Goal: Task Accomplishment & Management: Complete application form

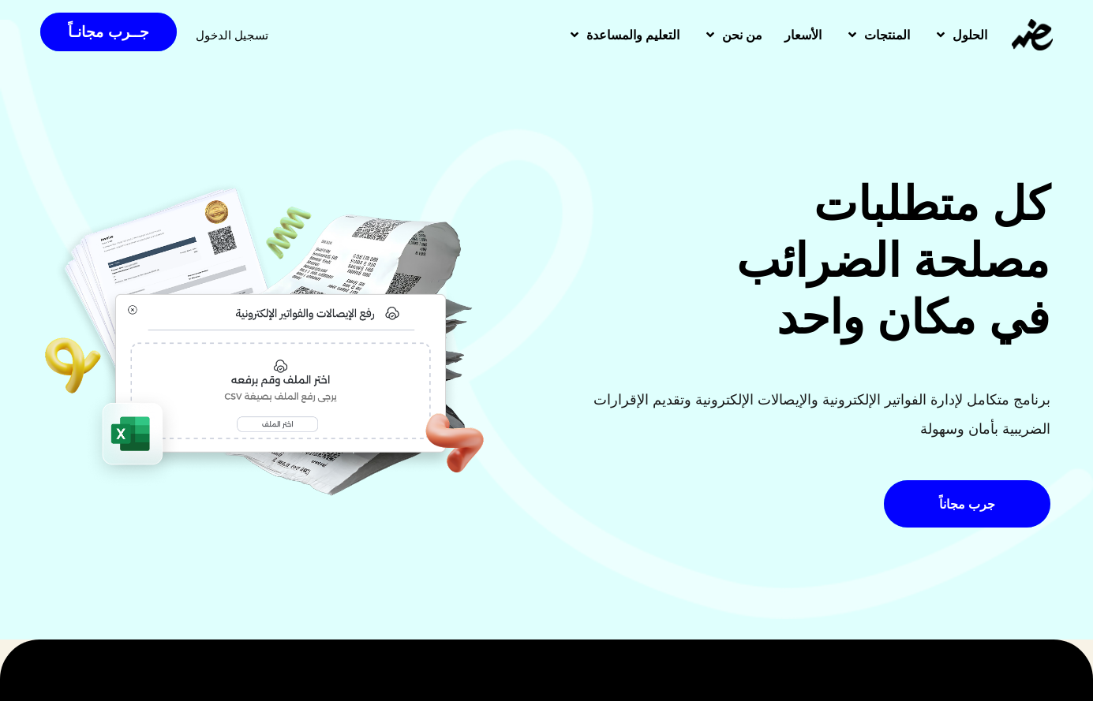
click at [217, 37] on span "تسجيل الدخول" at bounding box center [232, 35] width 73 height 12
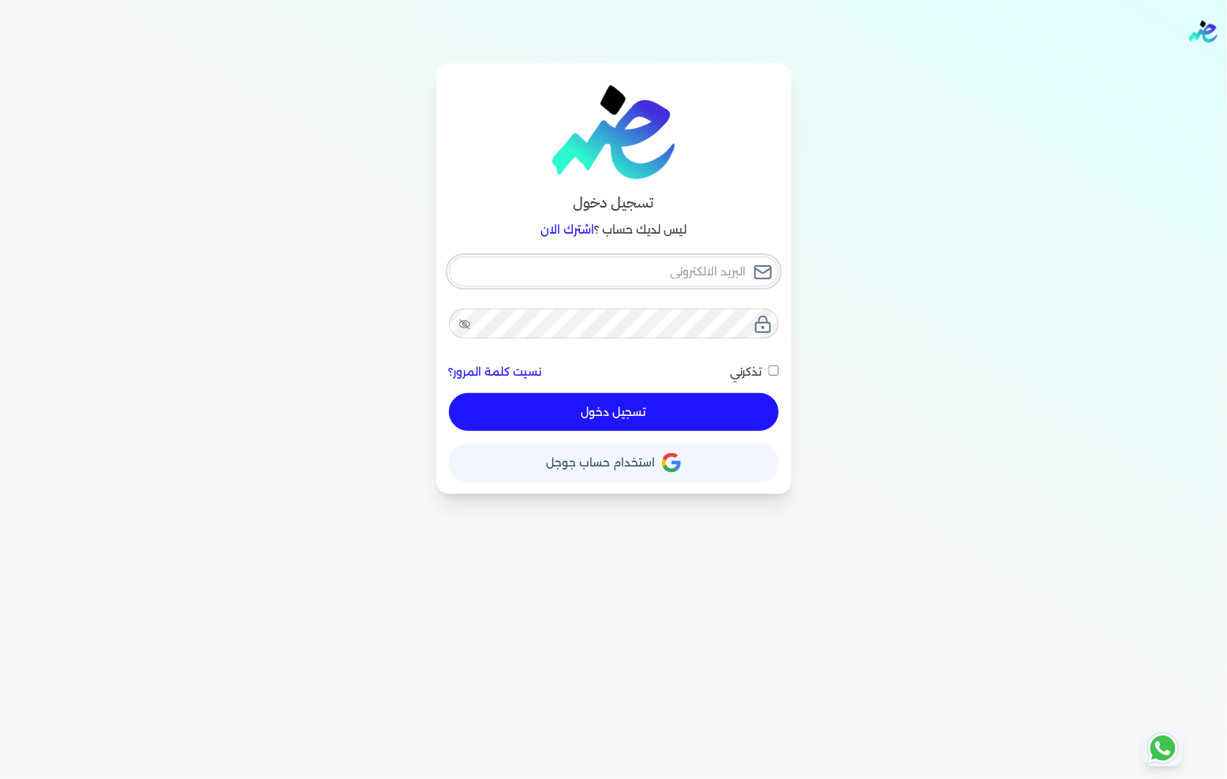
type input "[EMAIL_ADDRESS][DOMAIN_NAME]"
click at [647, 416] on button "تسجيل دخول" at bounding box center [614, 412] width 330 height 38
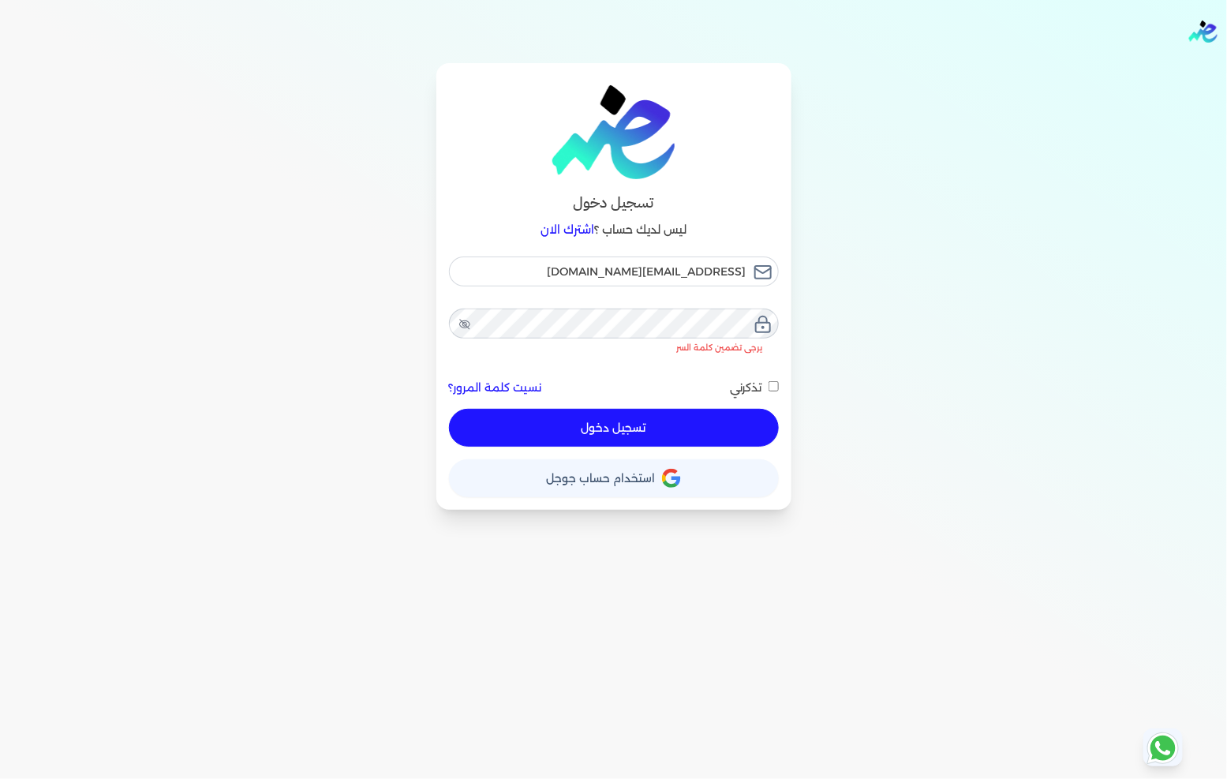
checkbox input "false"
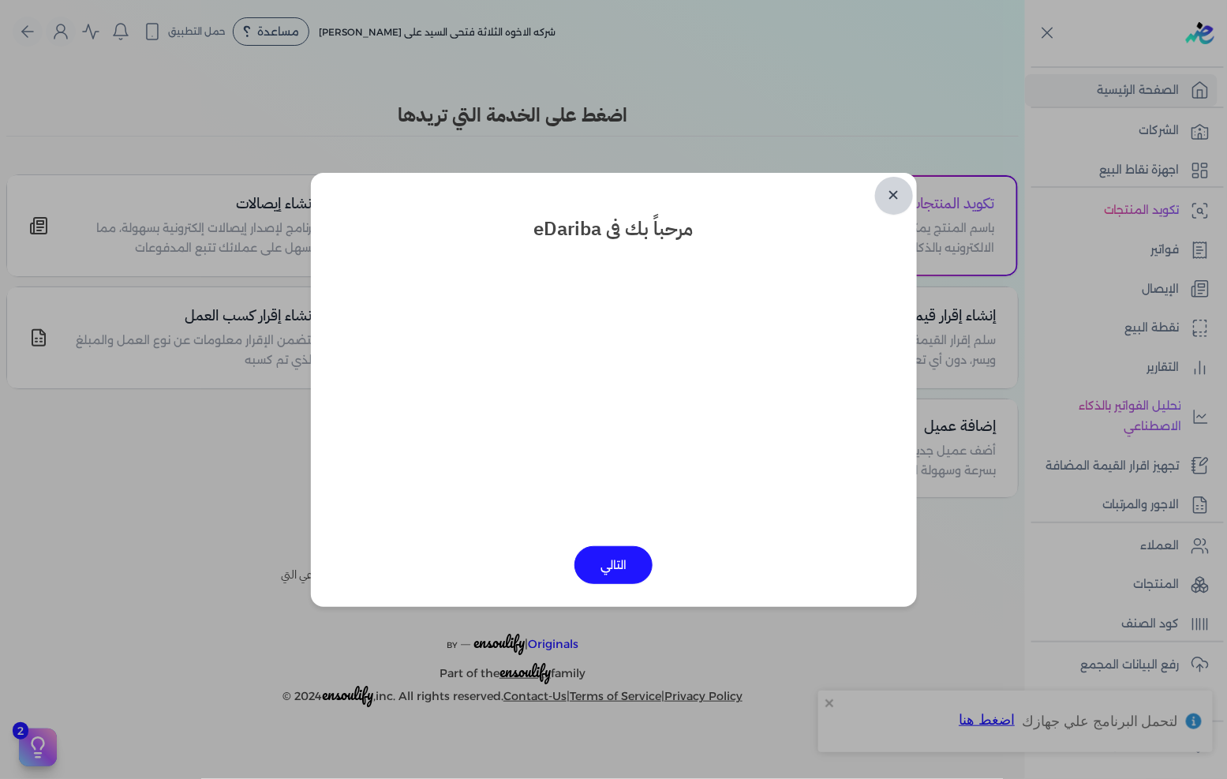
click at [892, 185] on link "✕" at bounding box center [894, 196] width 38 height 38
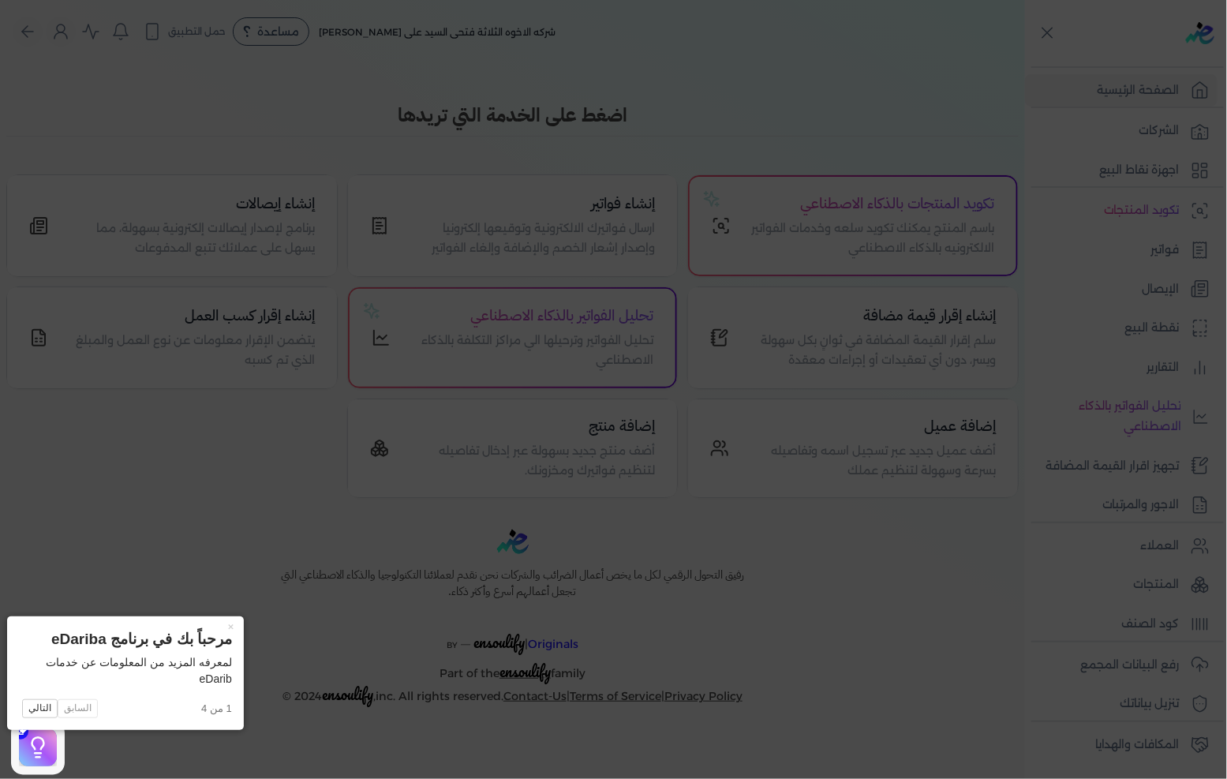
click at [768, 311] on icon at bounding box center [613, 389] width 1227 height 779
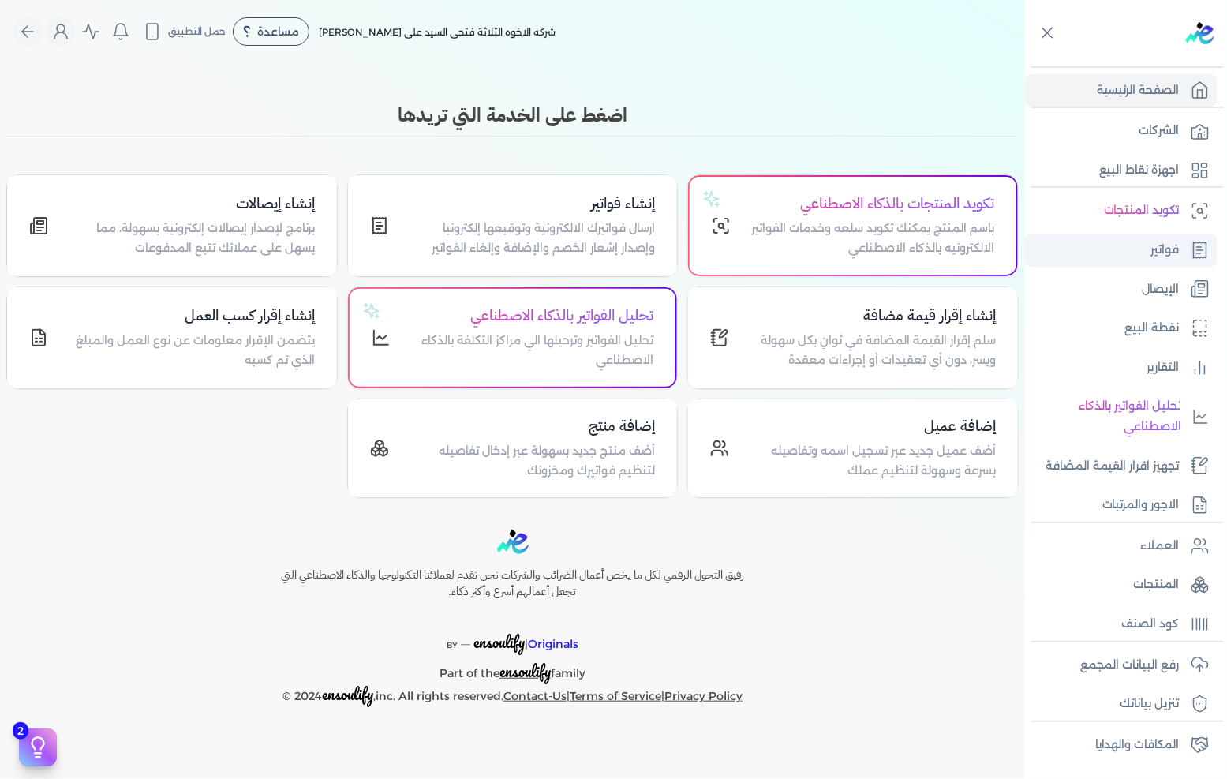
click at [1158, 260] on link "فواتير" at bounding box center [1121, 250] width 193 height 33
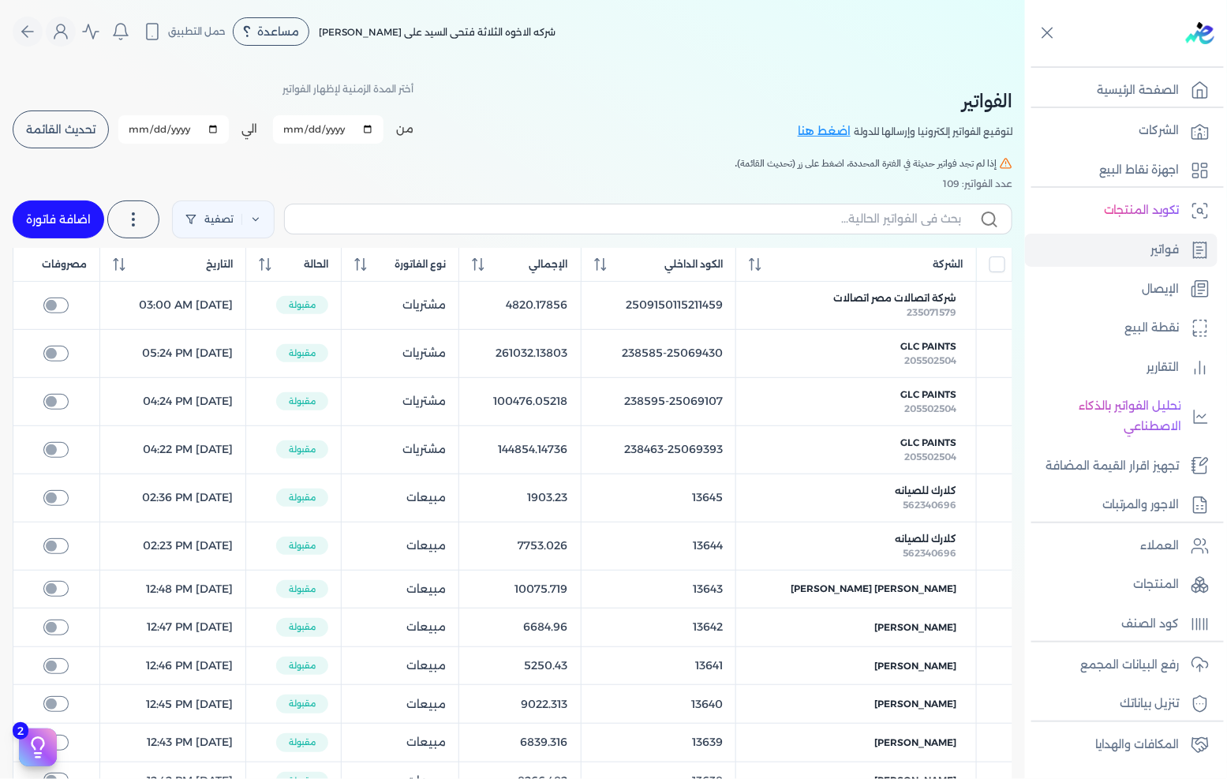
click at [58, 218] on link "اضافة فاتورة" at bounding box center [59, 219] width 92 height 38
select select "EGP"
select select "B"
select select "EGS"
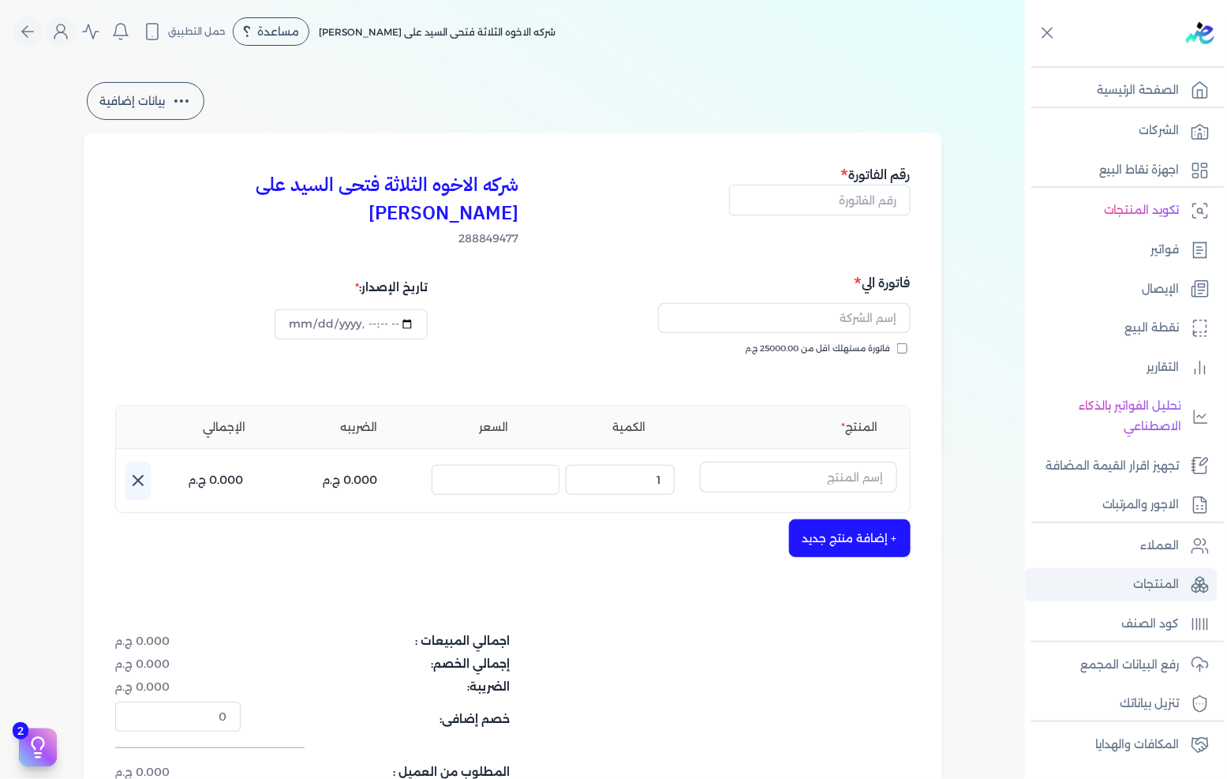
click at [1134, 592] on p "المنتجات" at bounding box center [1157, 584] width 46 height 21
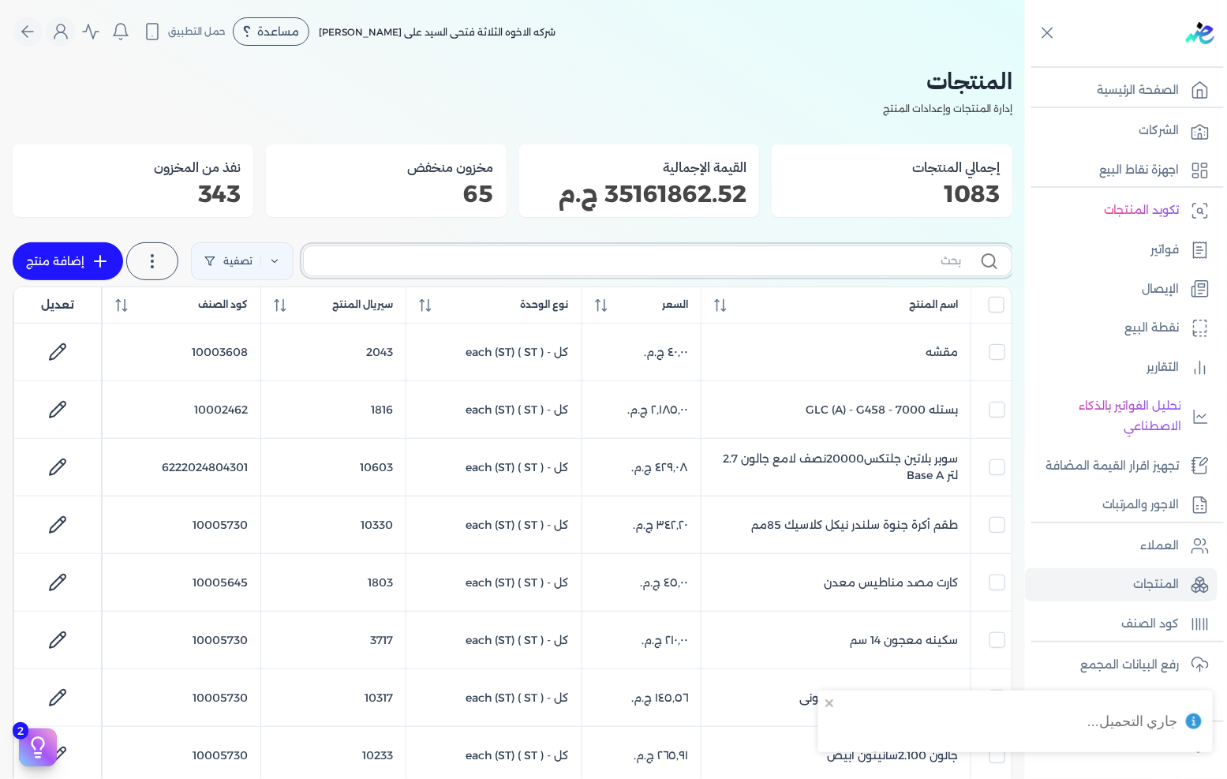
click at [805, 262] on input "text" at bounding box center [638, 260] width 645 height 17
paste input "SAADA EMULSION WHITE 8 LTR"
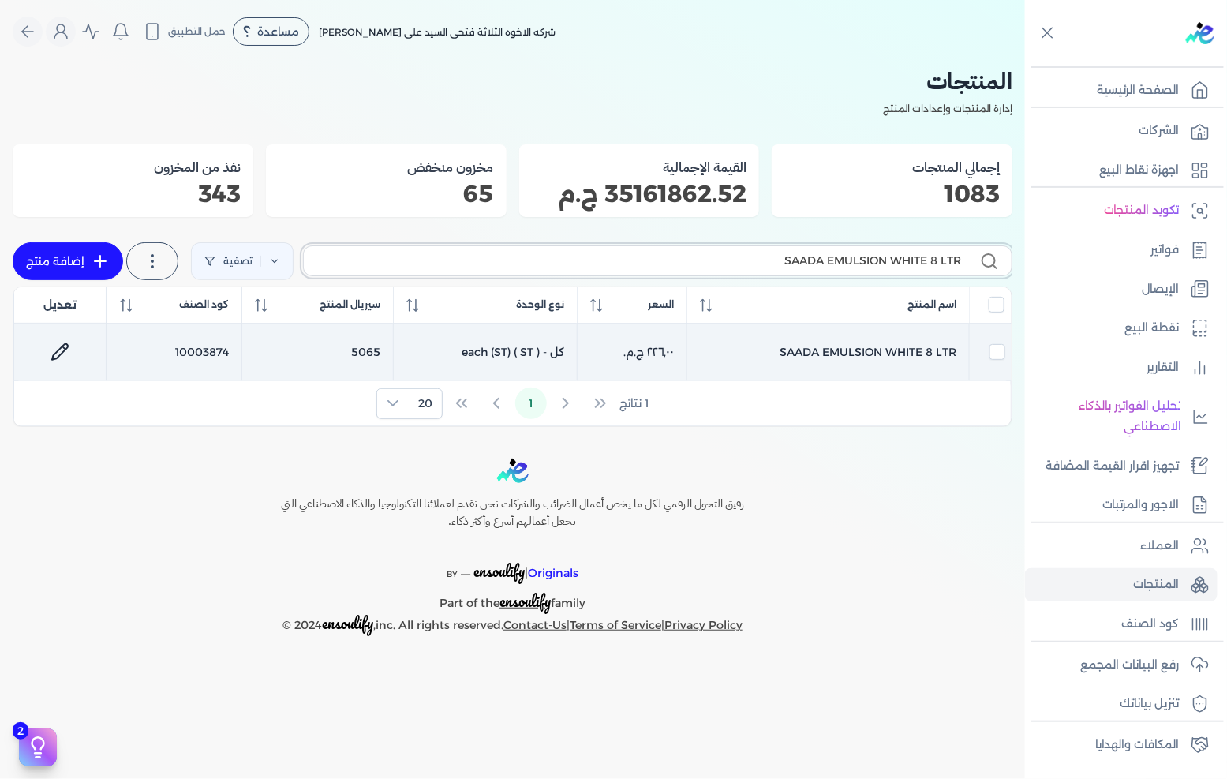
type input "SAADA EMULSION WHITE 8 LTR"
click at [65, 352] on icon at bounding box center [59, 351] width 19 height 19
select select "GS1"
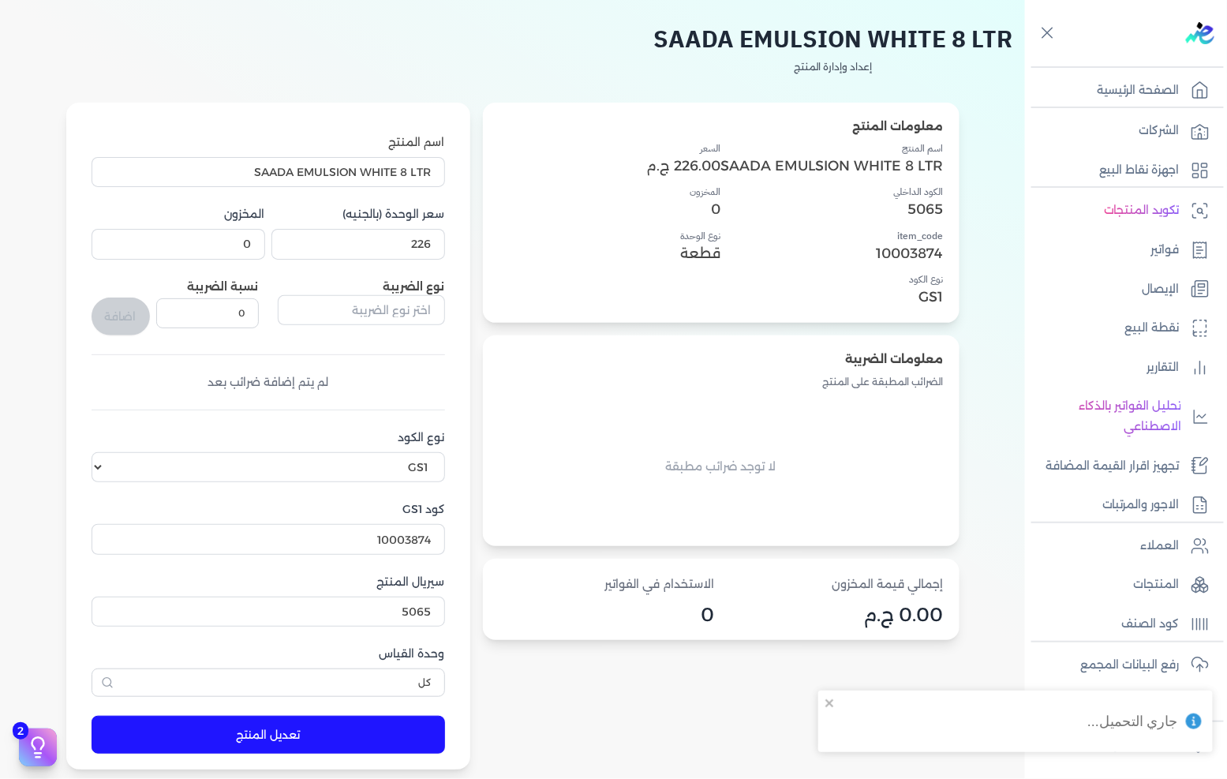
scroll to position [88, 0]
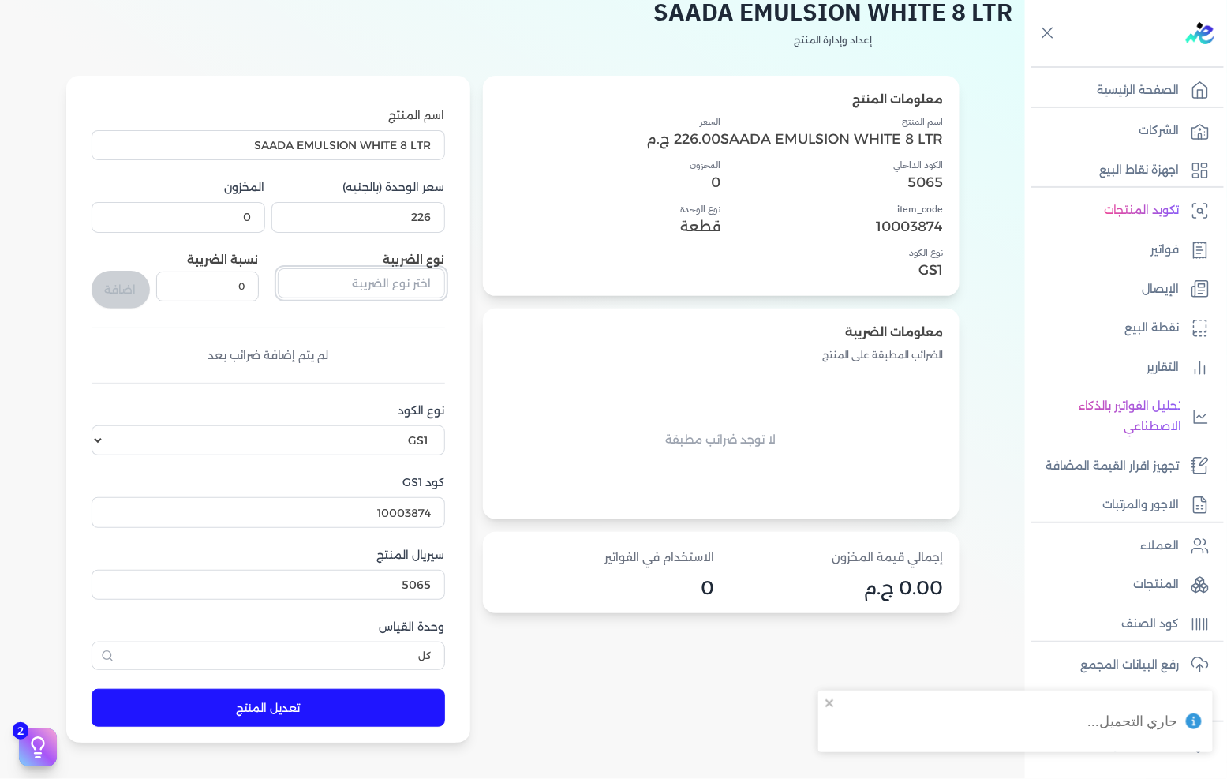
click at [372, 279] on input "text" at bounding box center [361, 283] width 167 height 30
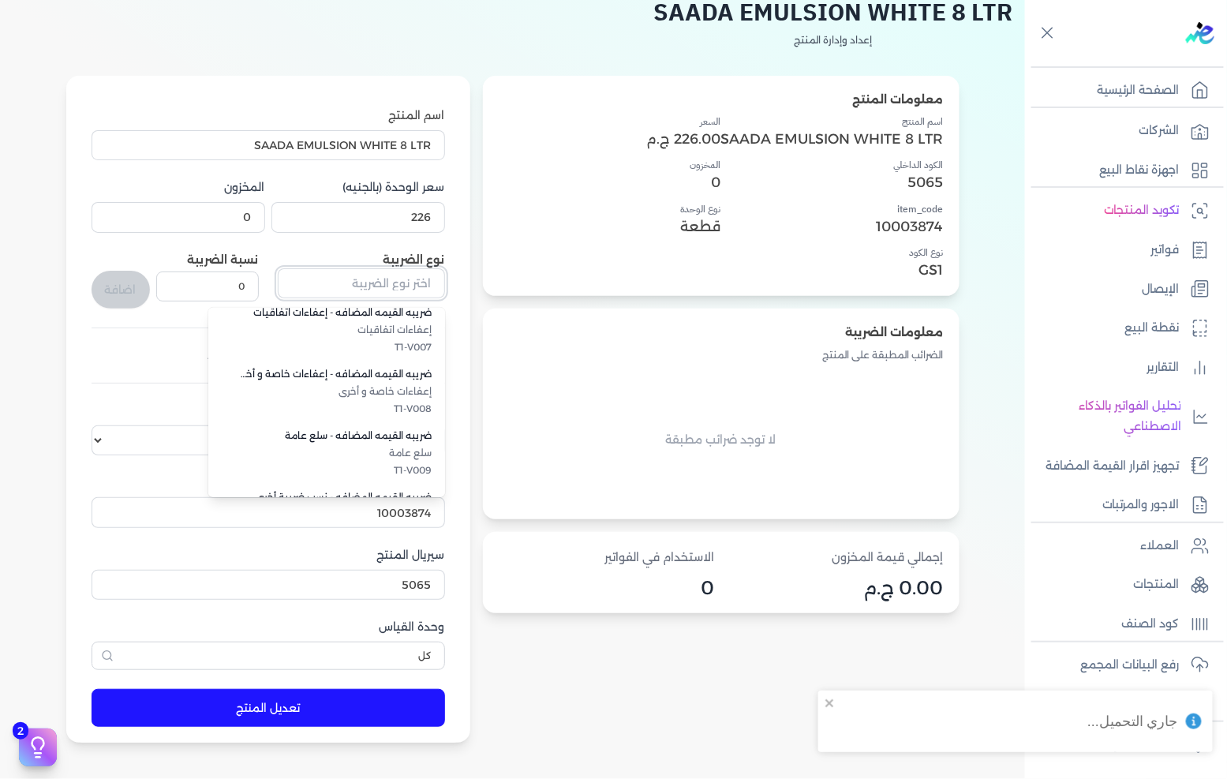
scroll to position [431, 0]
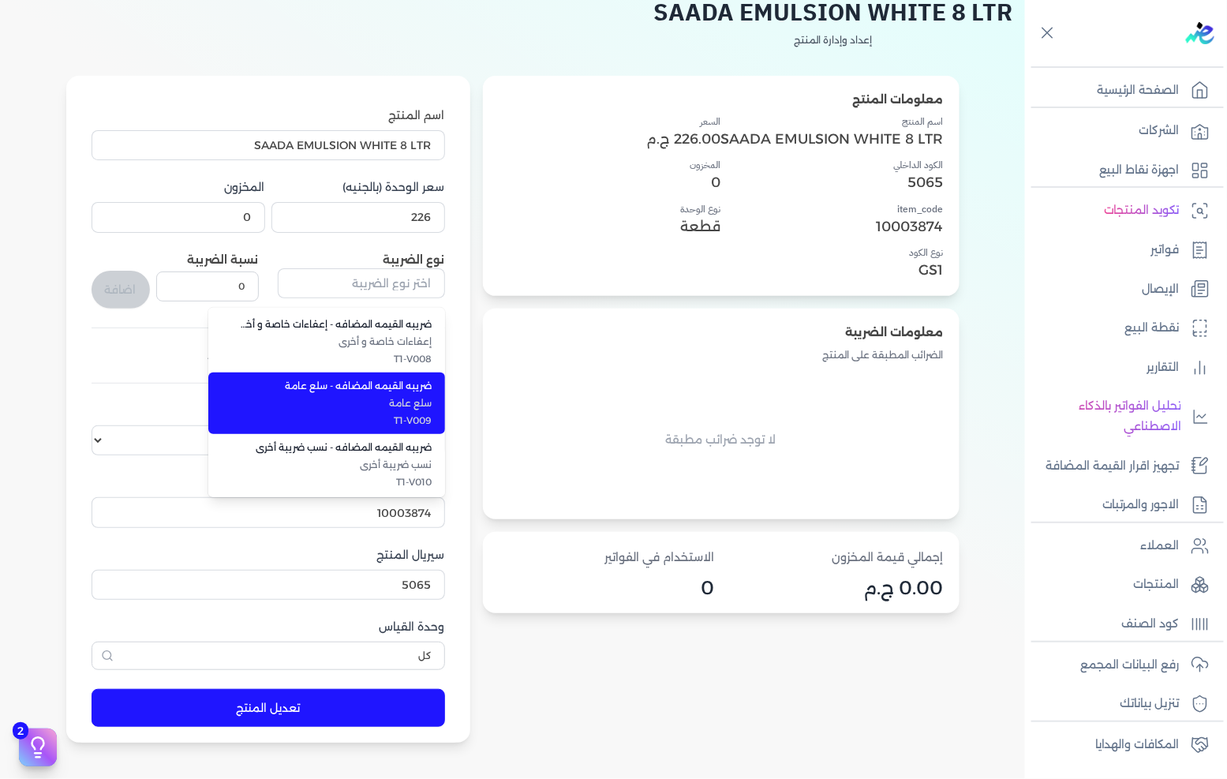
click at [423, 418] on span "T1-V009" at bounding box center [336, 420] width 193 height 14
type input "ضريبه القيمه المضافه - سلع عامة"
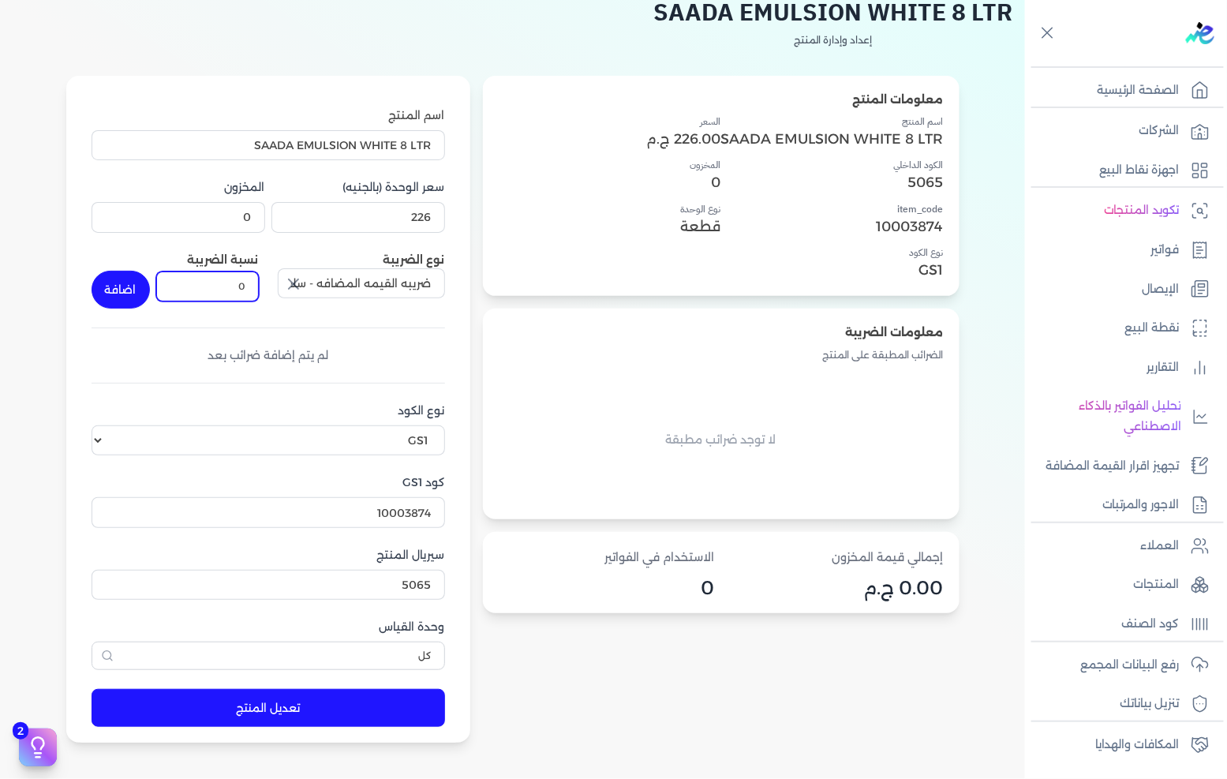
click at [238, 298] on input "0" at bounding box center [207, 286] width 103 height 30
type input "14"
click at [136, 286] on button "اضافة" at bounding box center [121, 290] width 58 height 38
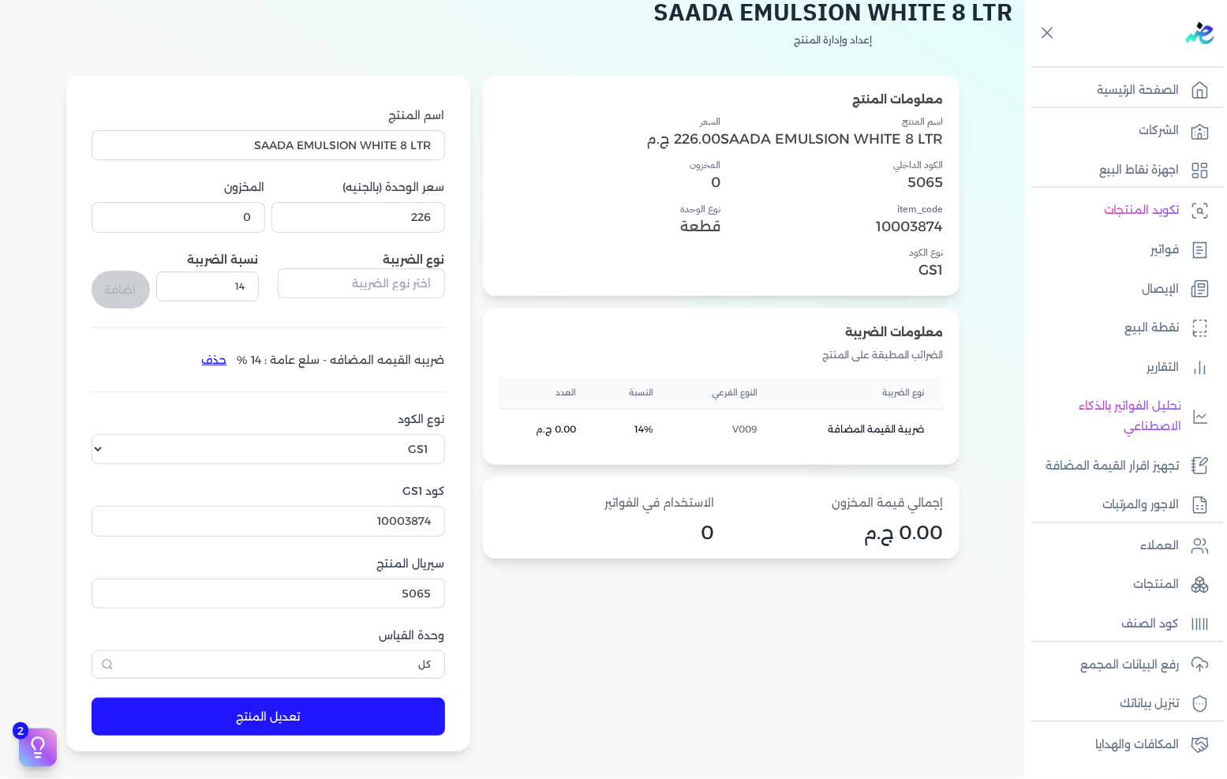
scroll to position [175, 0]
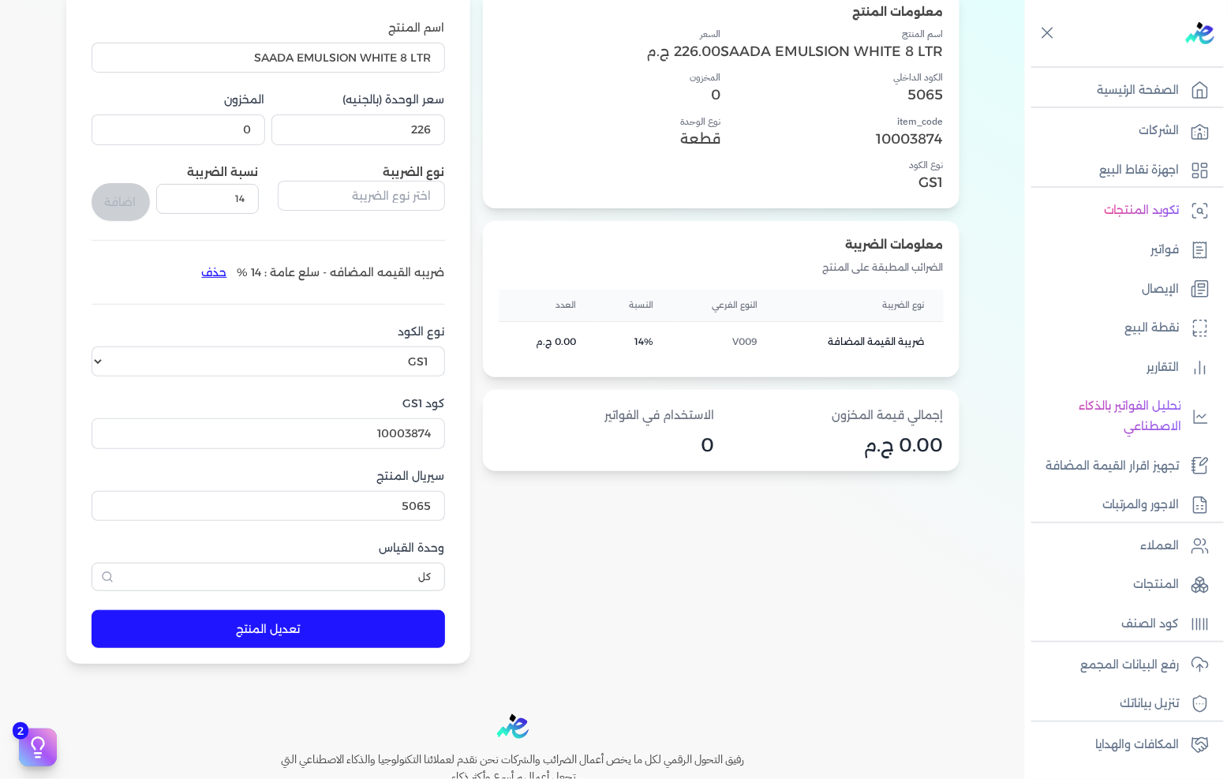
click at [350, 627] on button "تعديل المنتج" at bounding box center [268, 629] width 353 height 38
click at [1157, 585] on p "المنتجات" at bounding box center [1157, 584] width 46 height 21
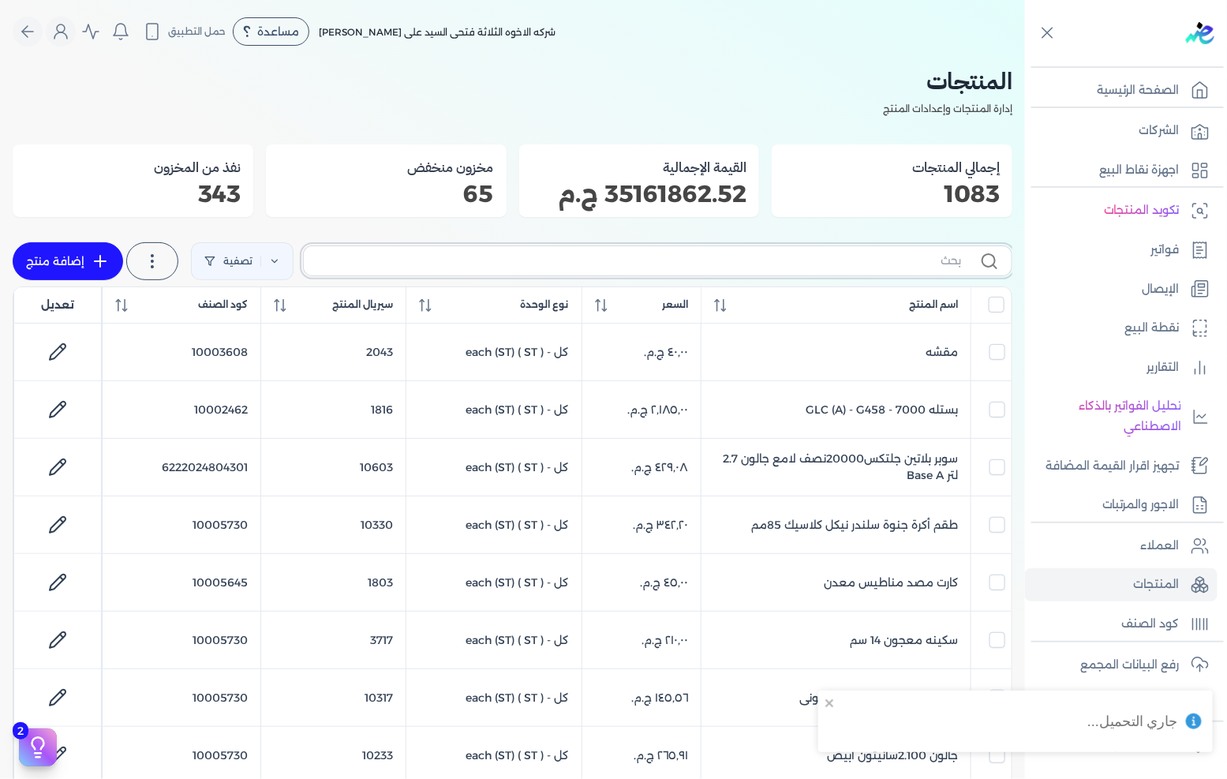
click at [690, 263] on input "text" at bounding box center [638, 260] width 645 height 17
paste input "SAADA EMULSION WHITE 8 LTR"
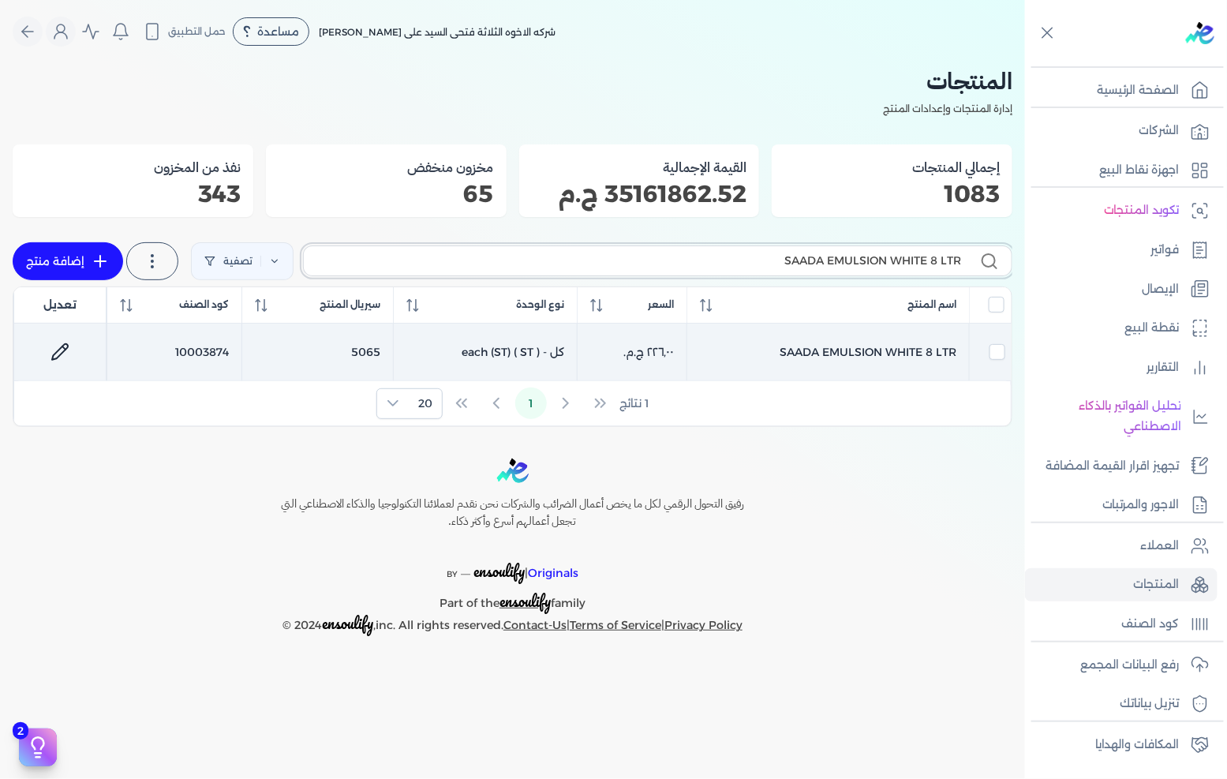
type input "SAADA EMULSION WHITE 8 LTR"
click at [50, 353] on icon at bounding box center [59, 351] width 19 height 19
select select "GS1"
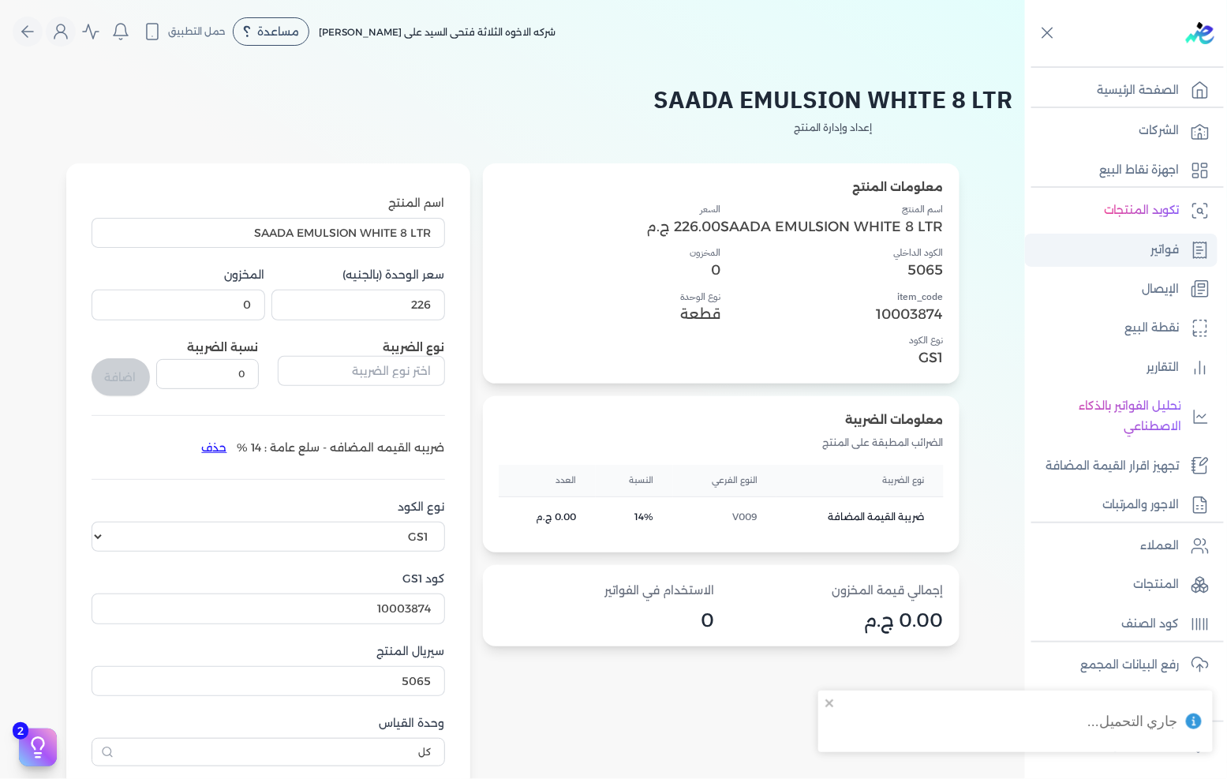
click at [1169, 240] on p "فواتير" at bounding box center [1165, 250] width 28 height 21
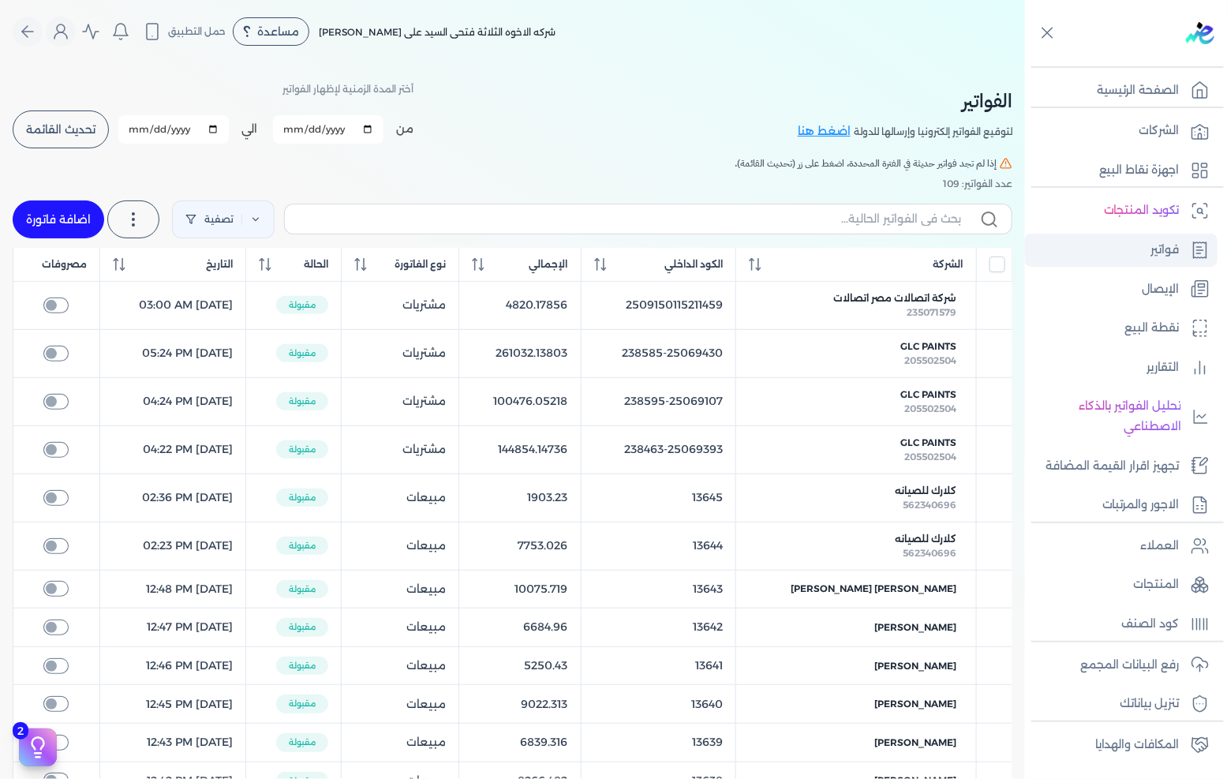
click at [1133, 250] on link "فواتير" at bounding box center [1121, 250] width 193 height 33
click at [72, 204] on link "اضافة فاتورة" at bounding box center [59, 219] width 92 height 38
select select "EGP"
select select "B"
select select "EGS"
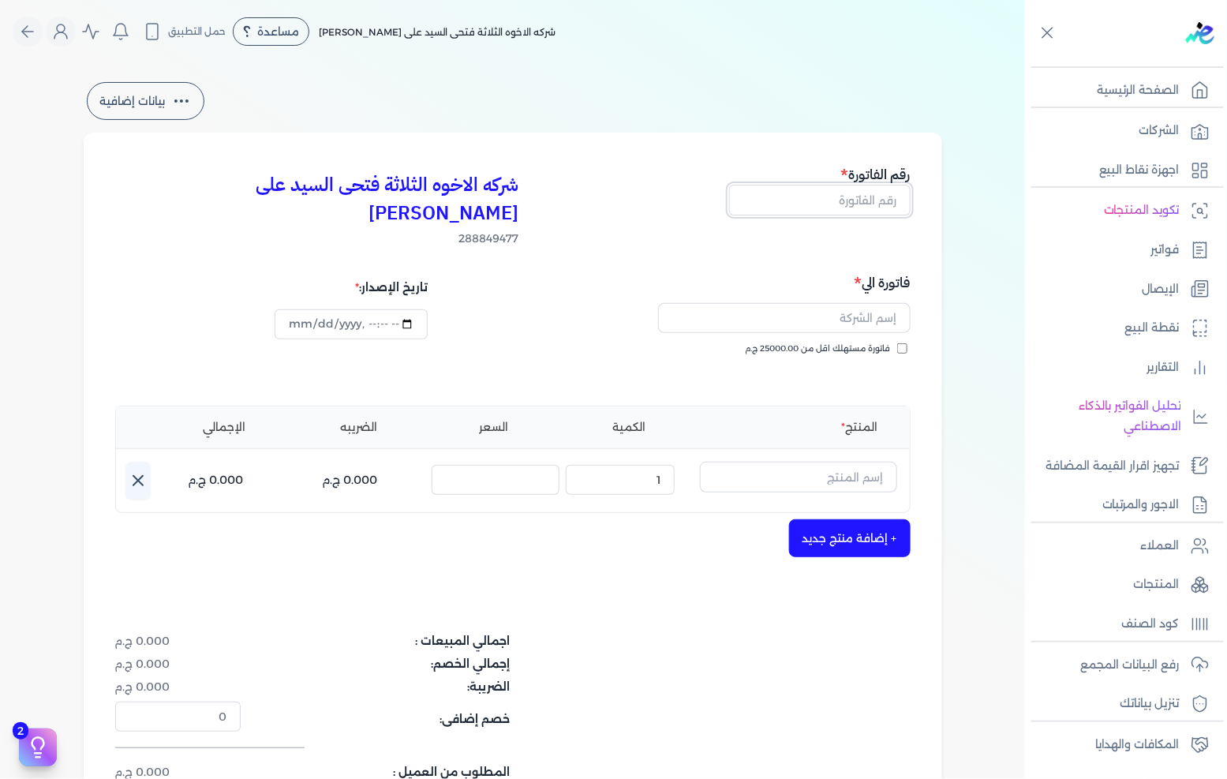
drag, startPoint x: 877, startPoint y: 200, endPoint x: 1221, endPoint y: 145, distance: 347.5
click at [877, 200] on input "text" at bounding box center [819, 200] width 181 height 30
type input "13646"
click at [852, 303] on input "text" at bounding box center [784, 318] width 252 height 30
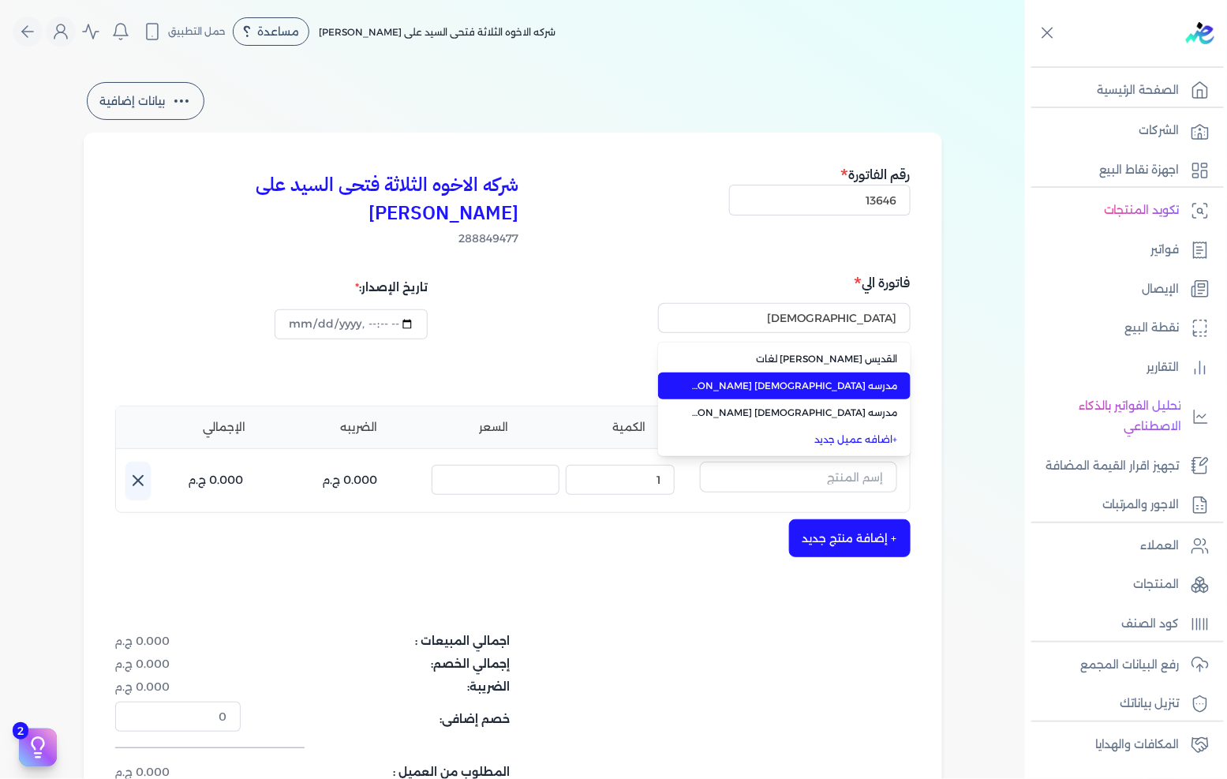
click at [833, 379] on span "مدرسه [DEMOGRAPHIC_DATA] [PERSON_NAME] [PERSON_NAME]" at bounding box center [794, 386] width 208 height 14
type input "مدرسه [DEMOGRAPHIC_DATA] [PERSON_NAME] [PERSON_NAME]"
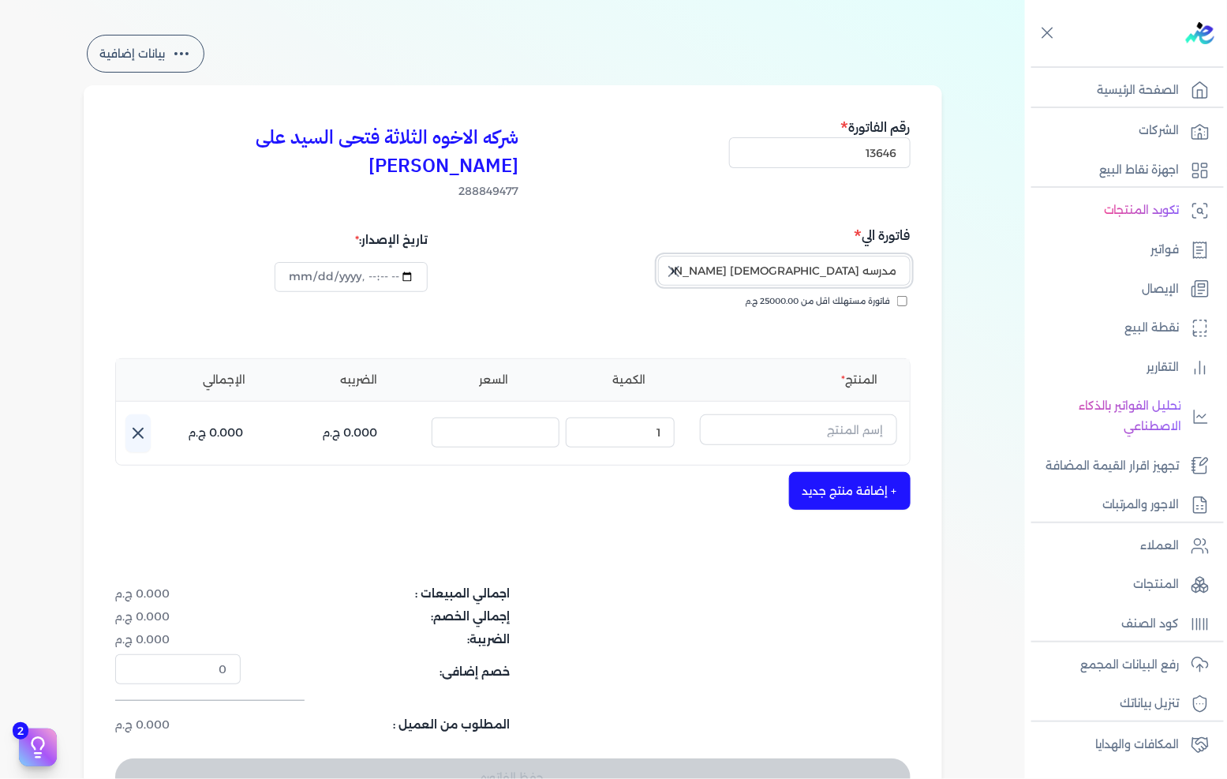
scroll to position [88, 0]
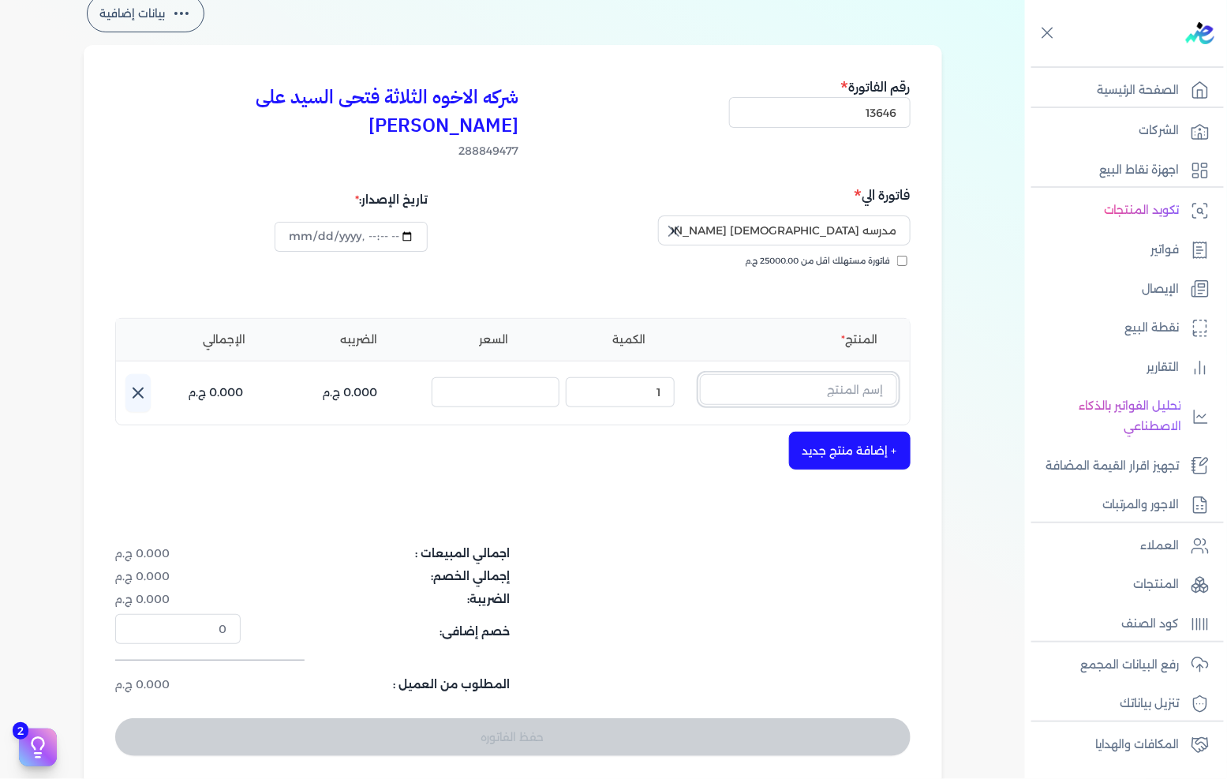
click at [832, 374] on input "text" at bounding box center [798, 389] width 197 height 30
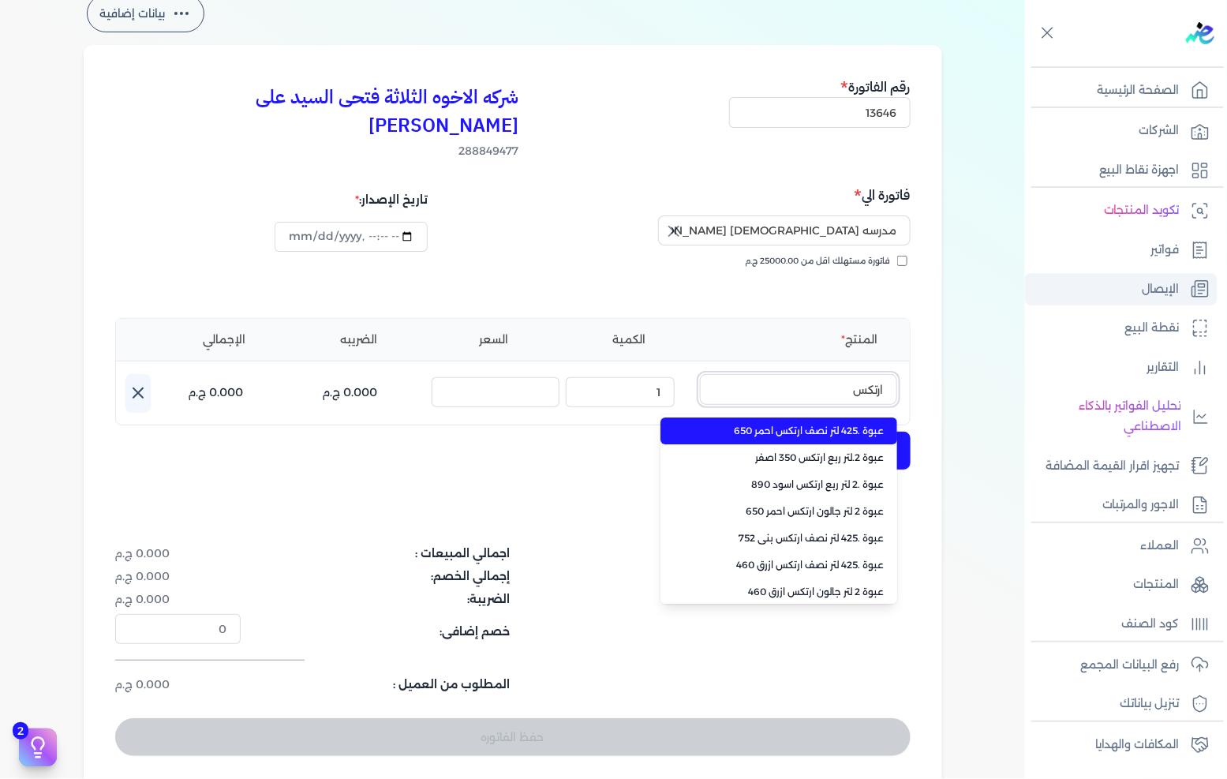
click at [700, 374] on button "ارتكس" at bounding box center [798, 392] width 197 height 36
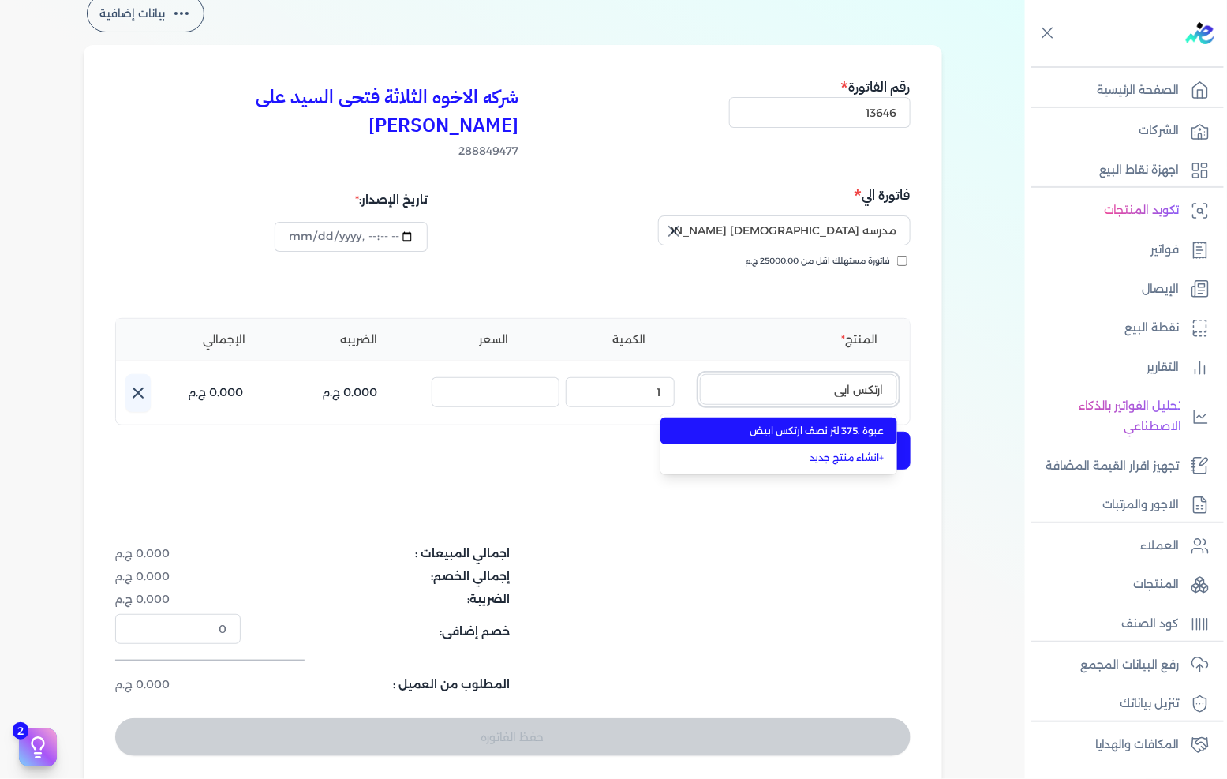
type input "ارتكس ابي"
click at [852, 424] on span "عبوة .375 لتر نصف ارتكس ابيض" at bounding box center [788, 431] width 193 height 14
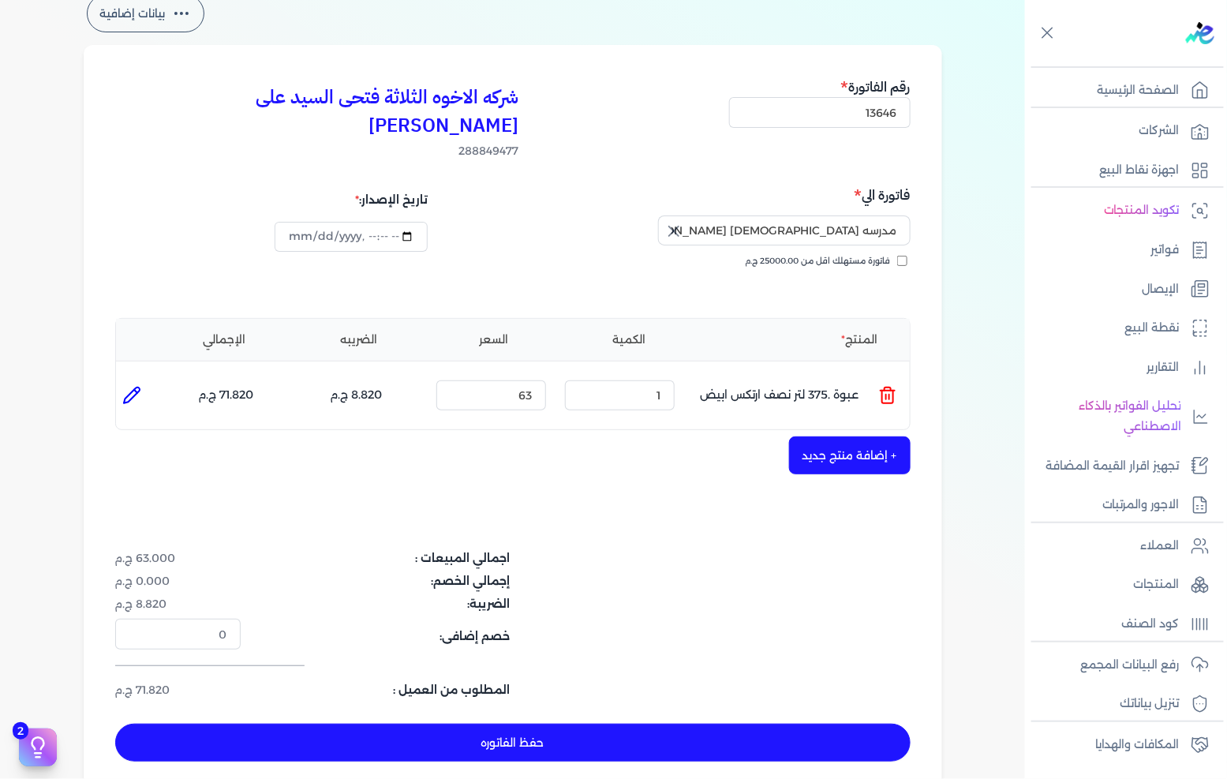
click at [874, 374] on ul "المنتج : عبوة .375 لتر نصف ارتكس ابيض الكمية : 1 السعر : 63 الضريبه : 8.820 ج.م…" at bounding box center [513, 395] width 794 height 43
click at [882, 386] on icon at bounding box center [887, 395] width 19 height 19
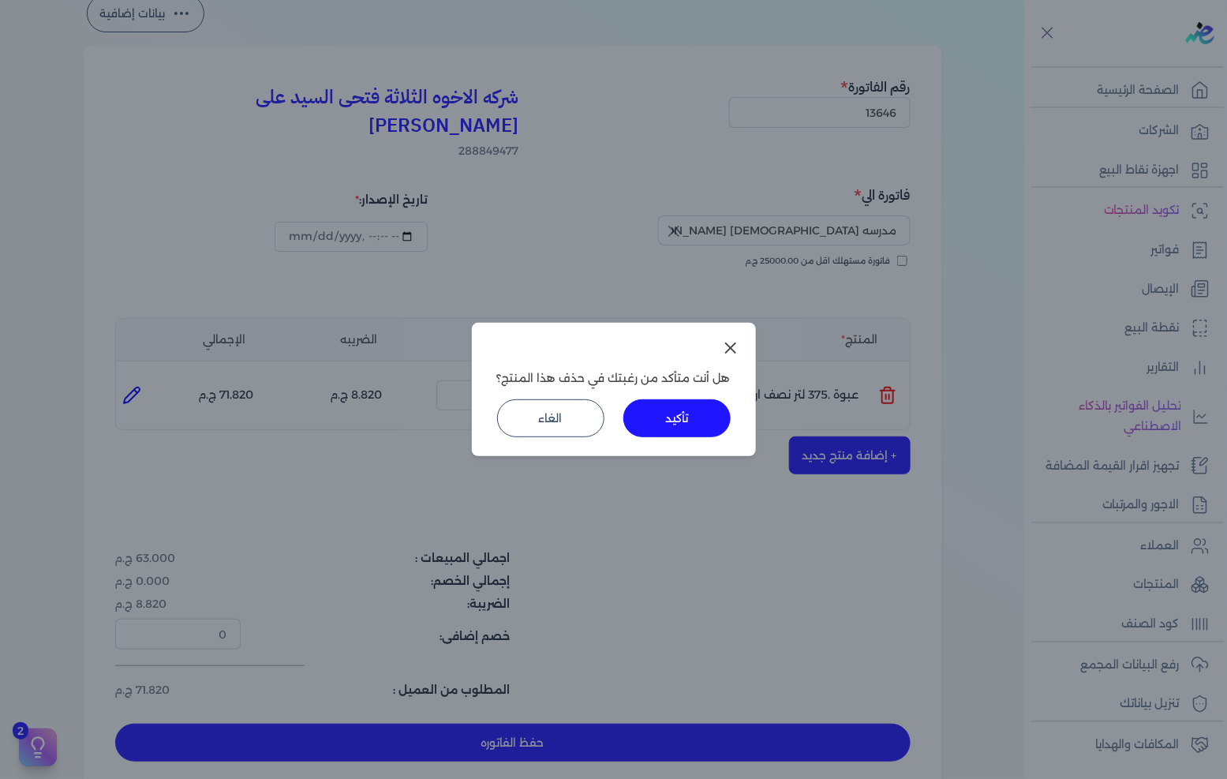
click at [702, 403] on button "تأكيد" at bounding box center [676, 418] width 107 height 38
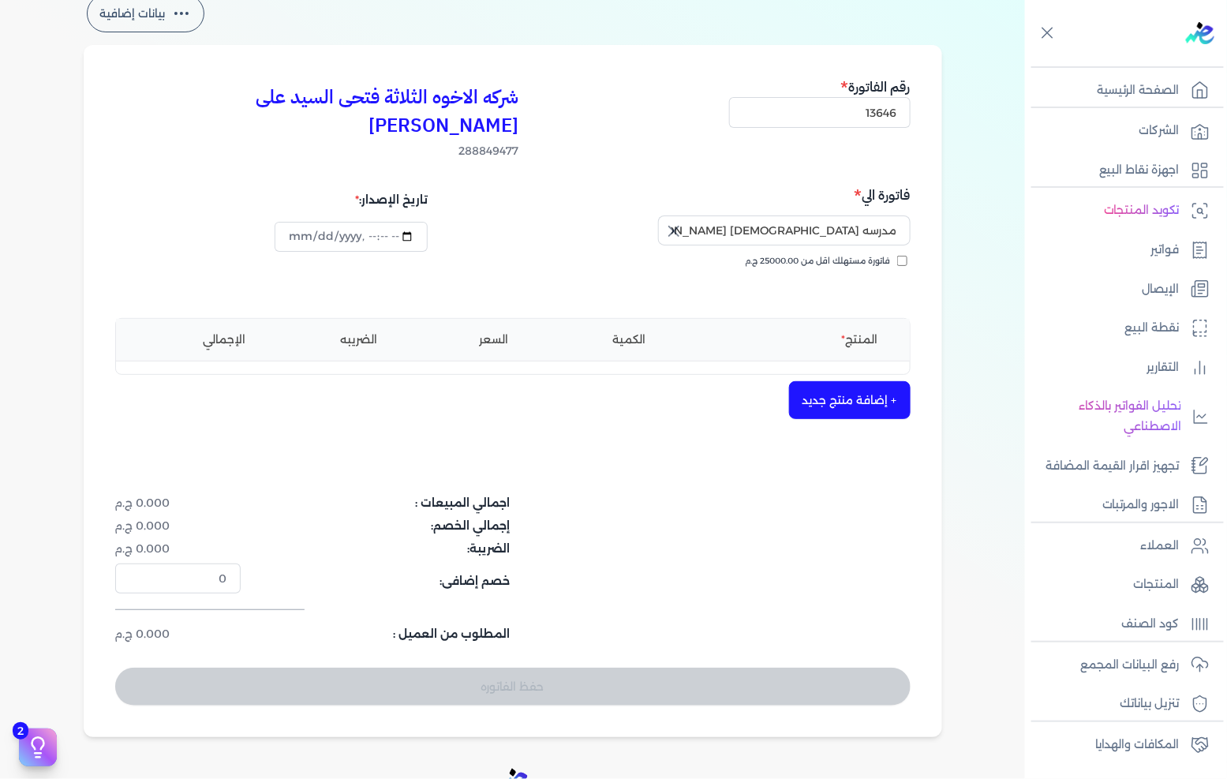
click at [826, 392] on div "شركه الاخوه الثلاثة فتحى السيد على [PERSON_NAME] 288849477 رقم الفاتورة 13646 ف…" at bounding box center [513, 391] width 858 height 692
click at [839, 381] on button "+ إضافة منتج جديد" at bounding box center [850, 400] width 122 height 38
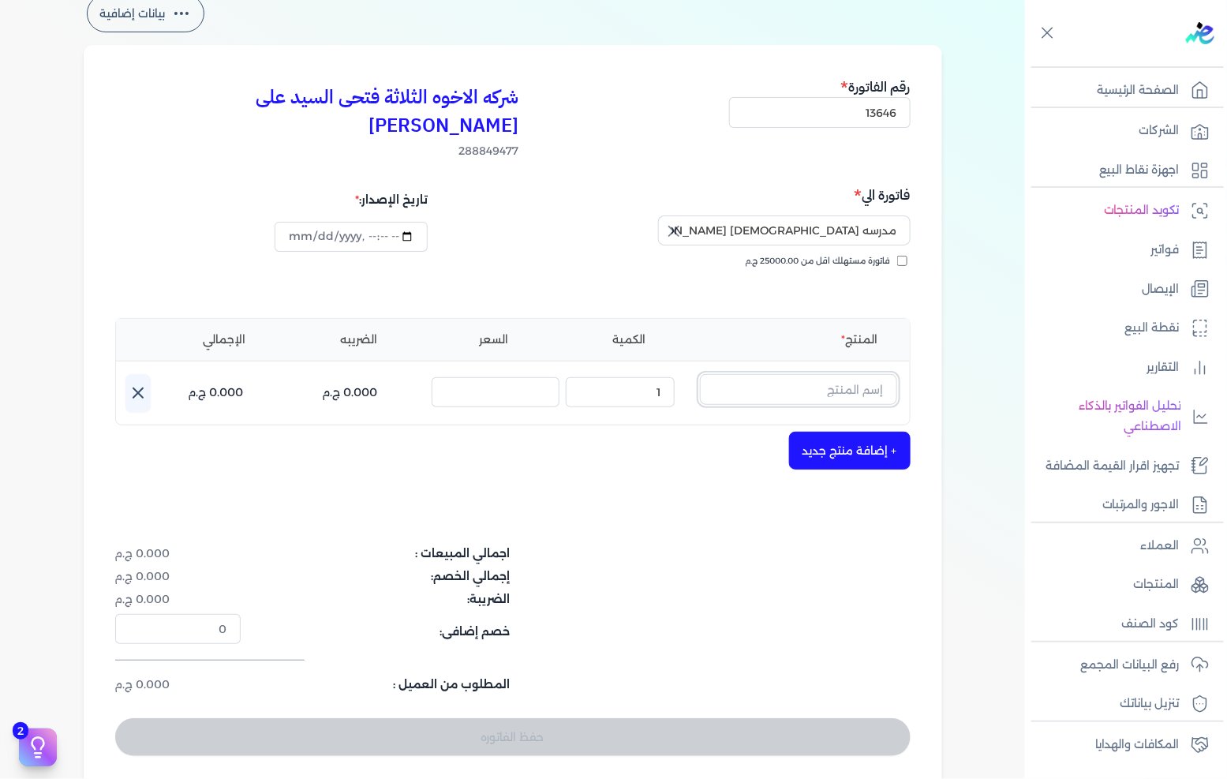
click at [844, 374] on input "text" at bounding box center [798, 389] width 197 height 30
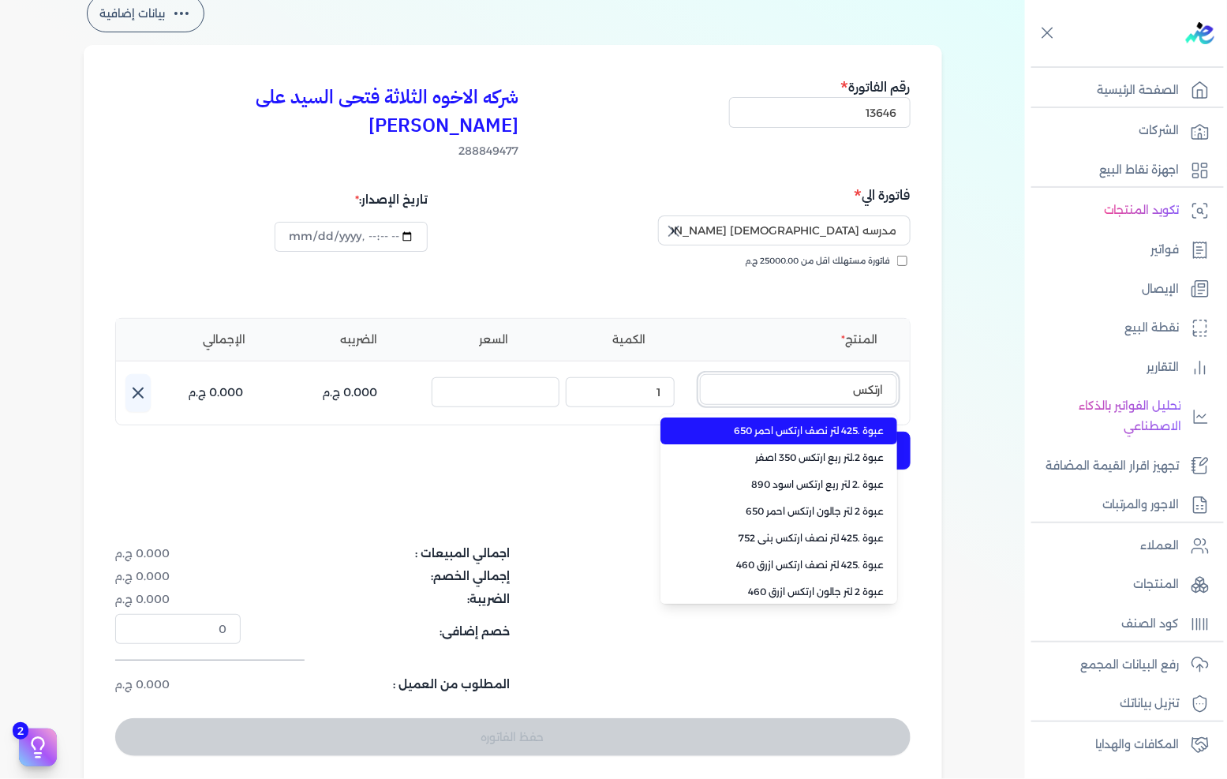
click at [700, 374] on button "ارتكس" at bounding box center [798, 392] width 197 height 36
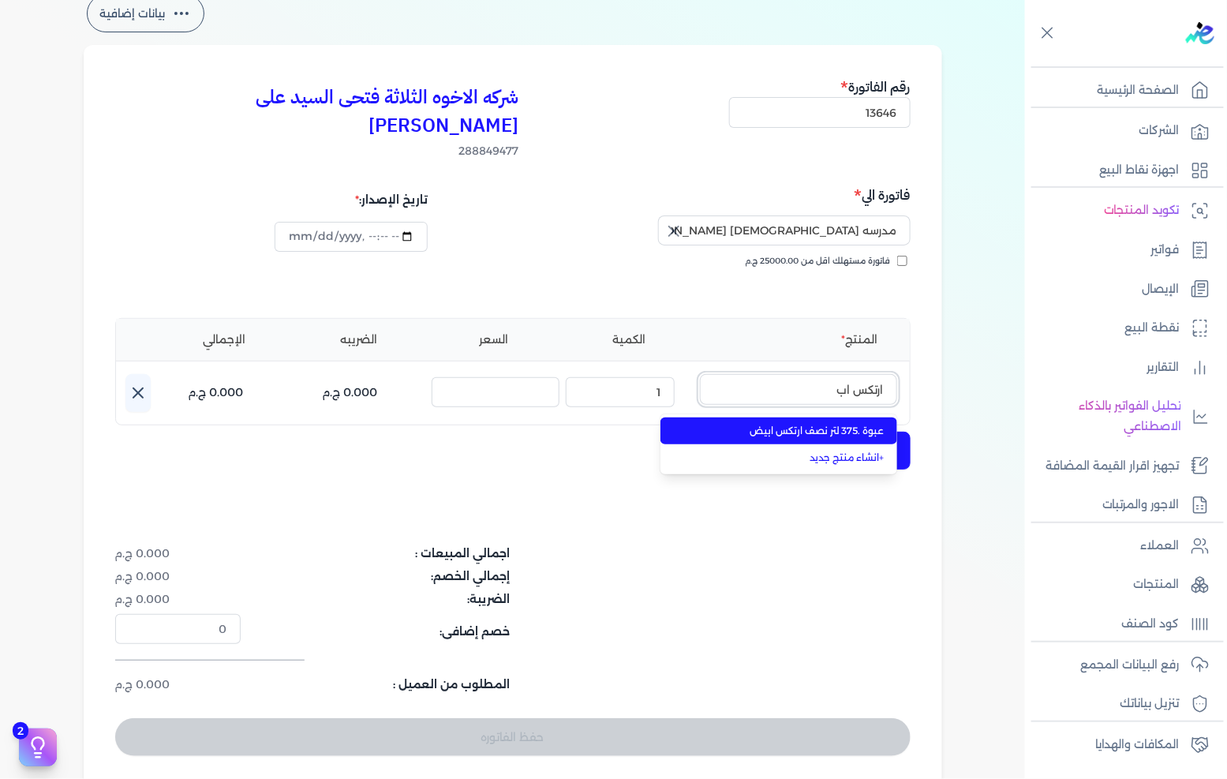
type input "ارتكس ا"
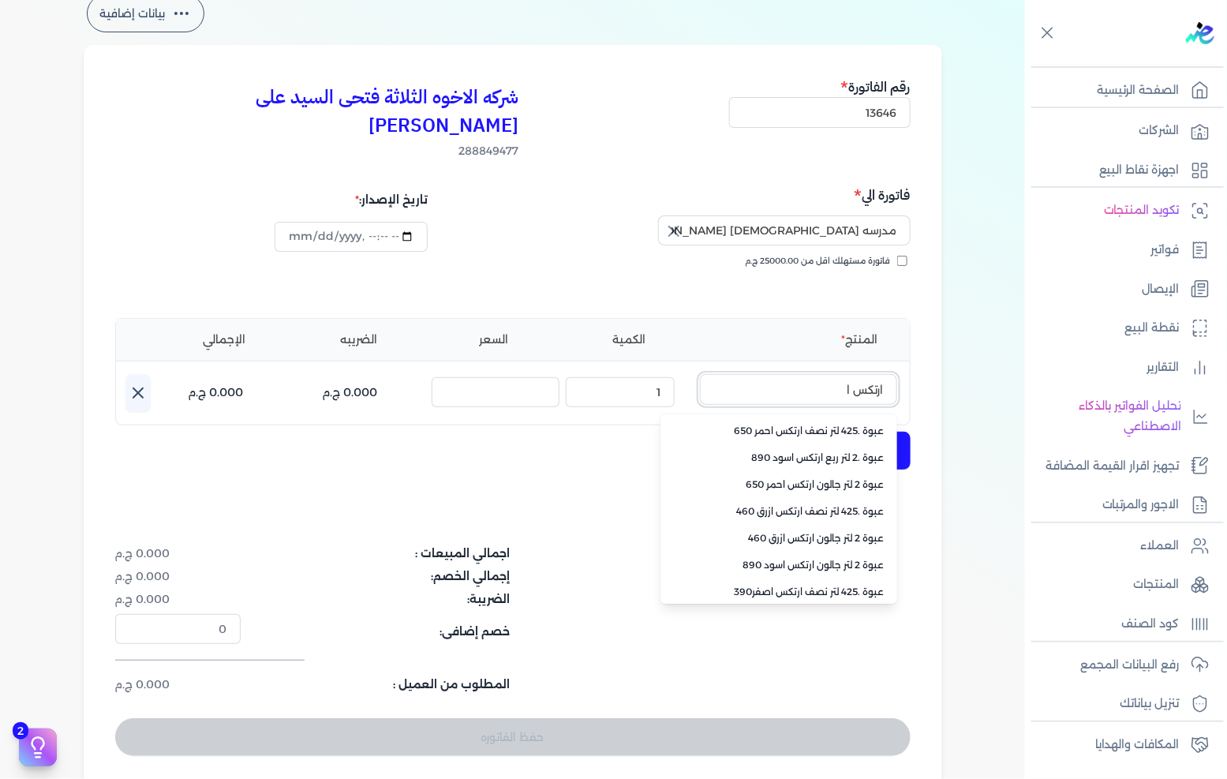
scroll to position [0, 0]
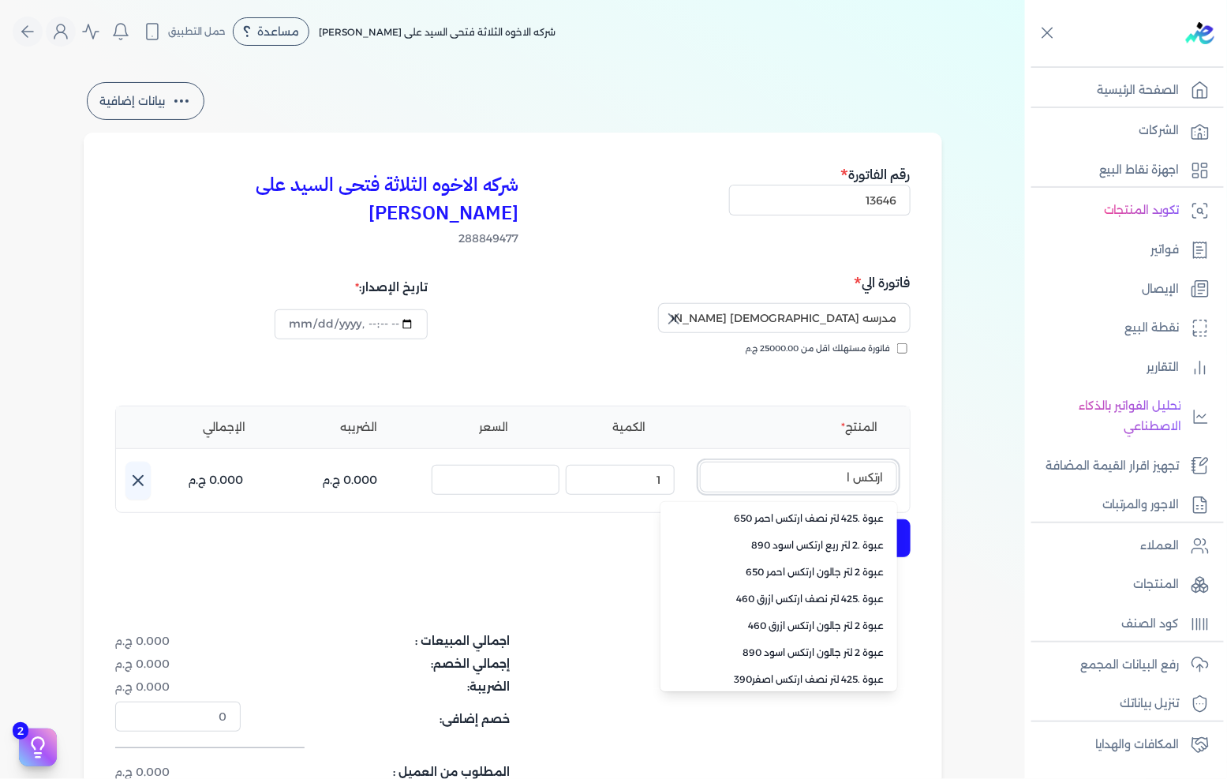
drag, startPoint x: 832, startPoint y: 443, endPoint x: 989, endPoint y: 438, distance: 157.9
click at [983, 442] on div "بيانات إضافية شركه الاخوه الثلاثة فتحى السيد على [PERSON_NAME] 288849477 رقم ال…" at bounding box center [512, 477] width 1025 height 796
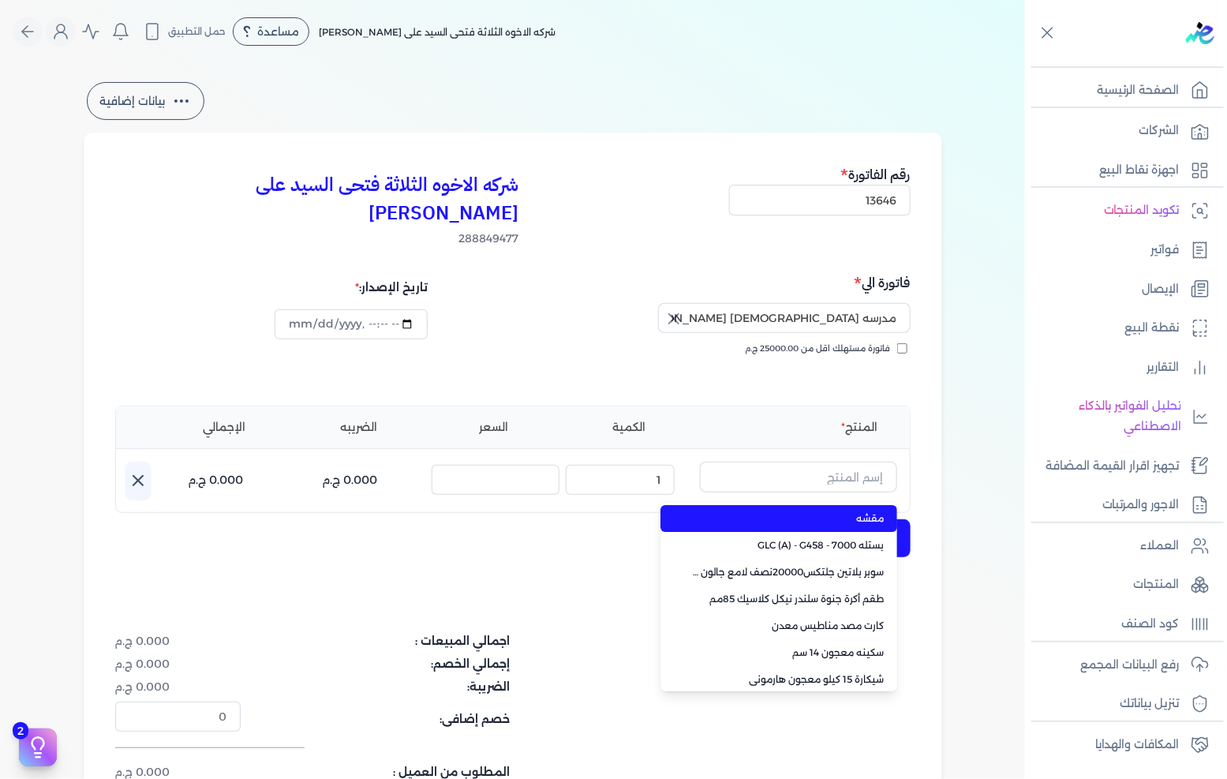
click at [972, 404] on div "بيانات إضافية شركه الاخوه الثلاثة فتحى السيد على [PERSON_NAME] 288849477 رقم ال…" at bounding box center [512, 477] width 1025 height 796
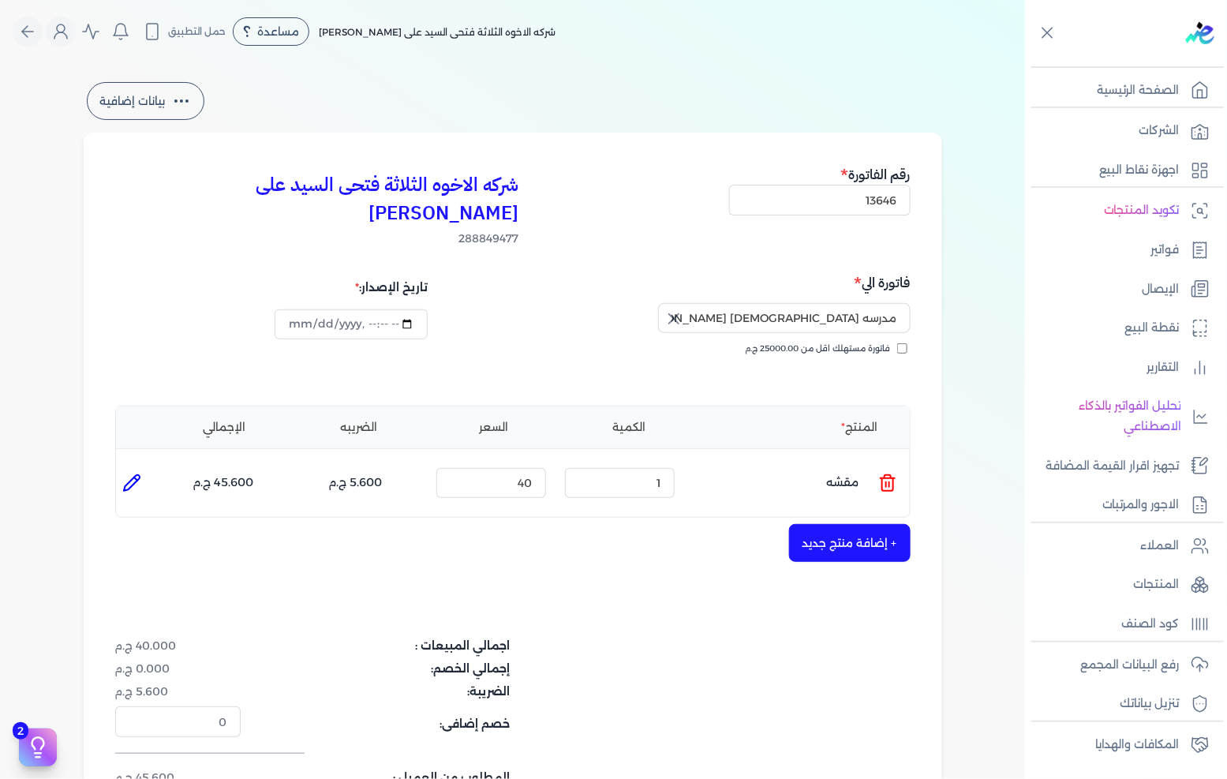
click at [889, 473] on icon at bounding box center [887, 482] width 19 height 19
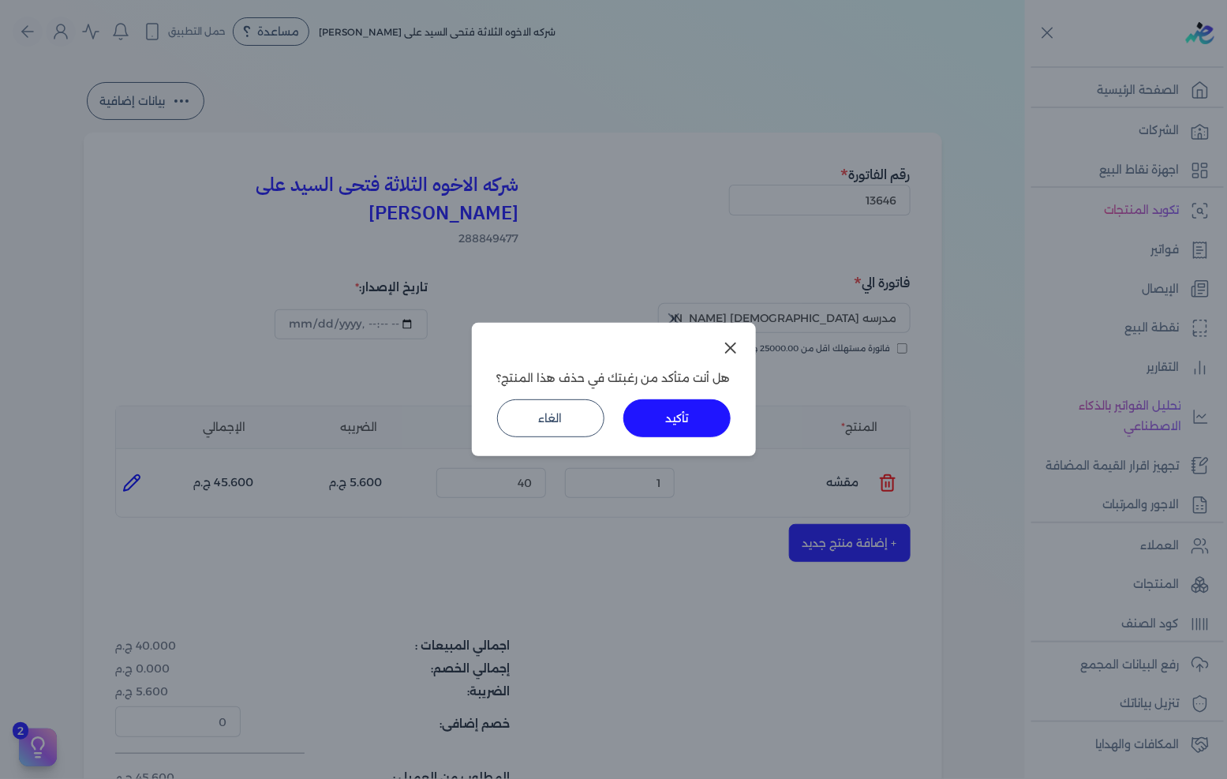
click at [647, 418] on button "تأكيد" at bounding box center [676, 418] width 107 height 38
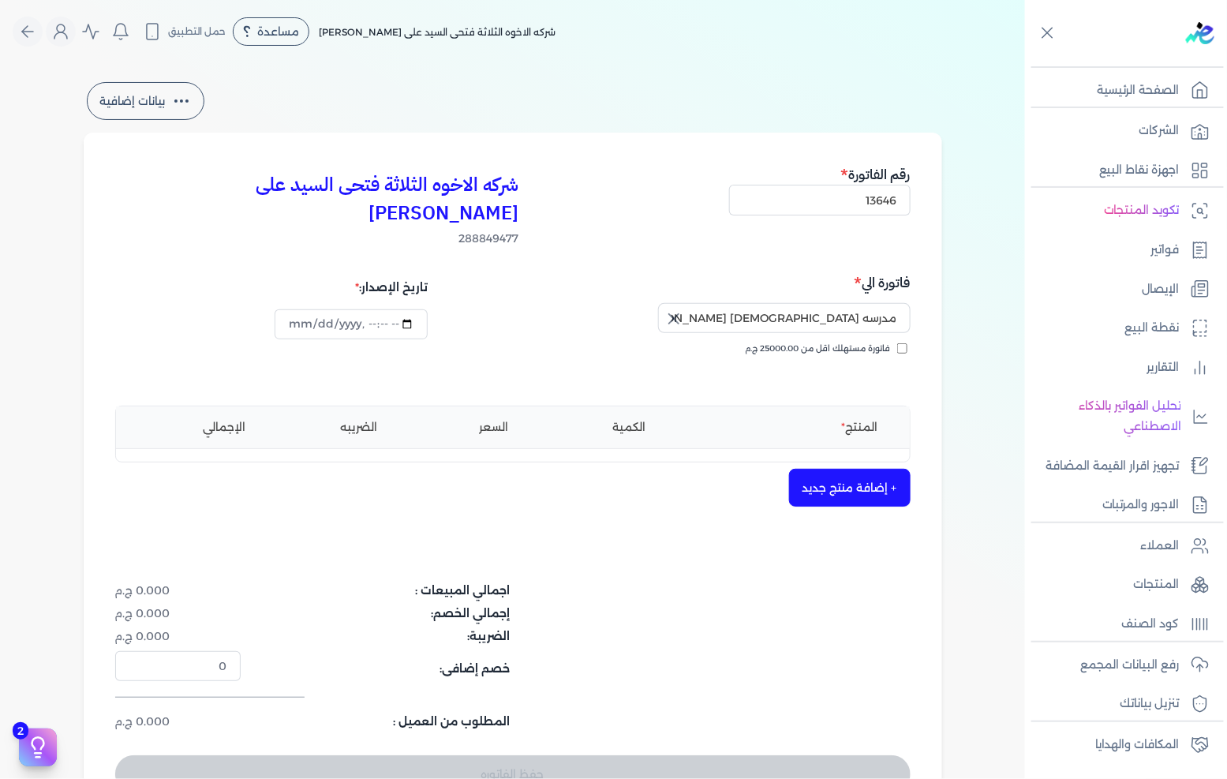
click at [826, 469] on button "+ إضافة منتج جديد" at bounding box center [850, 488] width 122 height 38
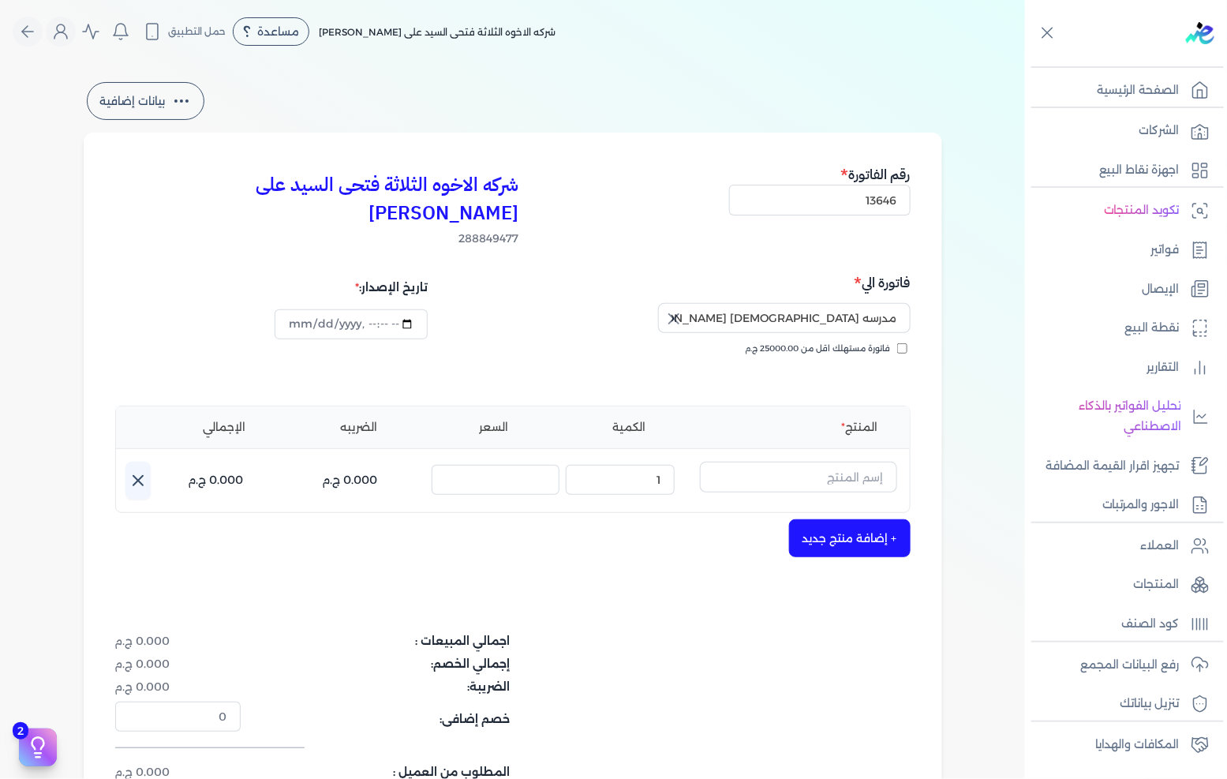
click at [957, 290] on div "بيانات إضافية شركه الاخوه الثلاثة فتحى السيد على [PERSON_NAME] 288849477 رقم ال…" at bounding box center [512, 477] width 909 height 796
click at [871, 462] on input "text" at bounding box center [798, 477] width 197 height 30
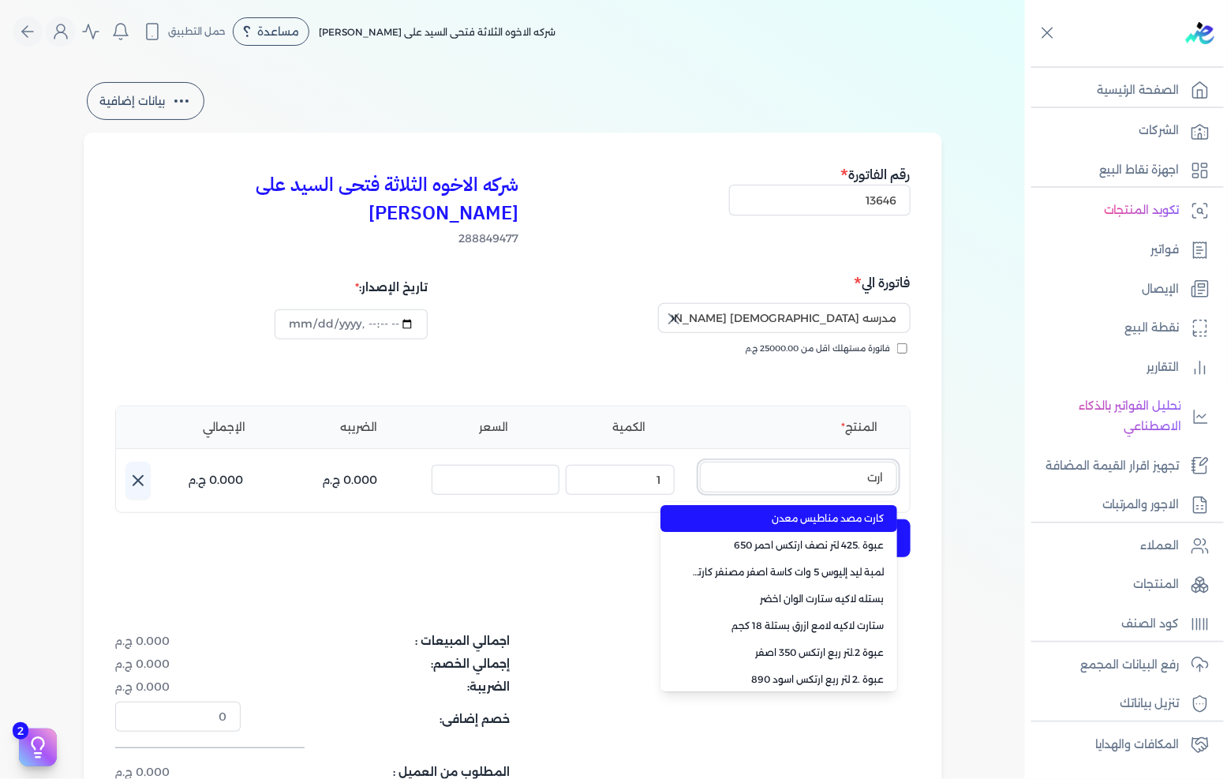
type input "ارتك"
drag, startPoint x: 843, startPoint y: 447, endPoint x: 1002, endPoint y: 442, distance: 159.4
click at [1000, 442] on div "بيانات إضافية شركه الاخوه الثلاثة فتحى السيد على [PERSON_NAME] 288849477 رقم ال…" at bounding box center [512, 477] width 1025 height 796
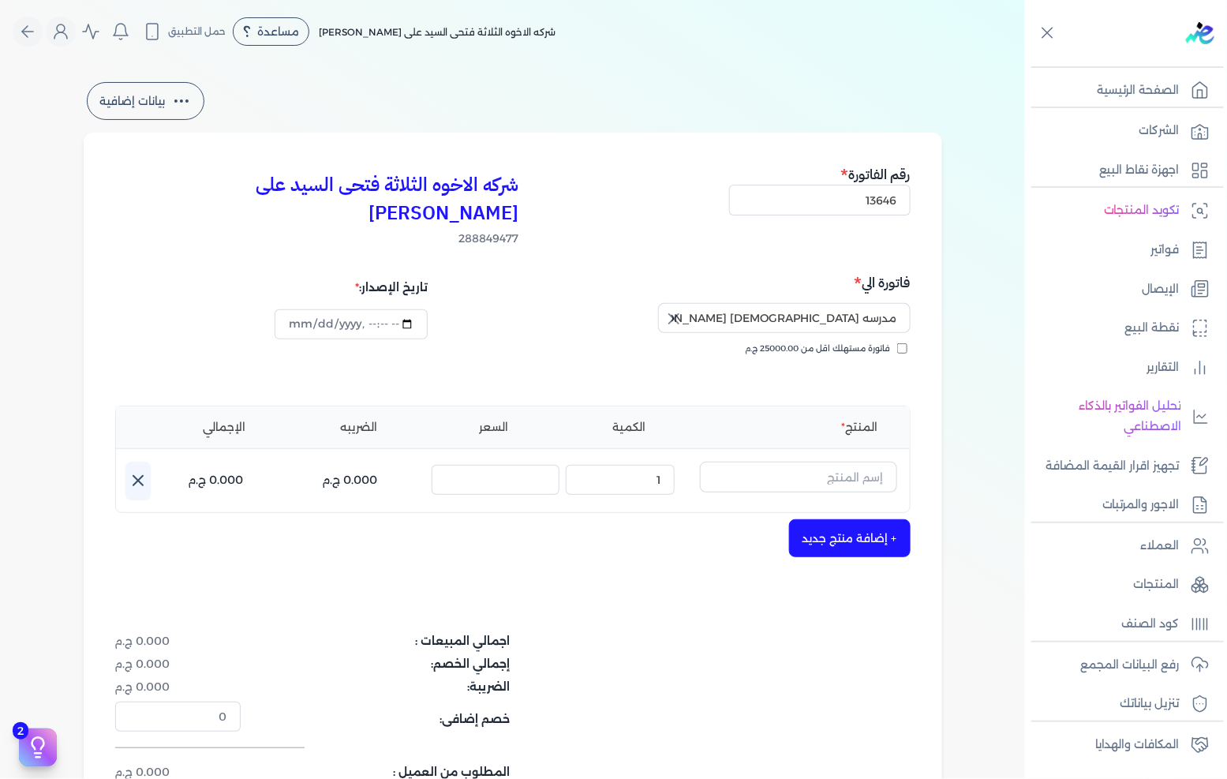
click at [967, 569] on div "بيانات إضافية شركه الاخوه الثلاثة فتحى السيد على [PERSON_NAME] 288849477 رقم ال…" at bounding box center [512, 477] width 909 height 796
click at [864, 462] on input "text" at bounding box center [798, 477] width 197 height 30
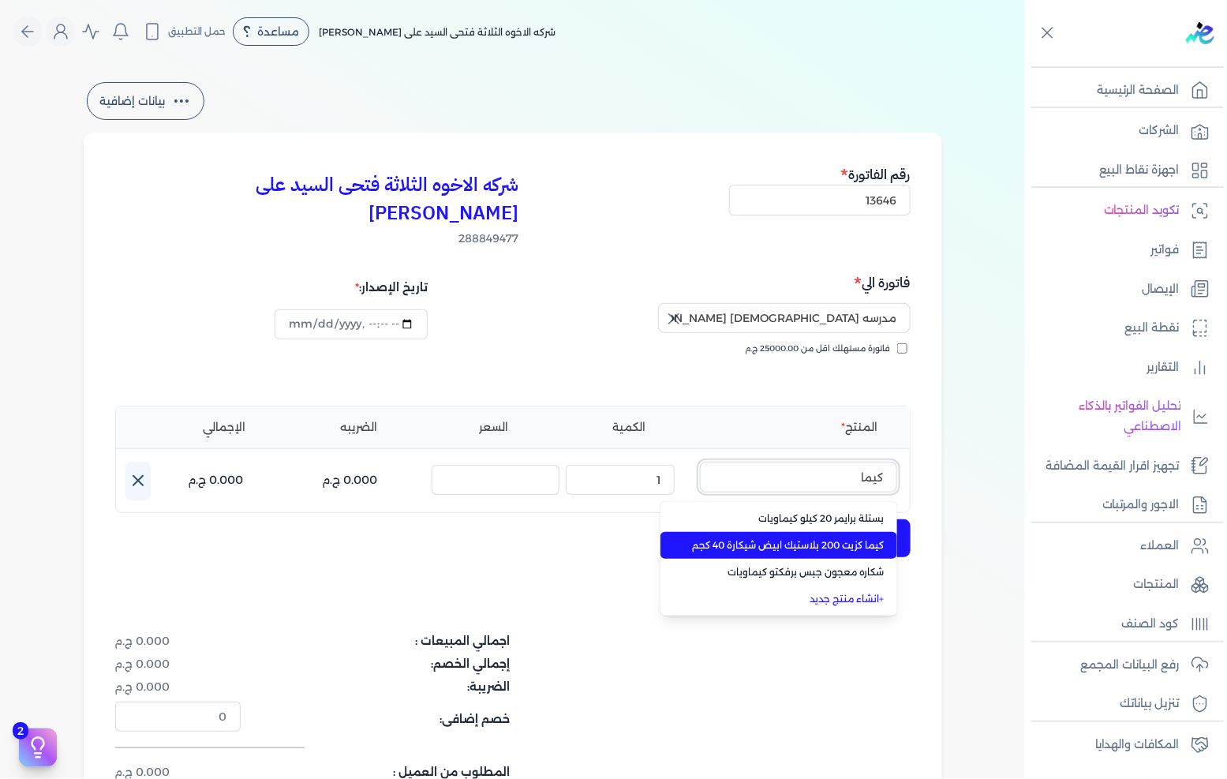
type input "كيما"
click at [830, 538] on span "كيما كزيت 200 بلاستيك ابيض شيكارة 40 كجم" at bounding box center [788, 545] width 193 height 14
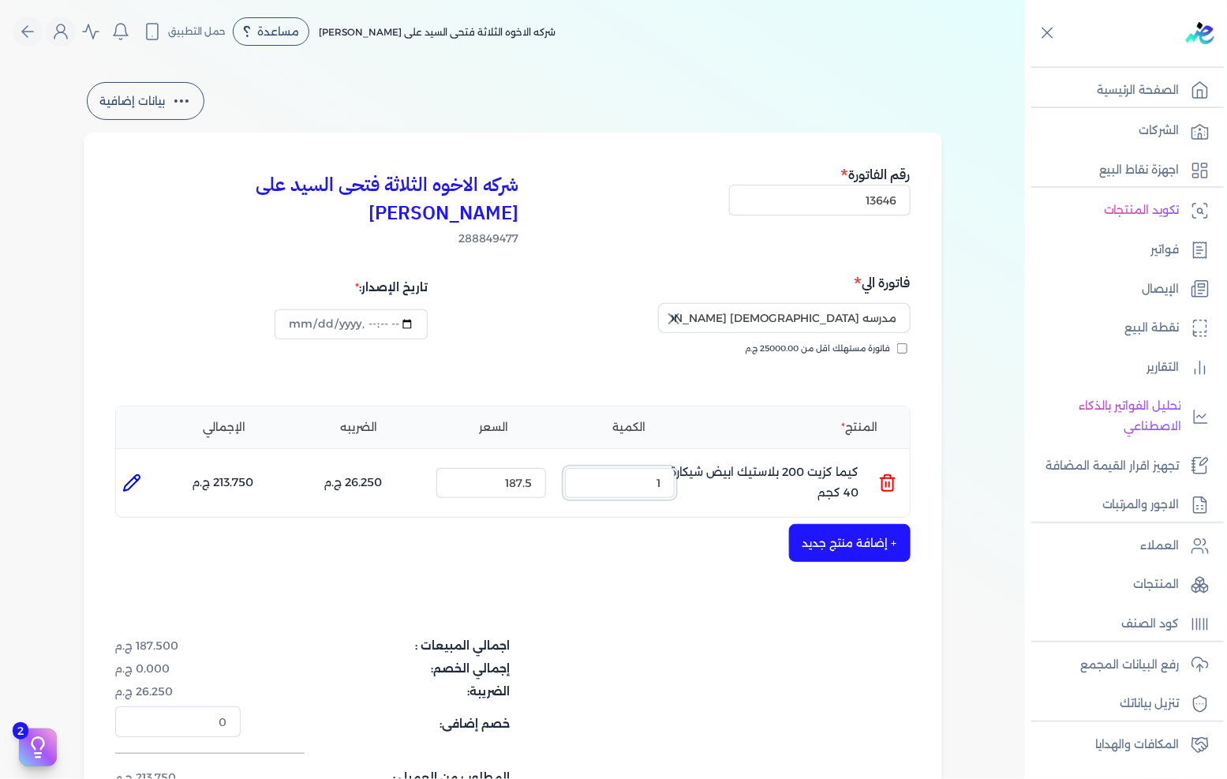
click at [623, 468] on input "1" at bounding box center [620, 483] width 110 height 30
type input "341"
click at [746, 548] on div "شركه الاخوه الثلاثة فتحى السيد على [PERSON_NAME] 288849477 رقم الفاتورة 13646 ف…" at bounding box center [513, 507] width 858 height 748
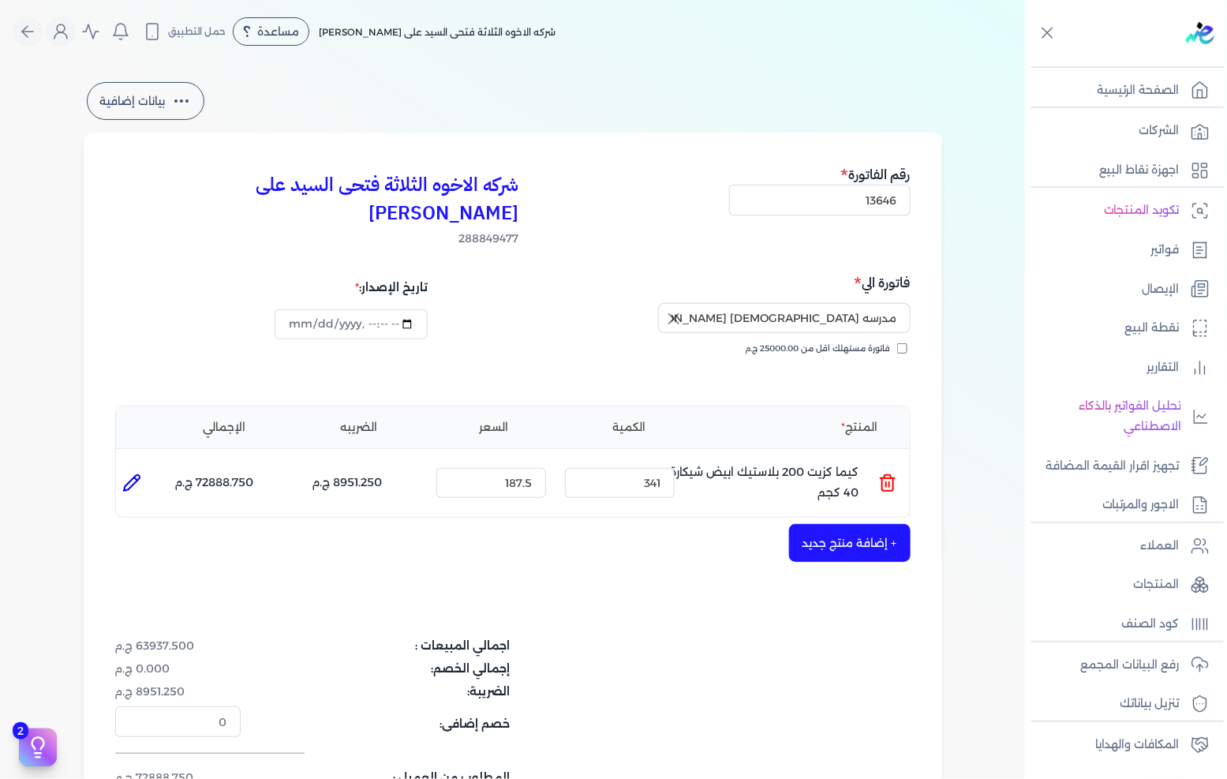
click at [832, 524] on button "+ إضافة منتج جديد" at bounding box center [850, 543] width 122 height 38
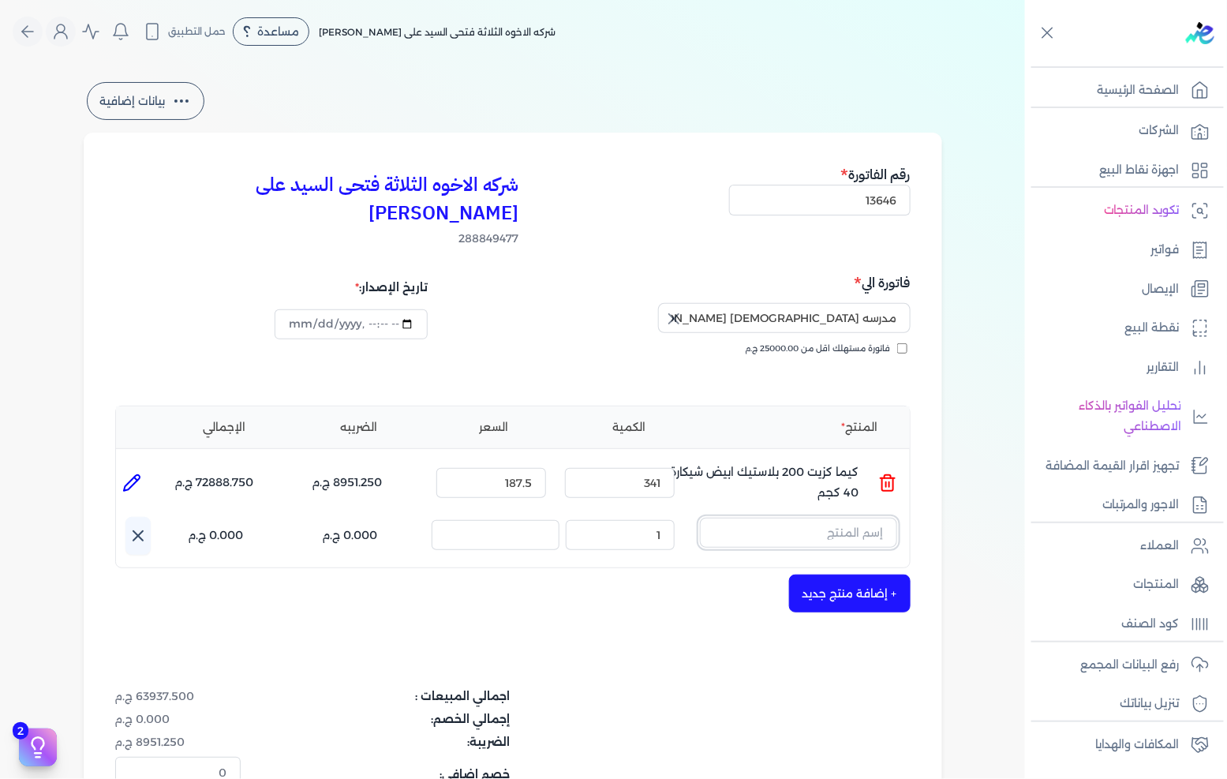
click at [790, 518] on input "text" at bounding box center [798, 533] width 197 height 30
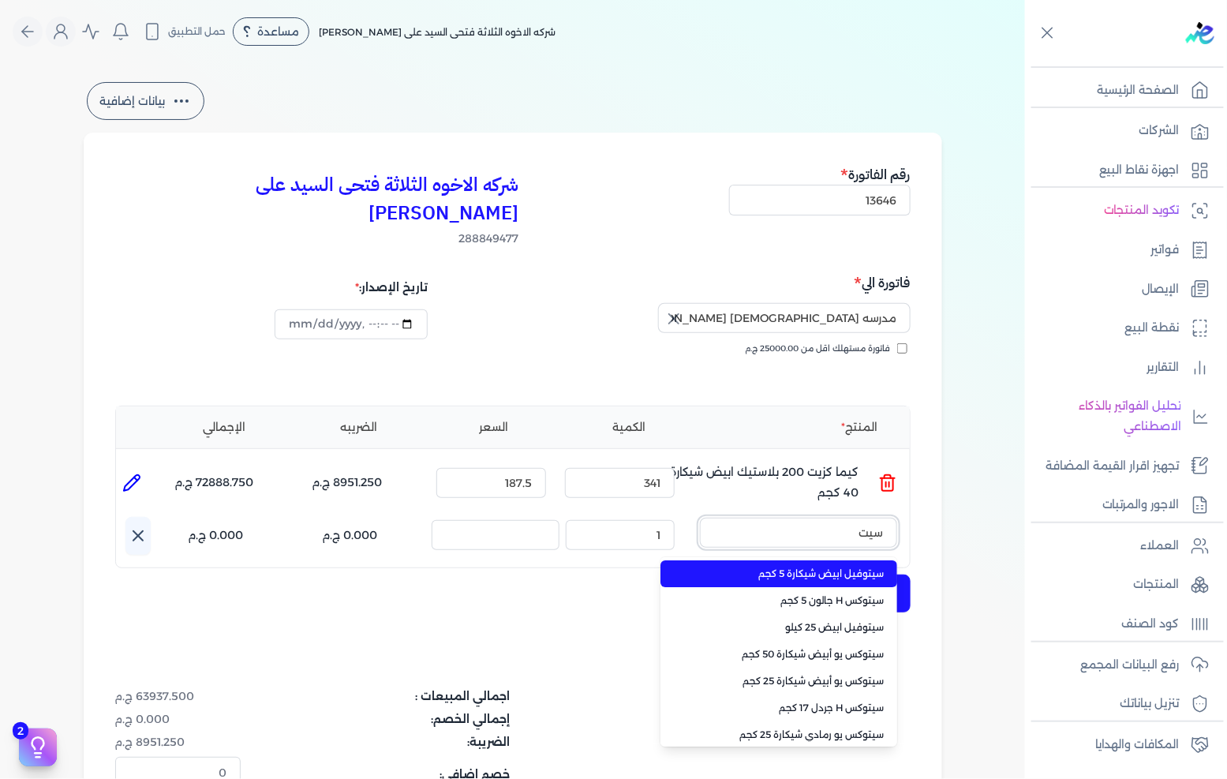
type input "سيت"
click at [808, 567] on span "سيتوفيل ابيض شيكارة 5 كجم" at bounding box center [788, 574] width 193 height 14
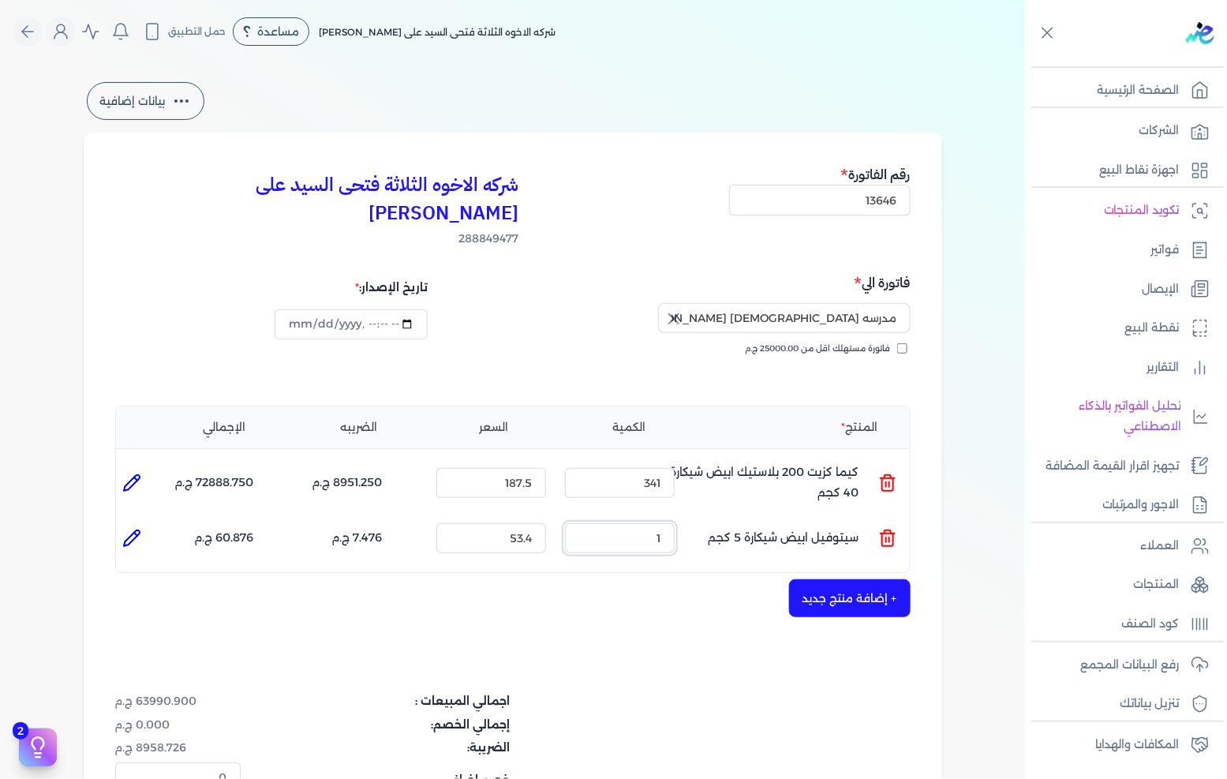
click at [656, 523] on input "1" at bounding box center [620, 538] width 110 height 30
type input "350"
click at [813, 579] on button "+ إضافة منتج جديد" at bounding box center [850, 598] width 122 height 38
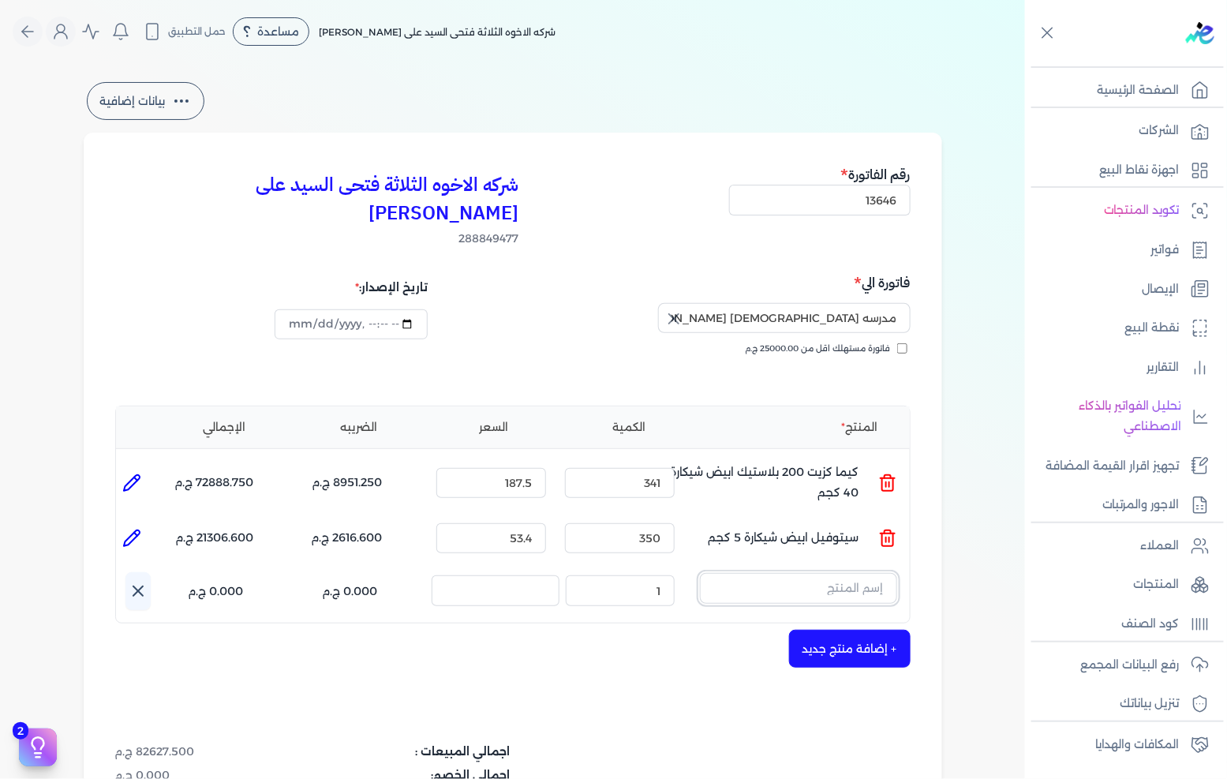
click at [816, 573] on input "text" at bounding box center [798, 588] width 197 height 30
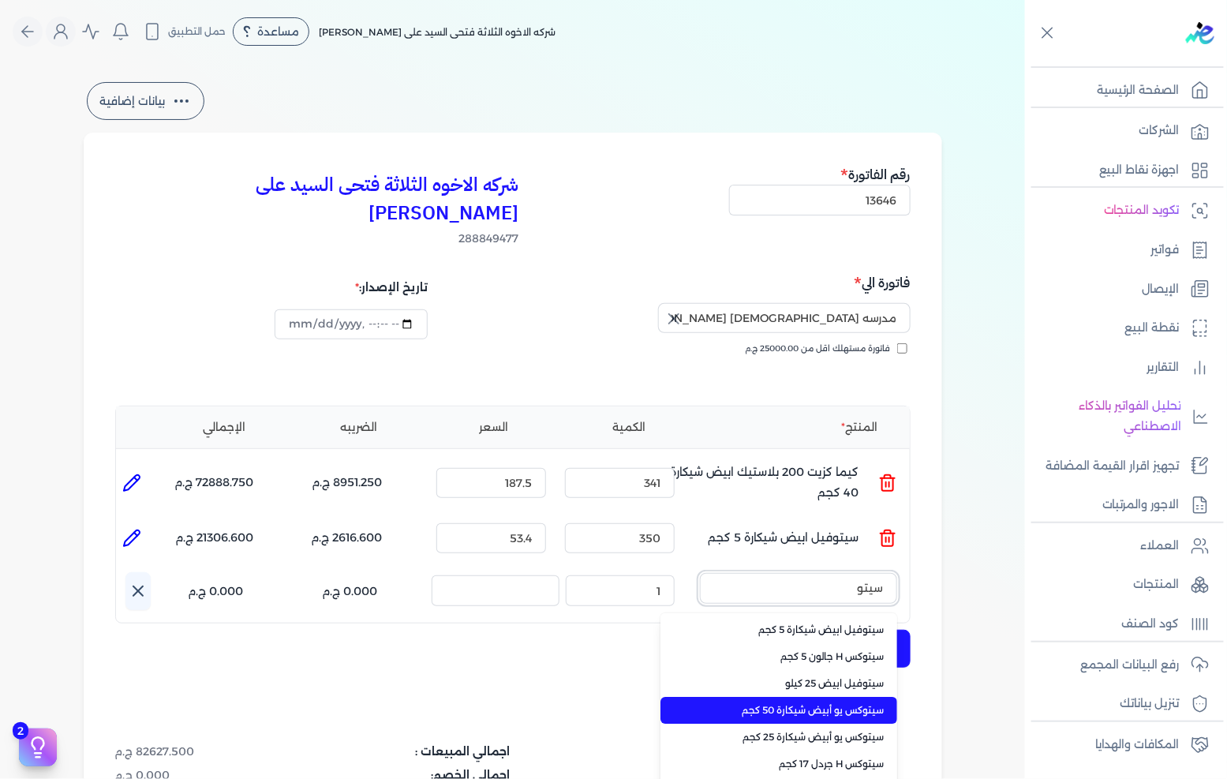
type input "سيتو"
click at [833, 703] on span "سيتوكس يو أبيض شيكارة 50 كجم" at bounding box center [788, 710] width 193 height 14
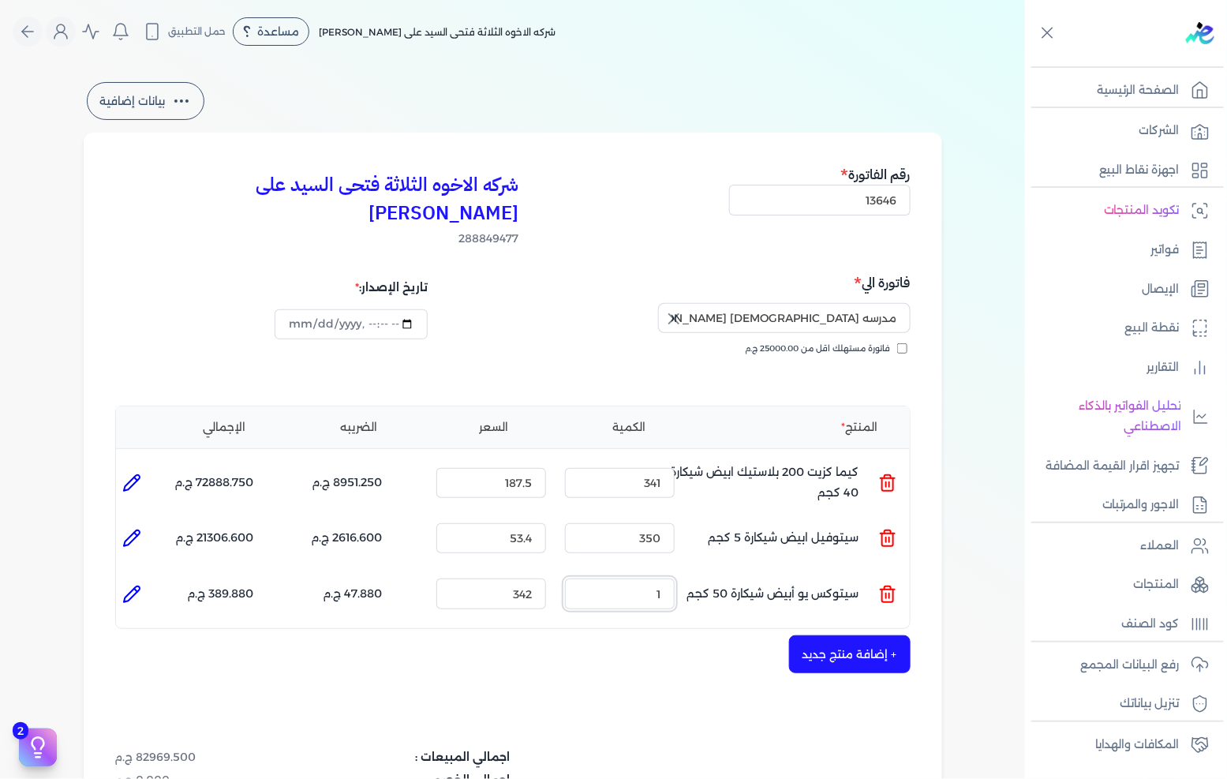
click at [649, 578] on input "1" at bounding box center [620, 593] width 110 height 30
type input "500"
click at [980, 562] on div "بيانات إضافية شركه الاخوه الثلاثة فتحى السيد على [PERSON_NAME] 288849477 رقم ال…" at bounding box center [512, 535] width 1025 height 913
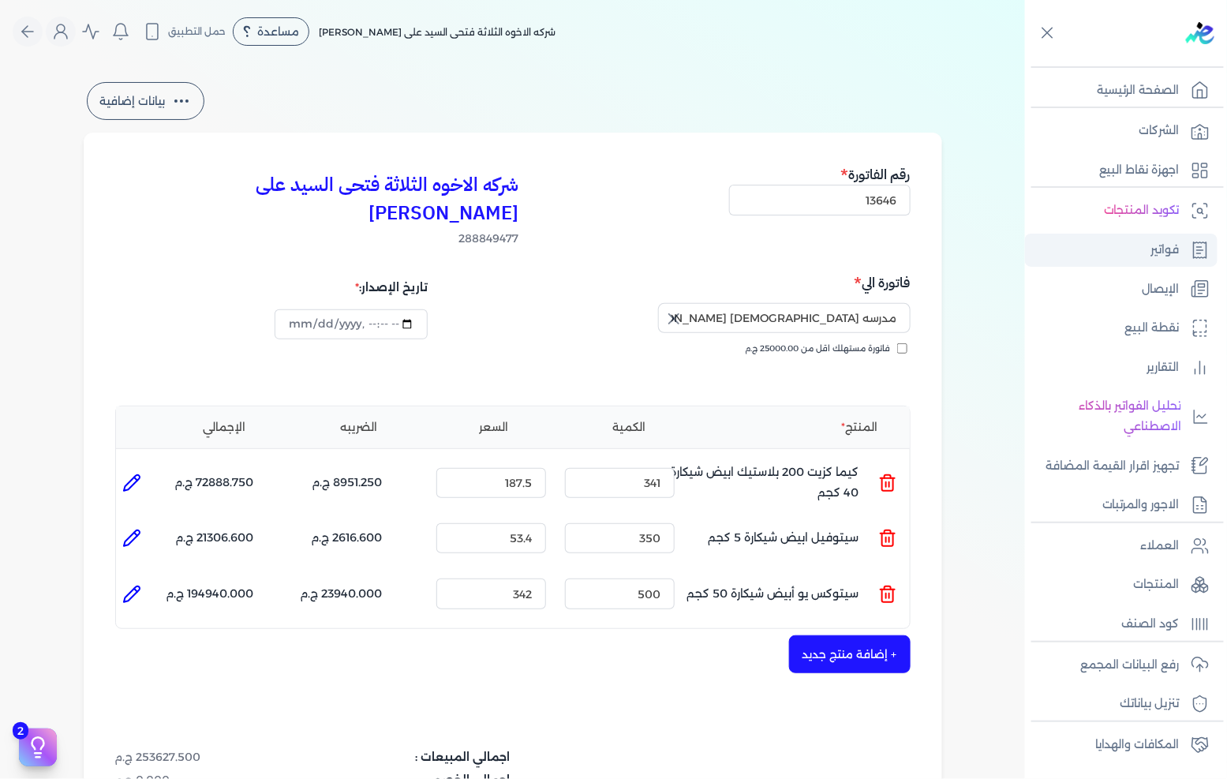
click at [1139, 249] on link "فواتير" at bounding box center [1121, 250] width 193 height 33
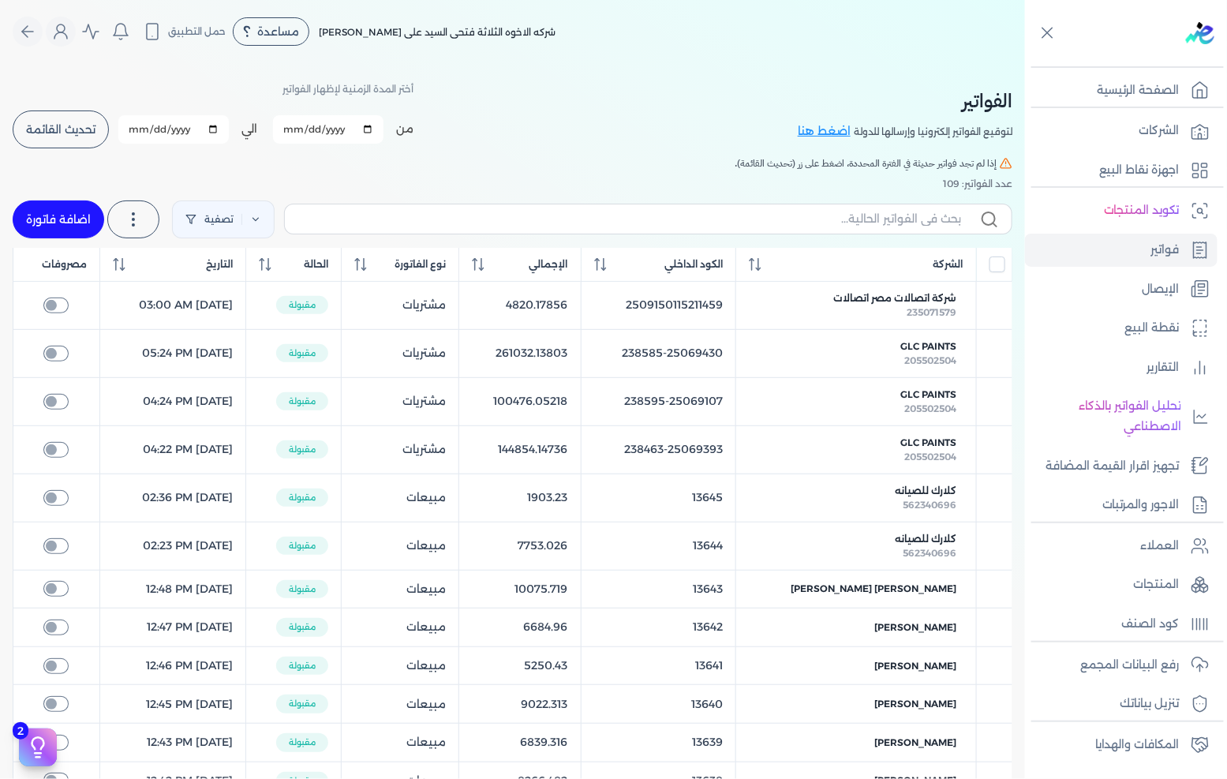
click at [74, 132] on span "تحديث القائمة" at bounding box center [60, 129] width 69 height 11
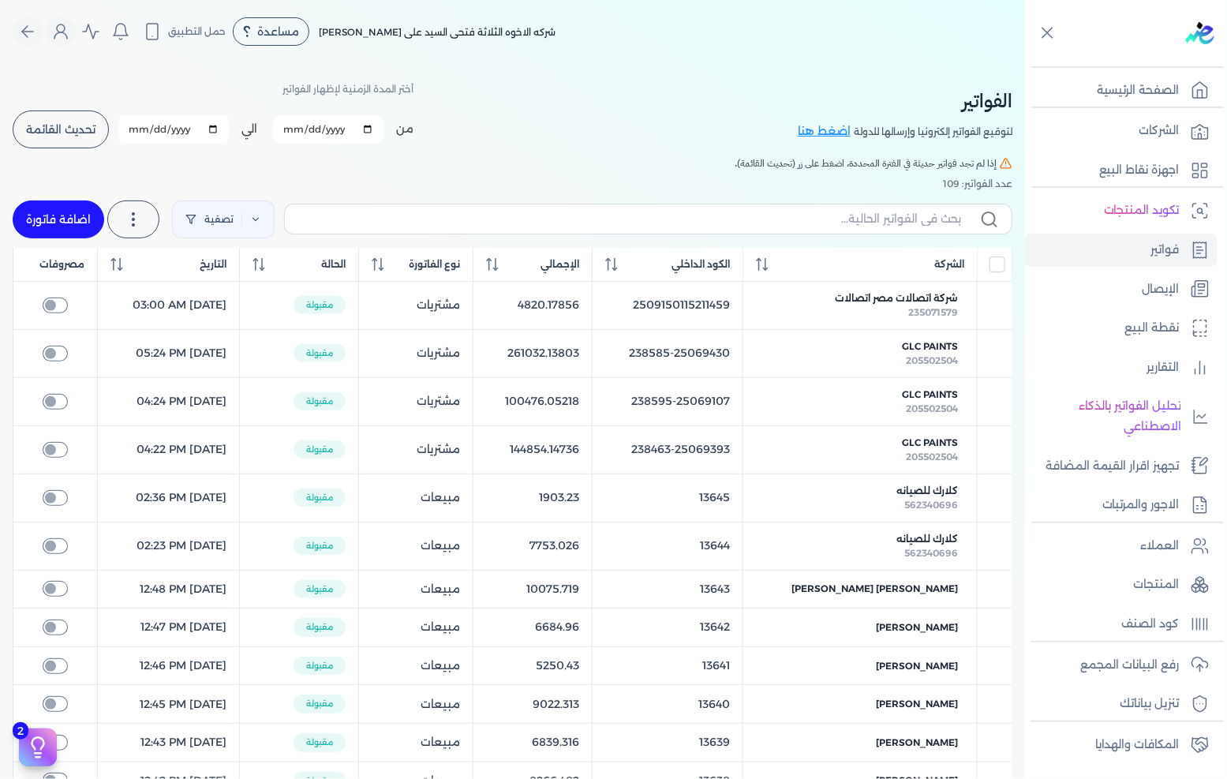
click at [106, 119] on button "تحديث القائمة" at bounding box center [61, 129] width 96 height 38
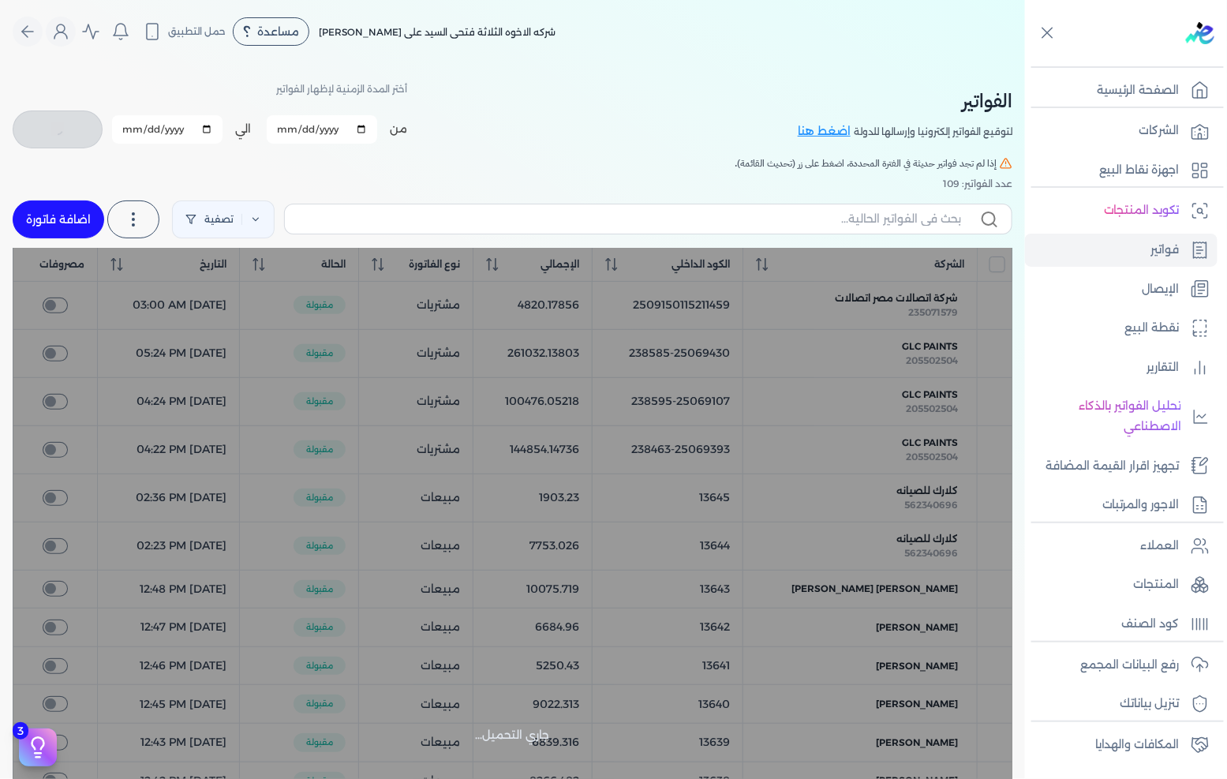
checkbox input "false"
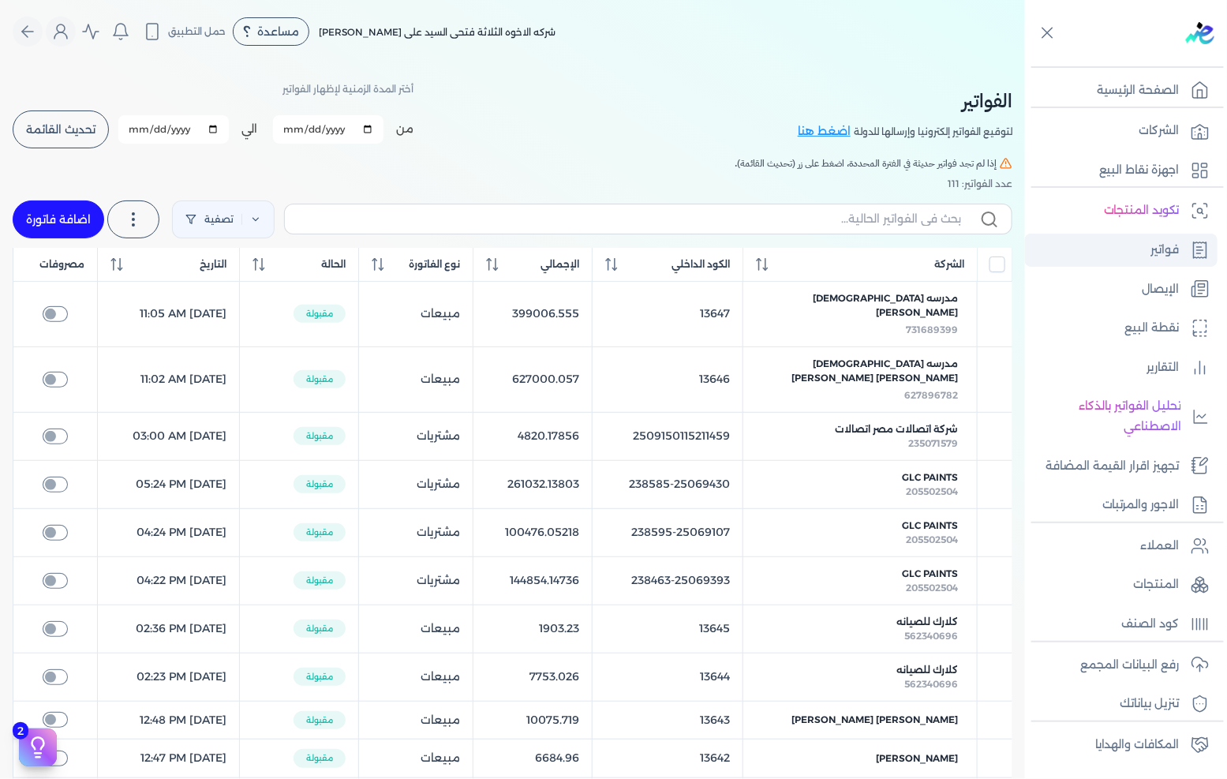
click at [1136, 241] on link "فواتير" at bounding box center [1121, 250] width 193 height 33
click at [1142, 574] on p "المنتجات" at bounding box center [1157, 584] width 46 height 21
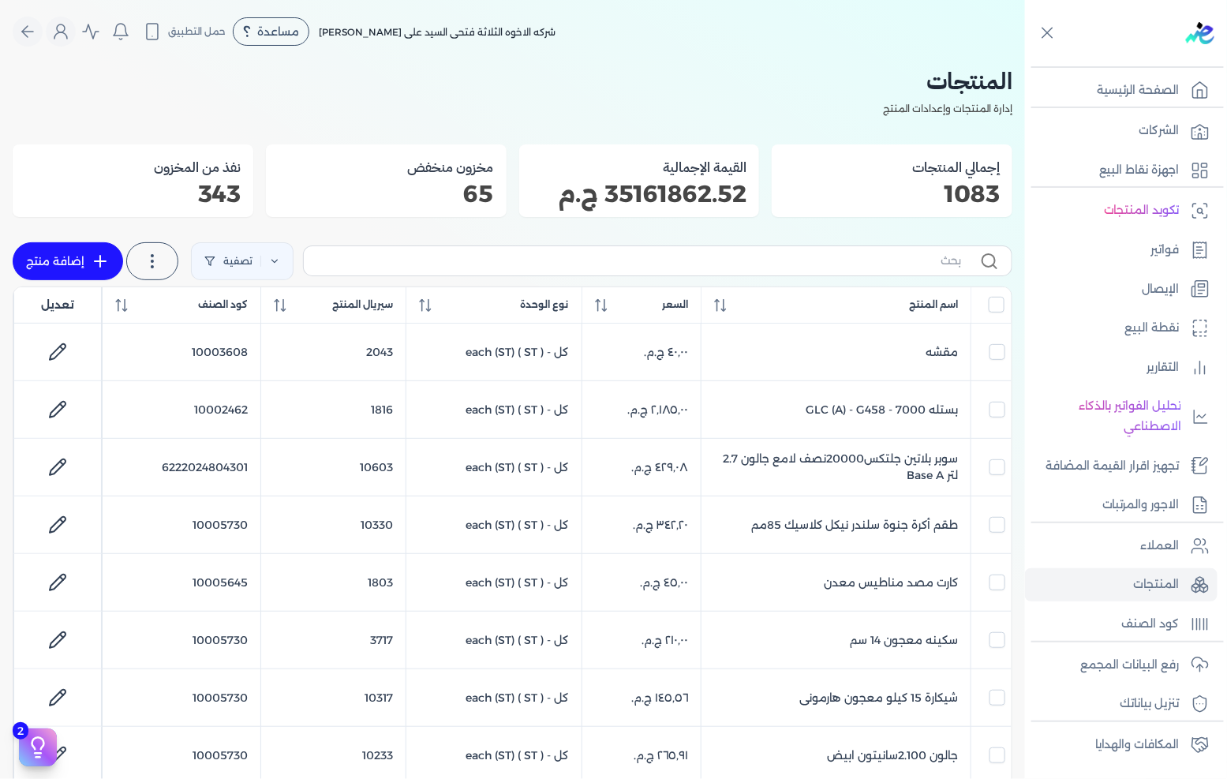
click at [114, 266] on link "إضافة منتج" at bounding box center [68, 261] width 110 height 38
select select "EGS"
click at [174, 269] on label at bounding box center [152, 261] width 52 height 38
click at [226, 301] on span "استخرج المنتجات" at bounding box center [234, 304] width 82 height 16
click at [772, 271] on label at bounding box center [657, 260] width 709 height 30
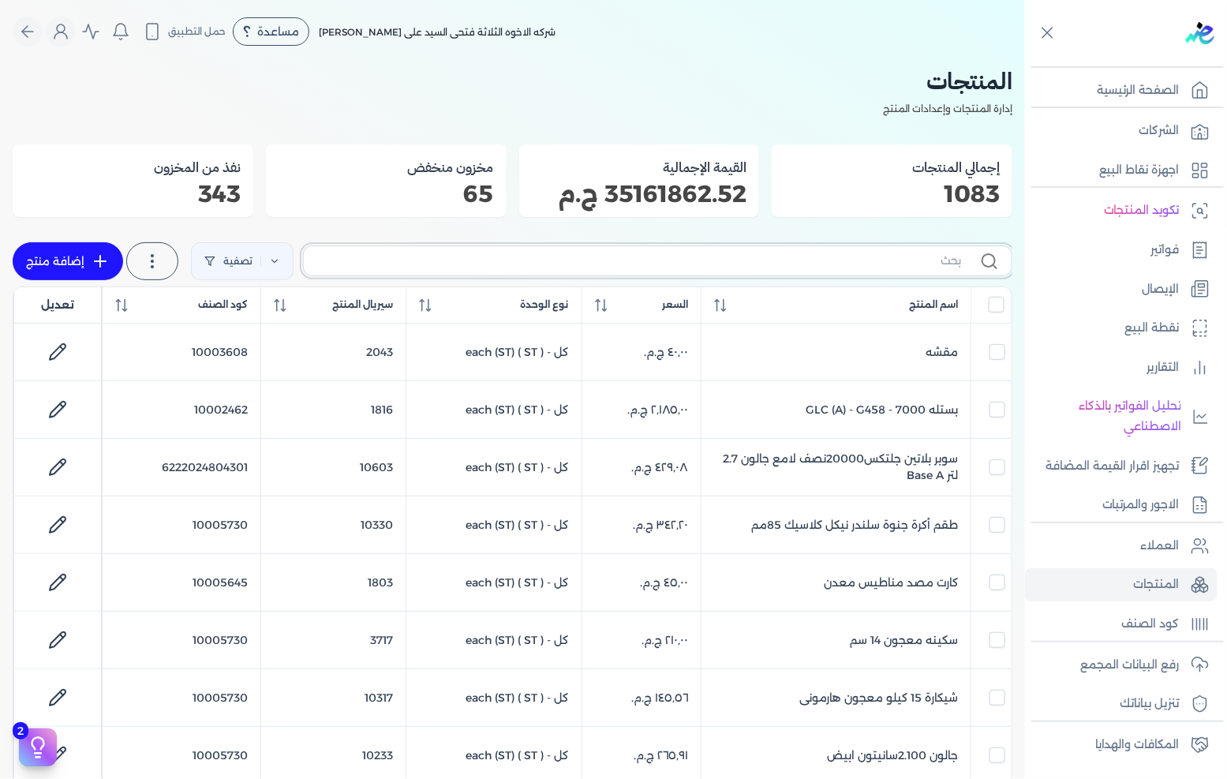
click at [772, 269] on input "text" at bounding box center [638, 260] width 645 height 17
type input "[PERSON_NAME]"
checkbox input "false"
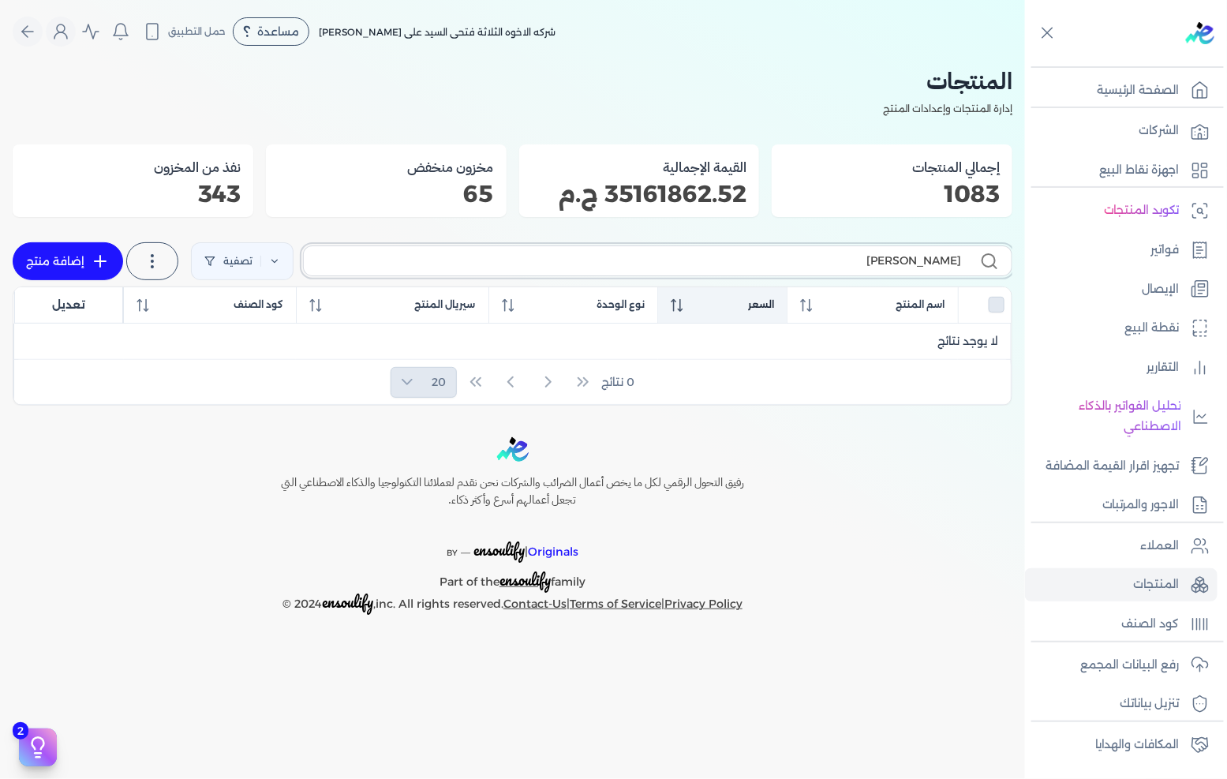
type input "س"
checkbox input "false"
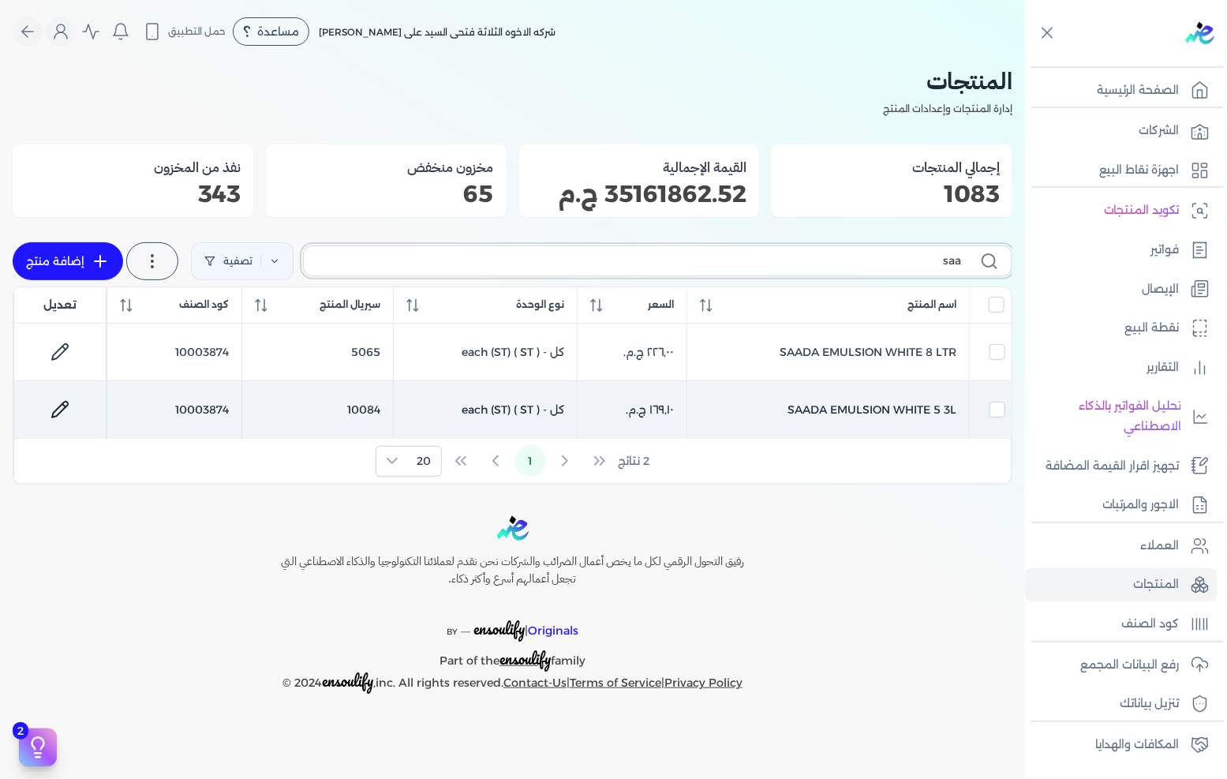
type input "saa"
click at [870, 413] on td "SAADA EMULSION WHITE 5 3L" at bounding box center [828, 410] width 282 height 58
checkbox input "false"
checkbox input "true"
click at [74, 400] on link at bounding box center [60, 410] width 38 height 38
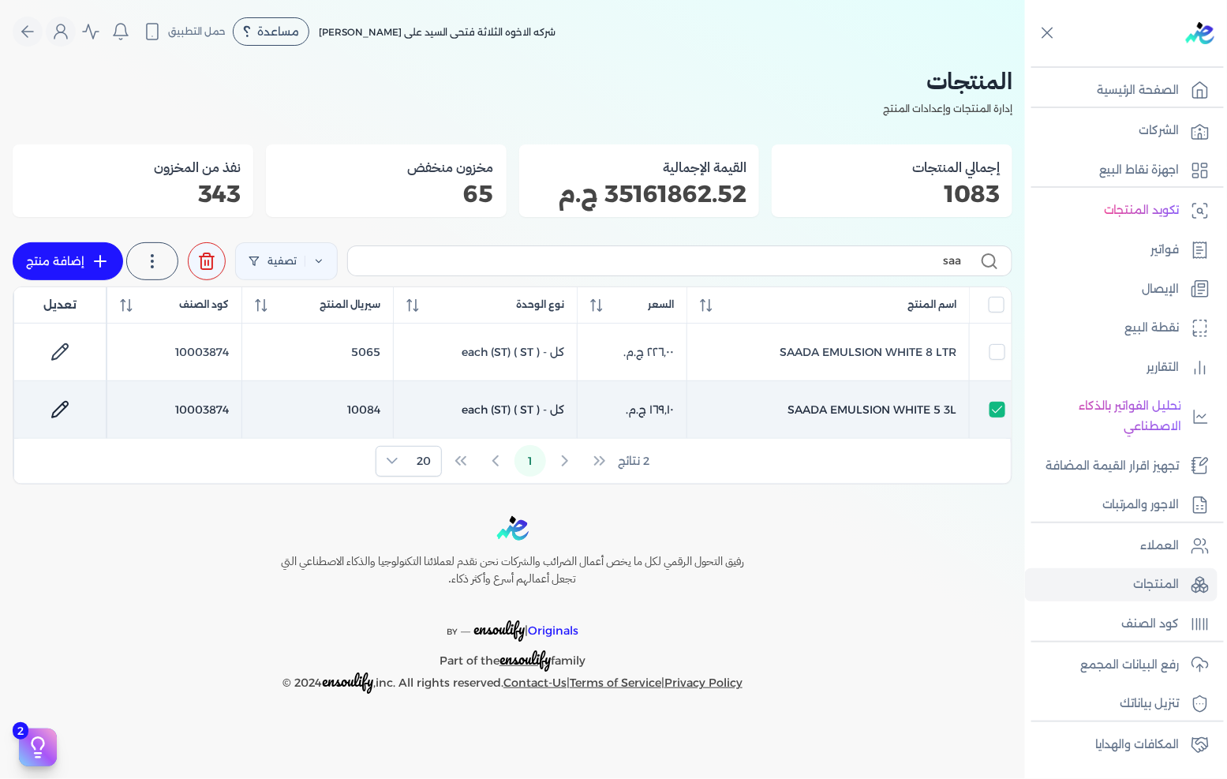
select select "GS1"
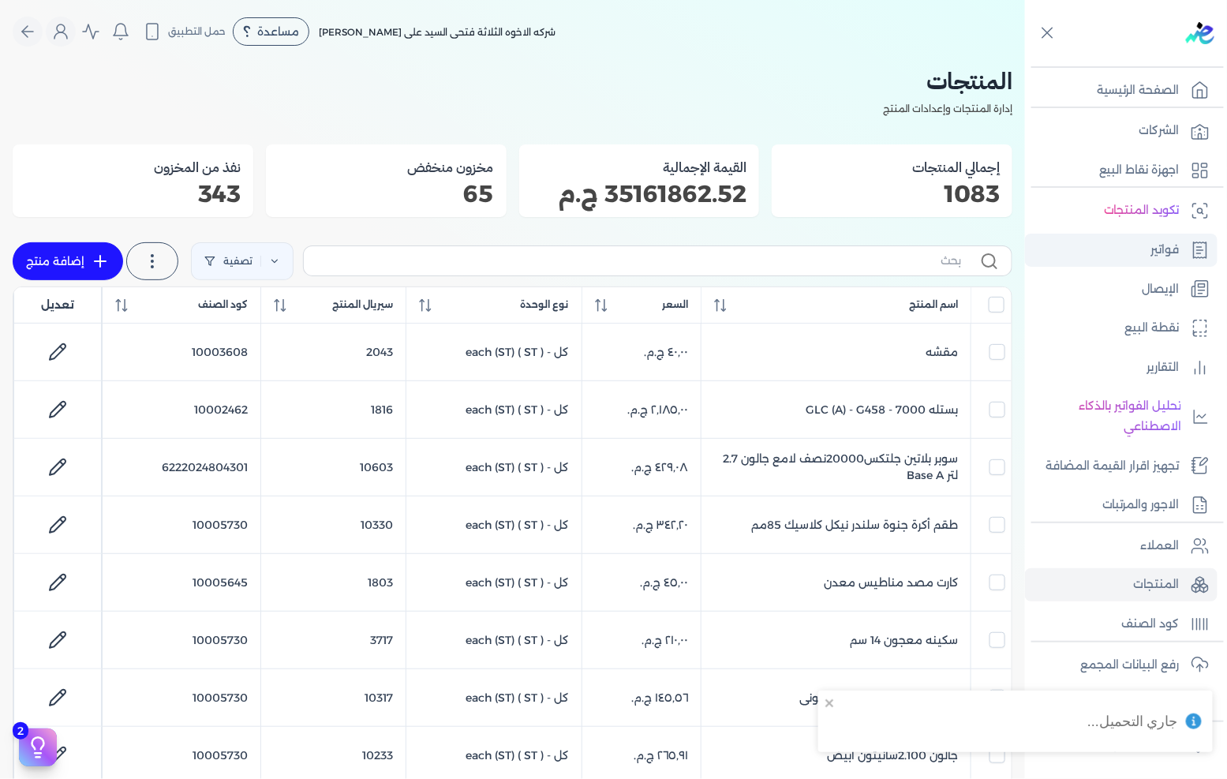
click at [1160, 247] on p "فواتير" at bounding box center [1165, 250] width 28 height 21
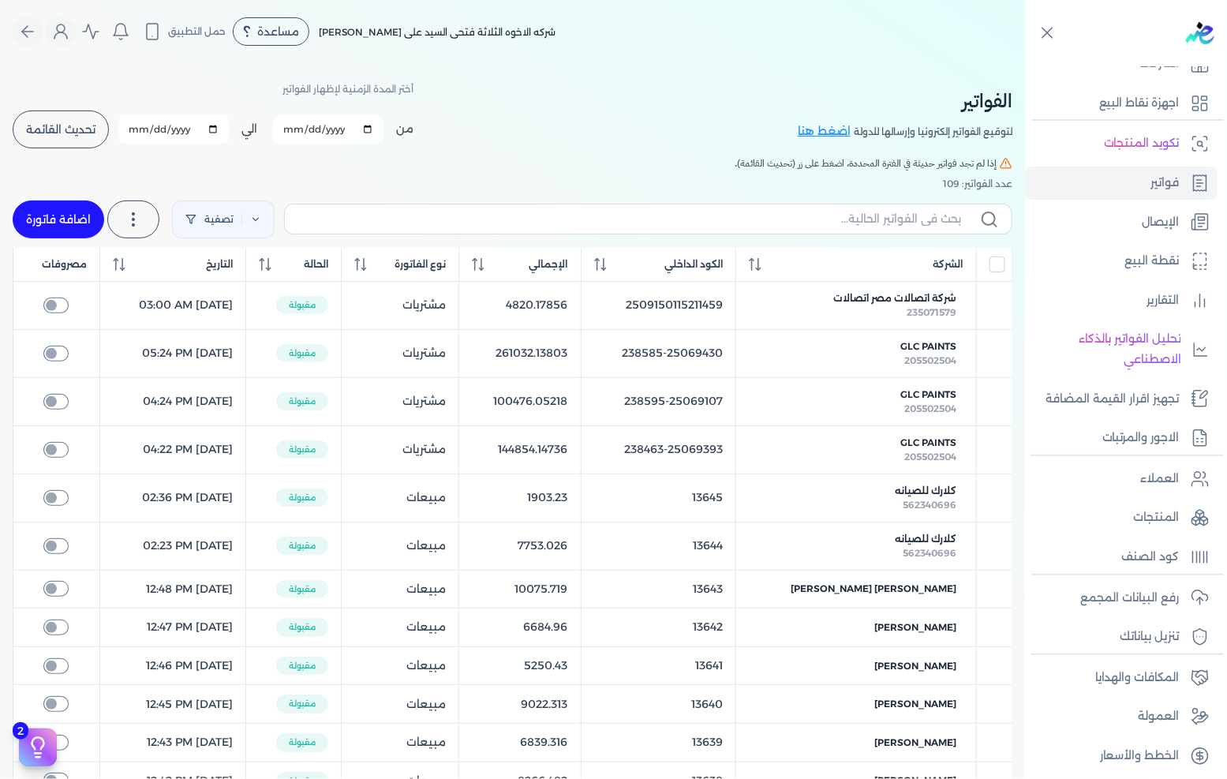
click at [71, 211] on link "اضافة فاتورة" at bounding box center [59, 219] width 92 height 38
select select "EGP"
select select "B"
select select "EGS"
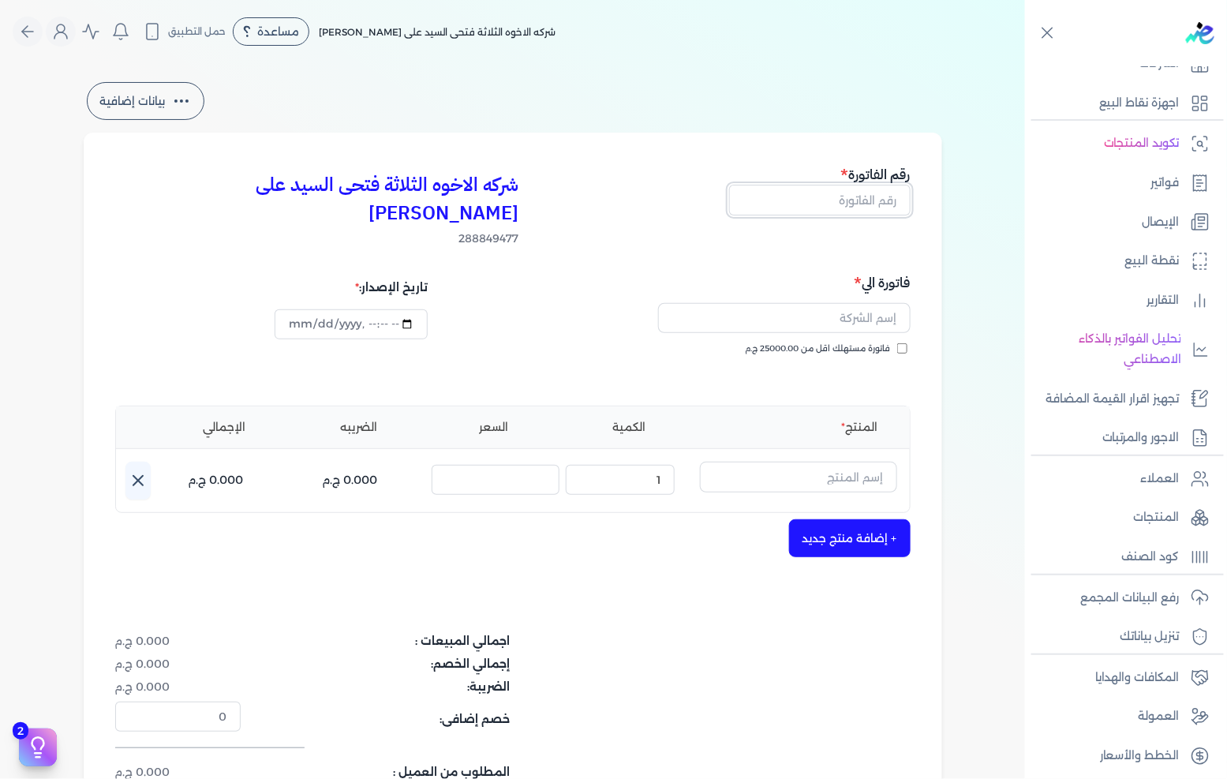
click at [855, 189] on input "text" at bounding box center [819, 200] width 181 height 30
type input "13648"
click at [894, 342] on label "فاتورة مستهلك اقل من 25000.00 ج.م" at bounding box center [827, 348] width 162 height 13
click at [897, 343] on input "فاتورة مستهلك اقل من 25000.00 ج.م" at bounding box center [902, 348] width 10 height 10
checkbox input "true"
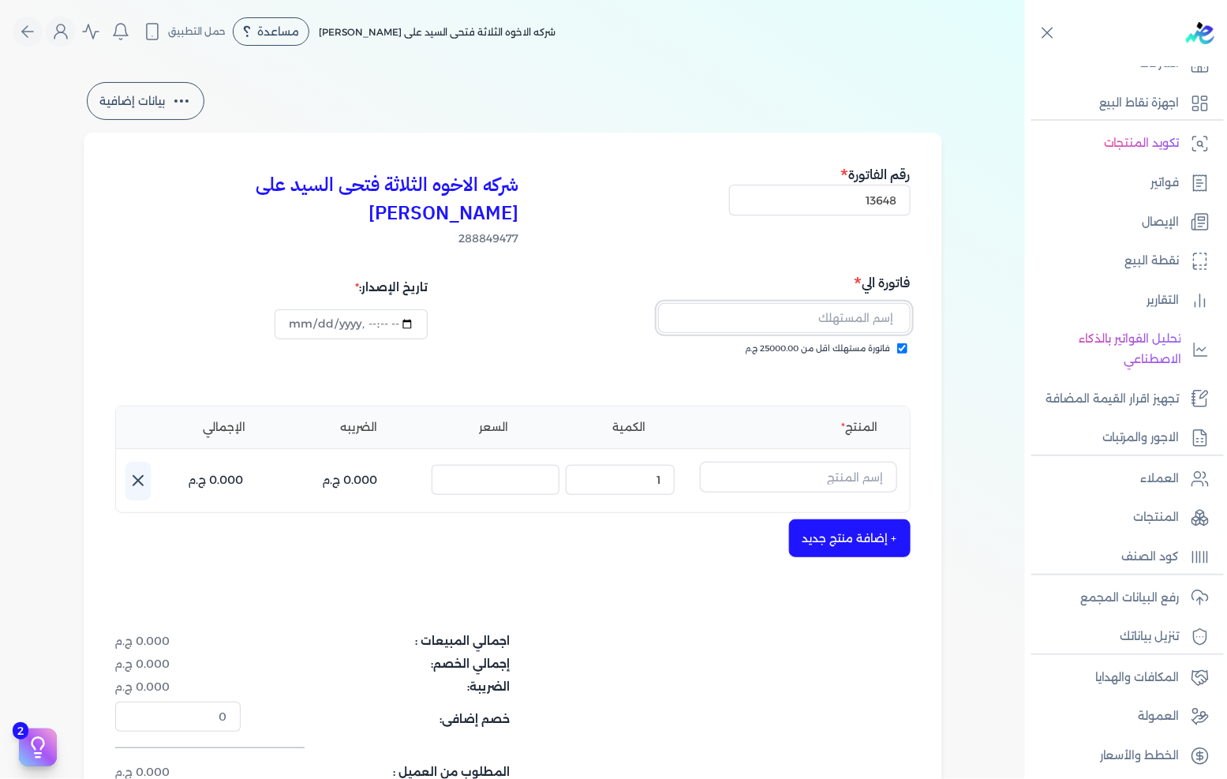
drag, startPoint x: 894, startPoint y: 314, endPoint x: 887, endPoint y: 289, distance: 26.2
click at [887, 303] on input "text" at bounding box center [784, 318] width 252 height 30
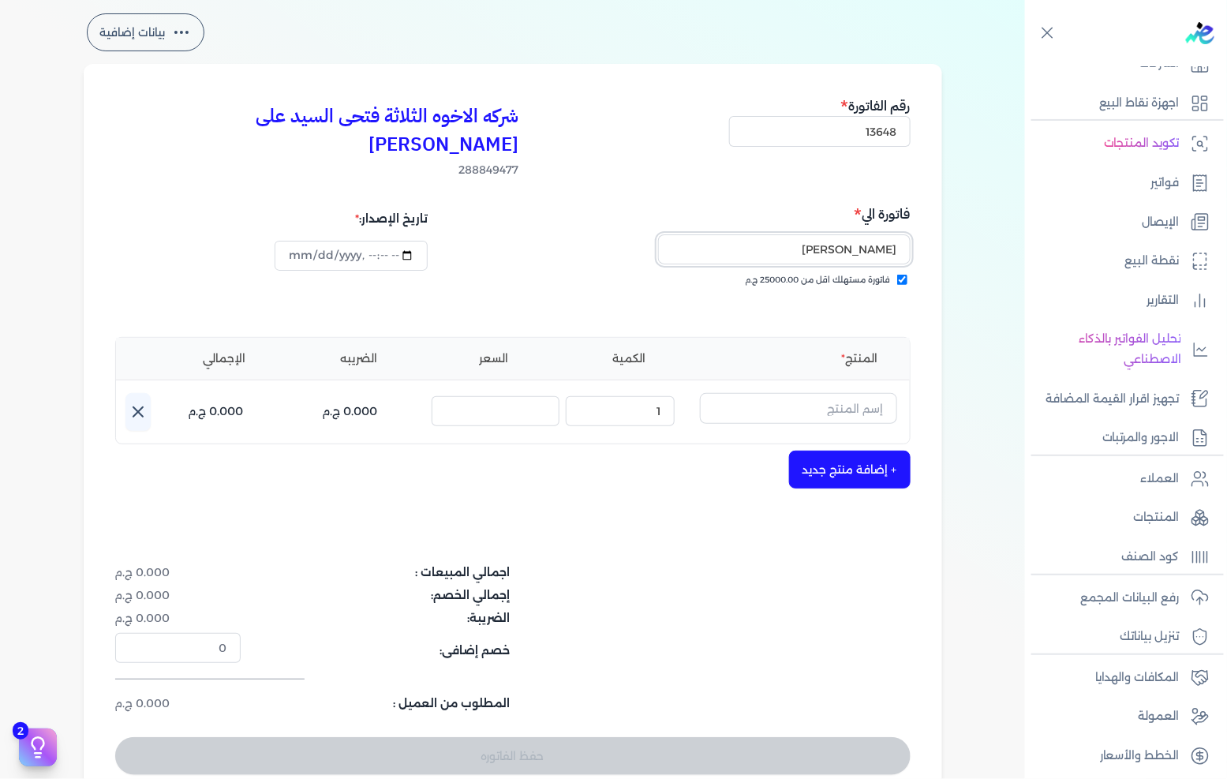
scroll to position [175, 0]
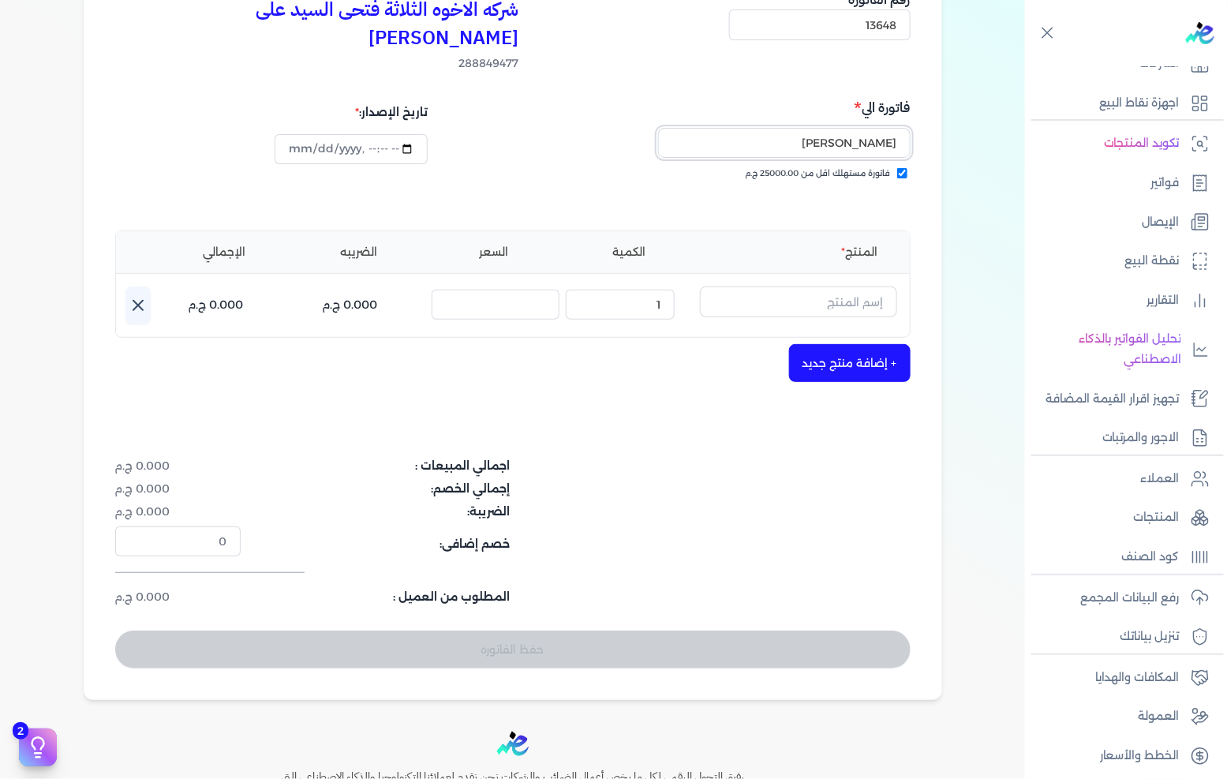
type input "[PERSON_NAME]"
click at [839, 286] on input "text" at bounding box center [798, 301] width 197 height 30
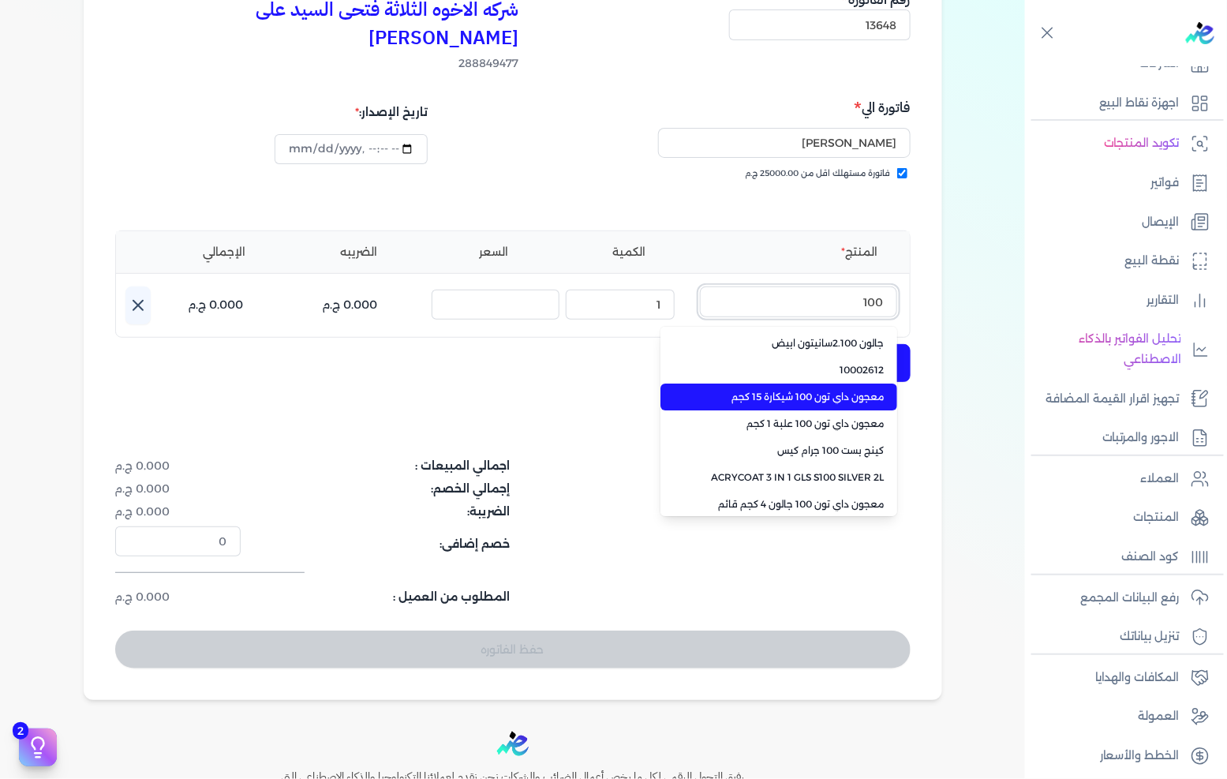
type input "100"
click at [779, 390] on span "معجون داي تون 100 شيكارة 15 كجم" at bounding box center [788, 397] width 193 height 14
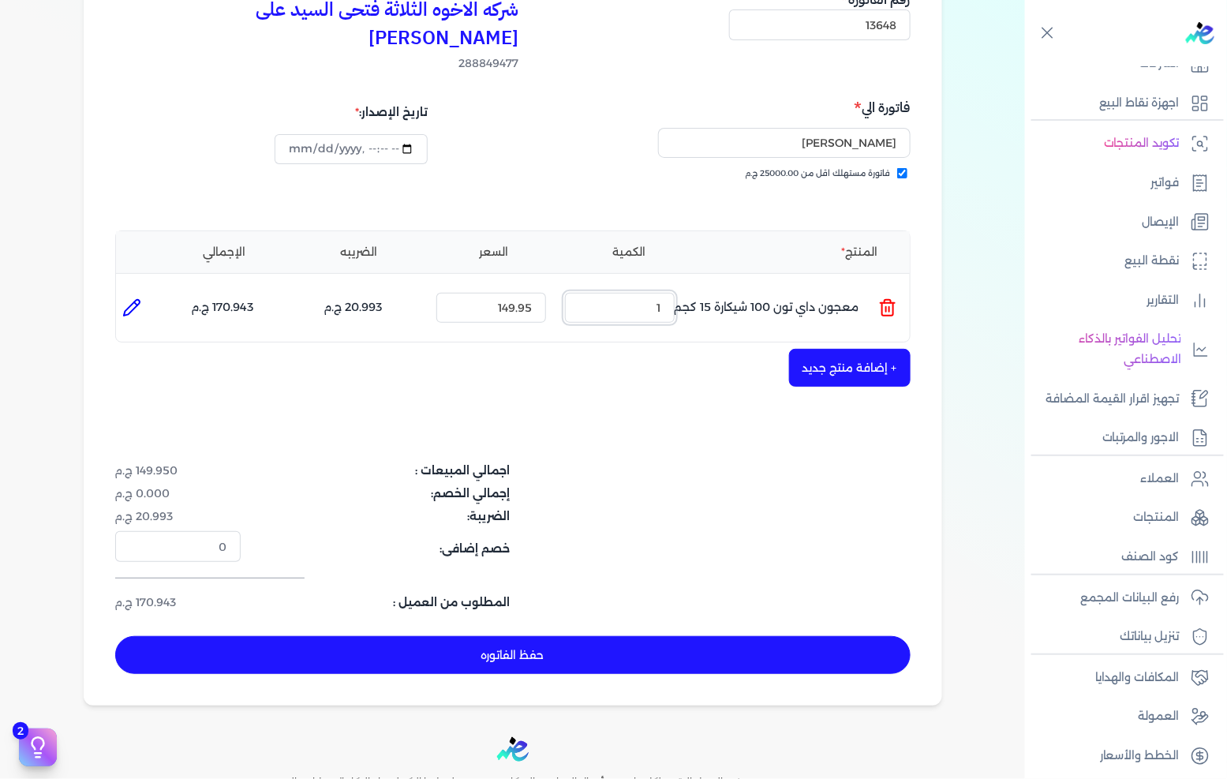
click at [633, 293] on input "1" at bounding box center [620, 308] width 110 height 30
type input "5"
click at [822, 349] on button "+ إضافة منتج جديد" at bounding box center [850, 368] width 122 height 38
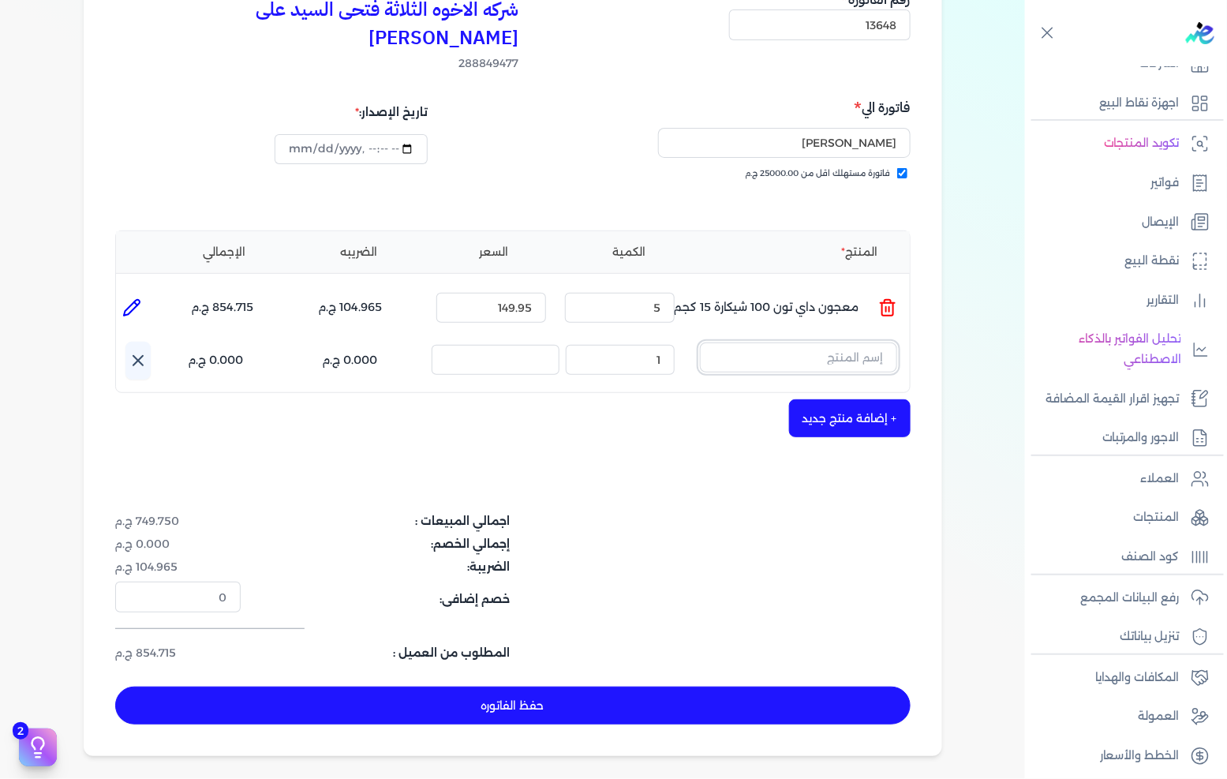
drag, startPoint x: 846, startPoint y: 333, endPoint x: 944, endPoint y: 328, distance: 98.7
click at [846, 342] on input "text" at bounding box center [798, 357] width 197 height 30
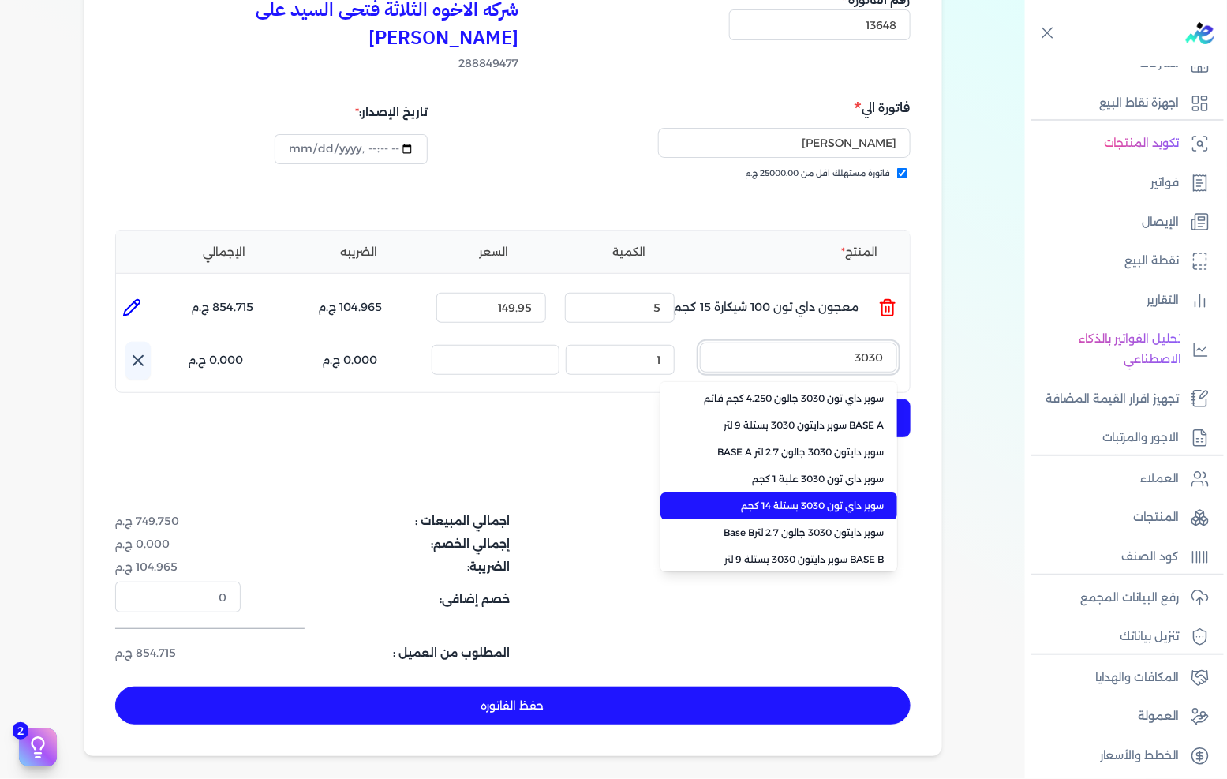
type input "3030"
click at [847, 499] on span "سوبر داي تون 3030 بستلة 14 كجم" at bounding box center [788, 506] width 193 height 14
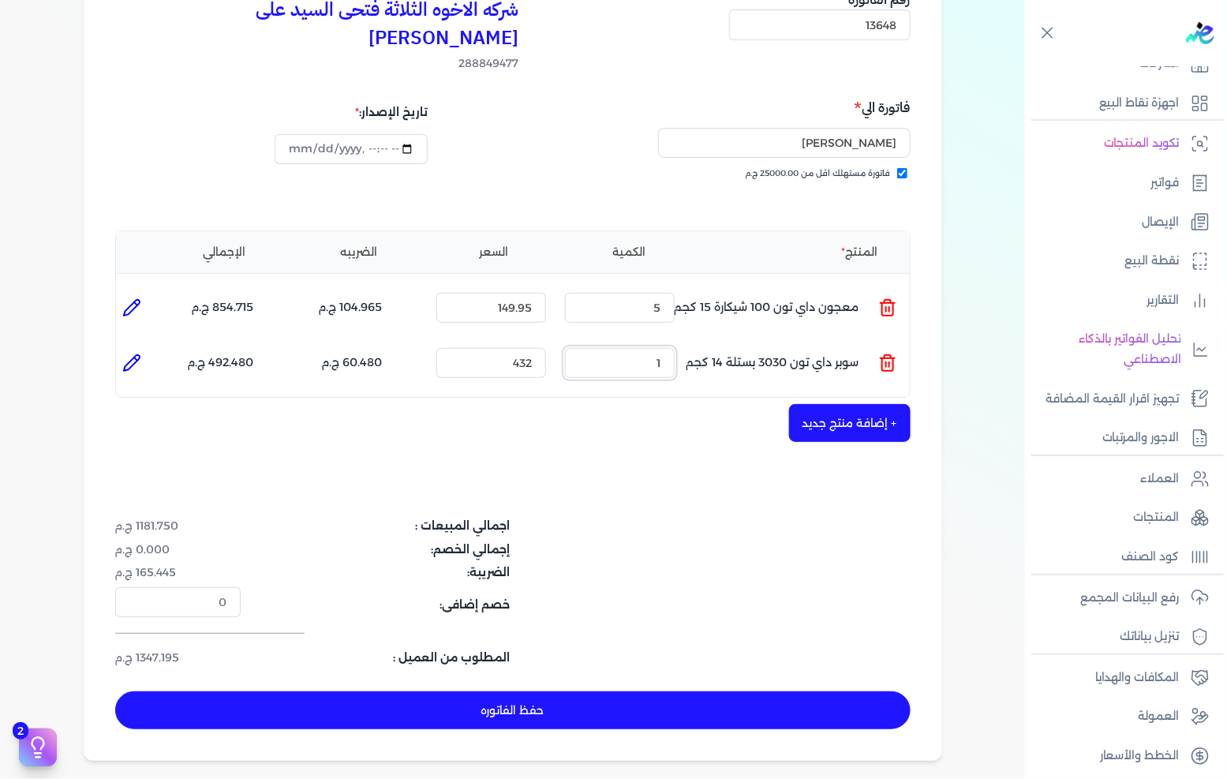
click at [636, 348] on input "1" at bounding box center [620, 363] width 110 height 30
drag, startPoint x: 636, startPoint y: 336, endPoint x: 622, endPoint y: 357, distance: 25.6
click at [631, 348] on input "1" at bounding box center [620, 363] width 110 height 30
type input "3"
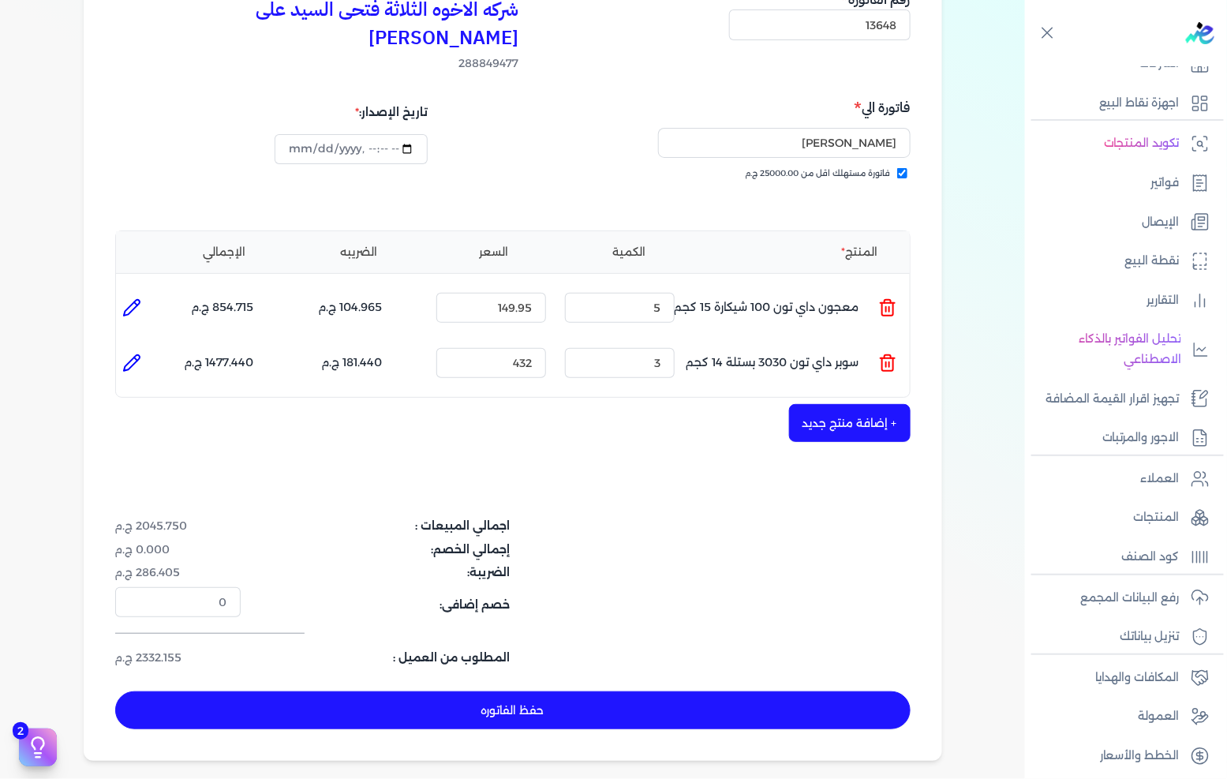
click at [508, 691] on button "حفظ الفاتوره" at bounding box center [512, 710] width 795 height 38
type input "[DATE]"
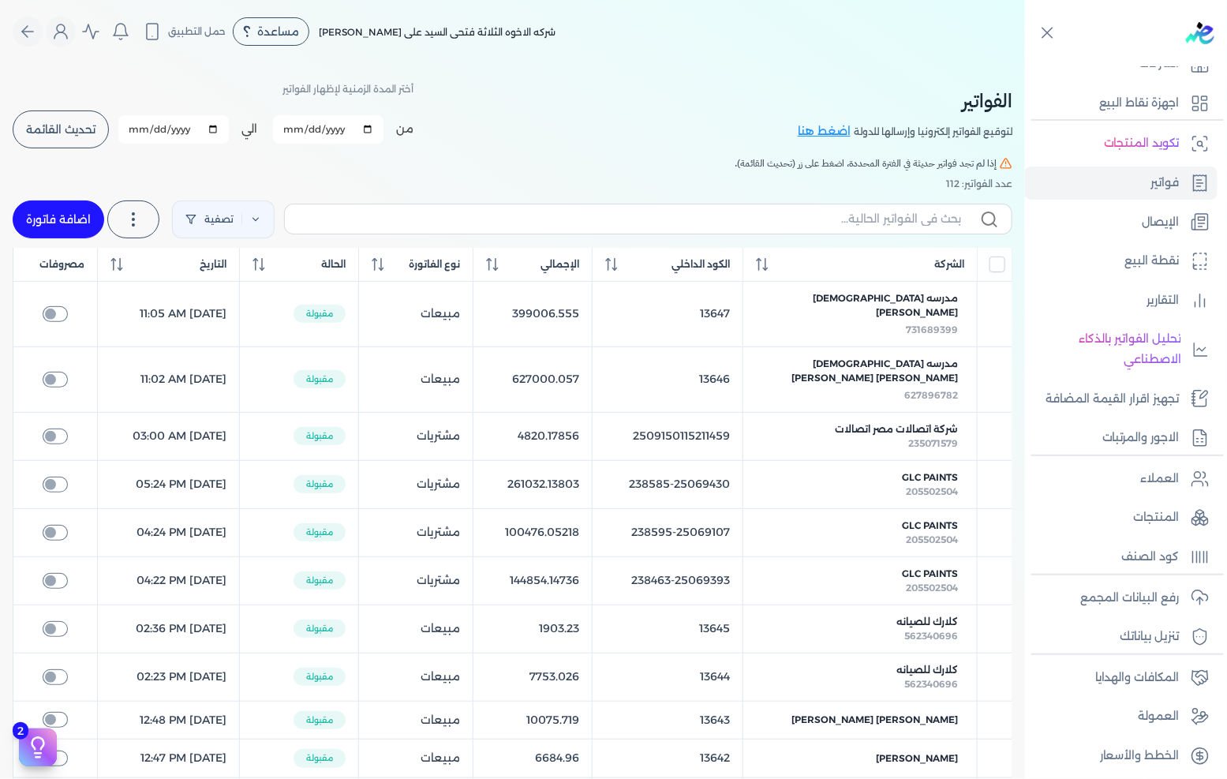
click at [91, 210] on link "اضافة فاتورة" at bounding box center [59, 219] width 92 height 38
select select "EGP"
select select "B"
select select "EGS"
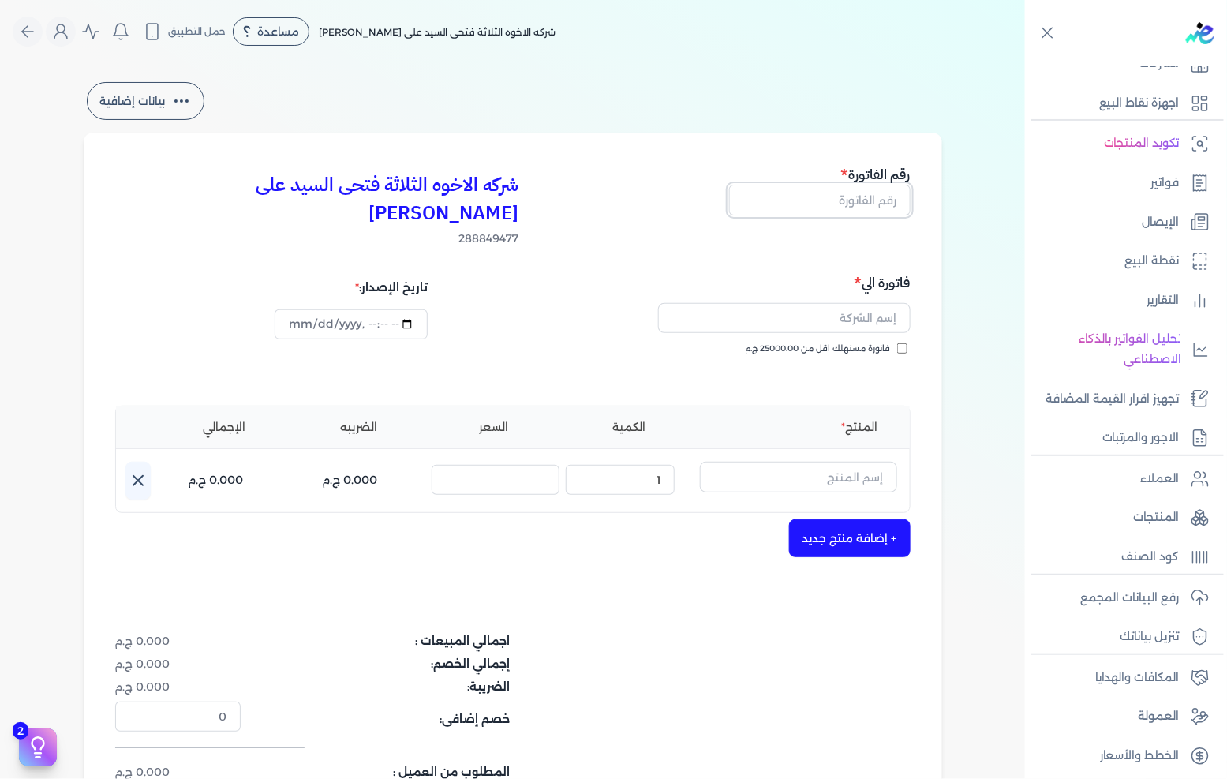
click at [819, 208] on input "text" at bounding box center [819, 200] width 181 height 30
type input "13649"
click at [793, 313] on div "فاتورة الي فاتورة مستهلك اقل من 25000.00 ج.م" at bounding box center [714, 329] width 393 height 114
click at [794, 342] on span "فاتورة مستهلك اقل من 25000.00 ج.م" at bounding box center [818, 348] width 145 height 13
click at [897, 343] on input "فاتورة مستهلك اقل من 25000.00 ج.م" at bounding box center [902, 348] width 10 height 10
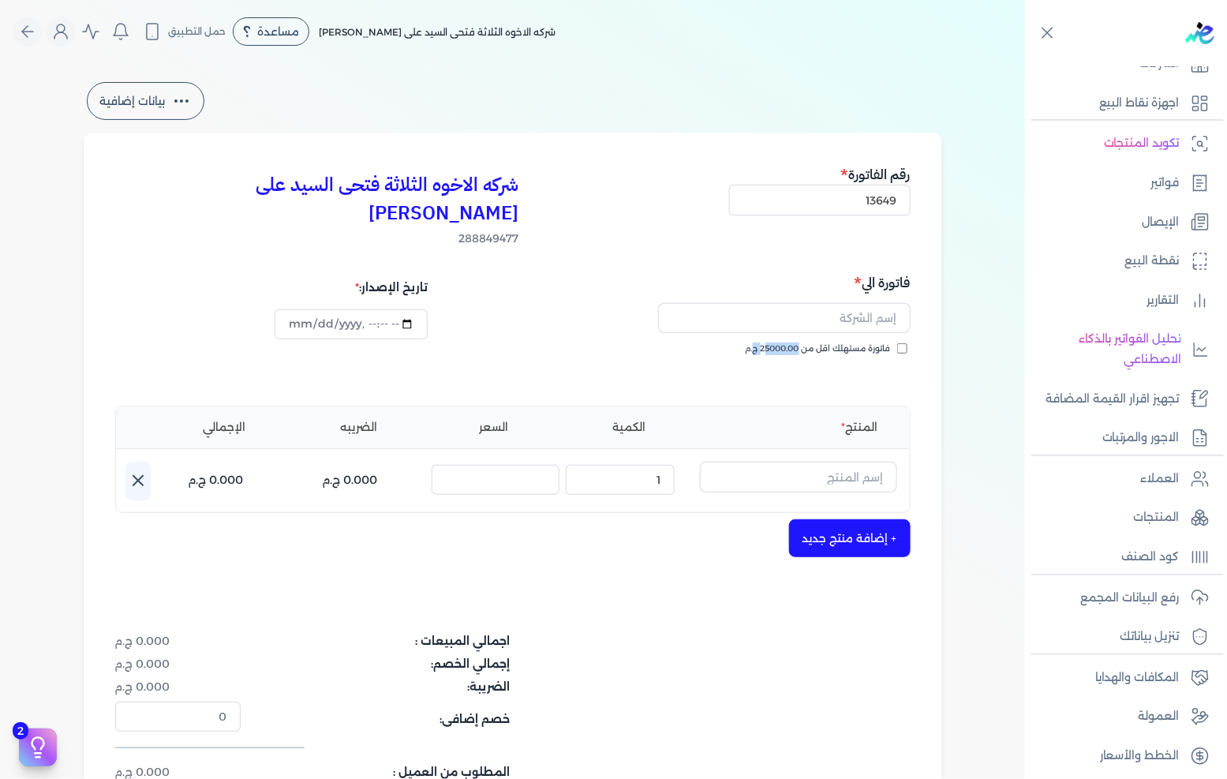
checkbox input "true"
click at [818, 303] on input "text" at bounding box center [784, 318] width 252 height 30
type input "[PERSON_NAME]"
click at [851, 462] on input "text" at bounding box center [798, 477] width 197 height 30
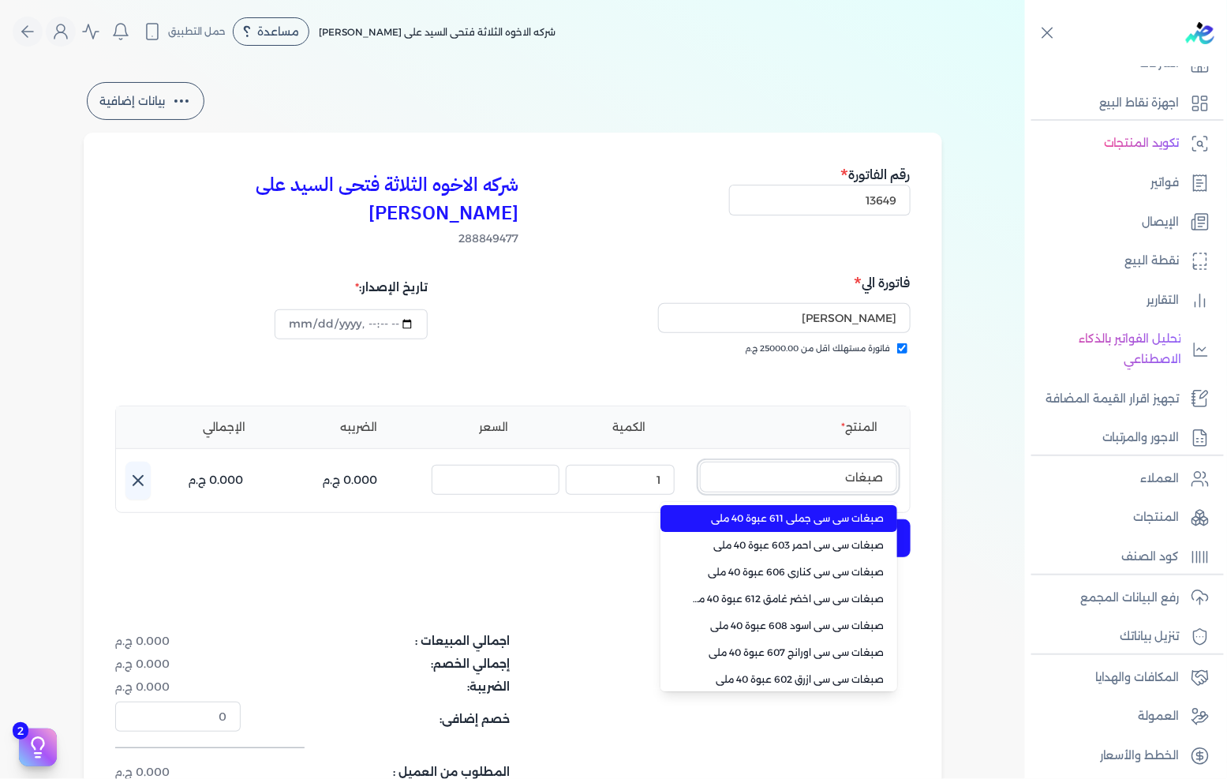
type input "صبغات"
click at [792, 511] on span "صبغات سي سي جملي 611 عبوة 40 ملي" at bounding box center [788, 518] width 193 height 14
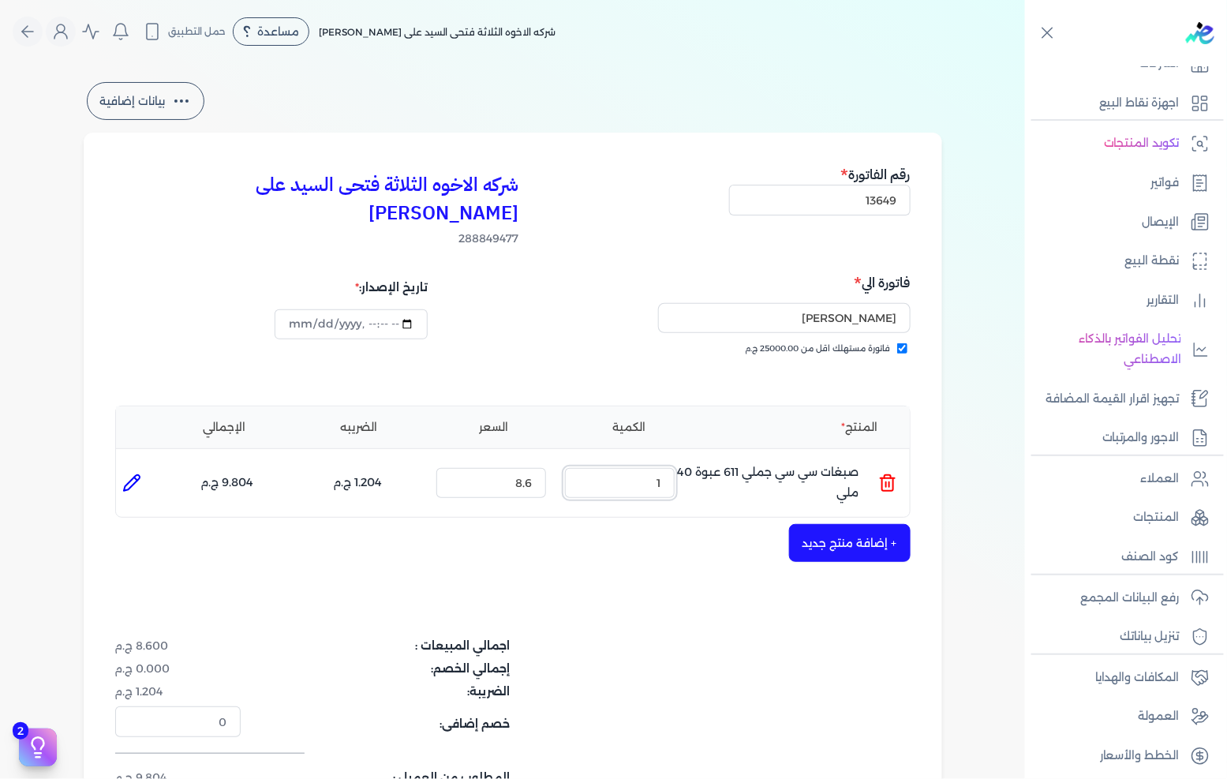
click at [645, 468] on input "1" at bounding box center [620, 483] width 110 height 30
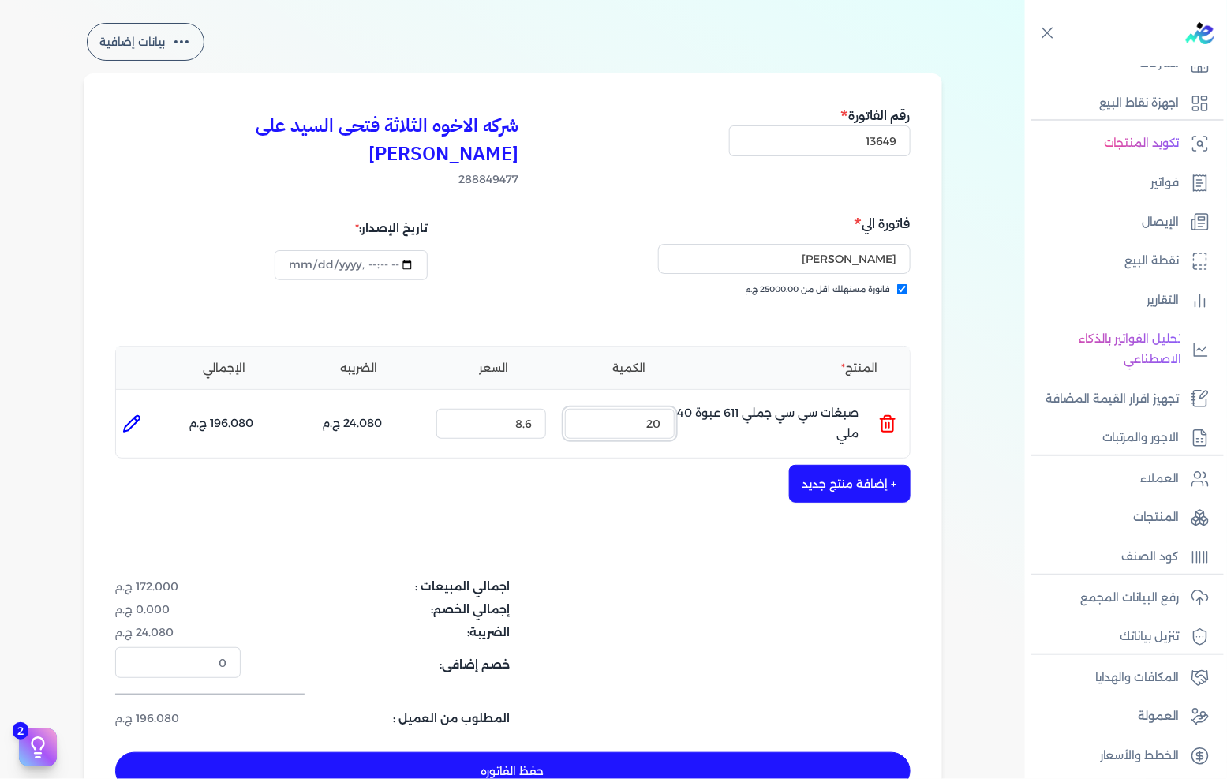
scroll to position [88, 0]
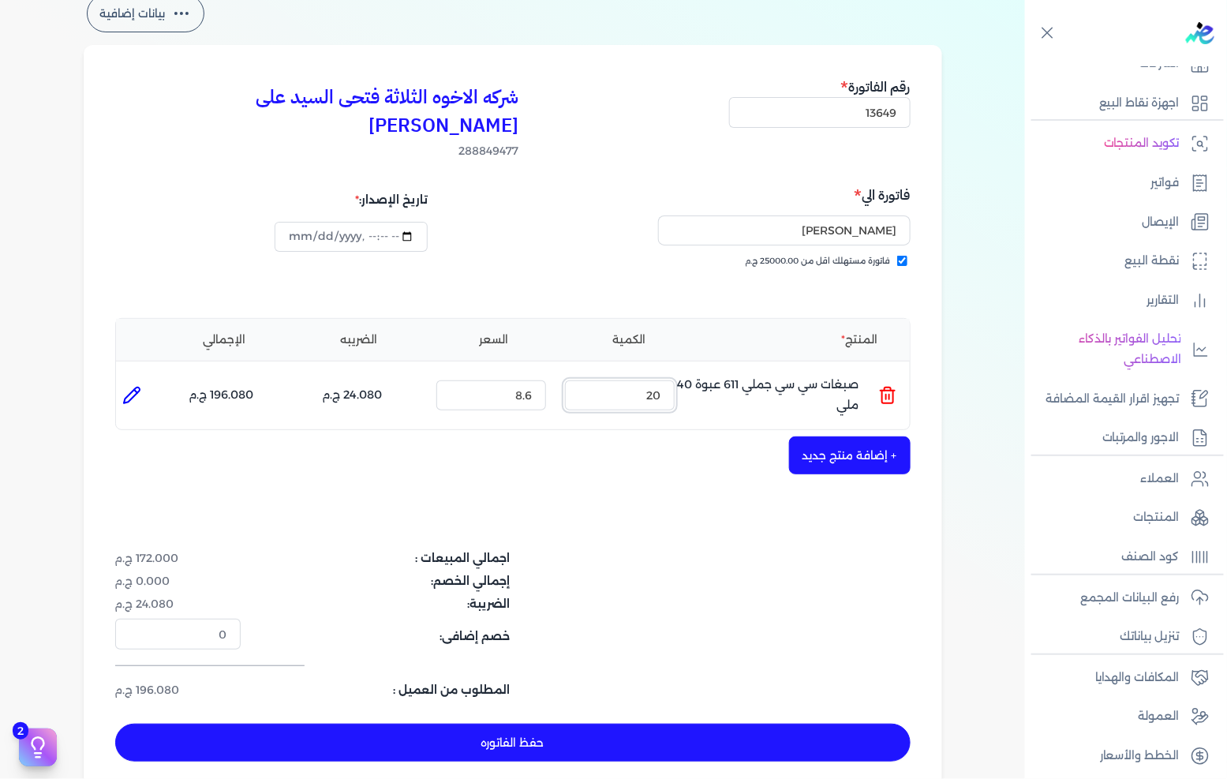
type input "20"
click at [834, 436] on button "+ إضافة منتج جديد" at bounding box center [850, 455] width 122 height 38
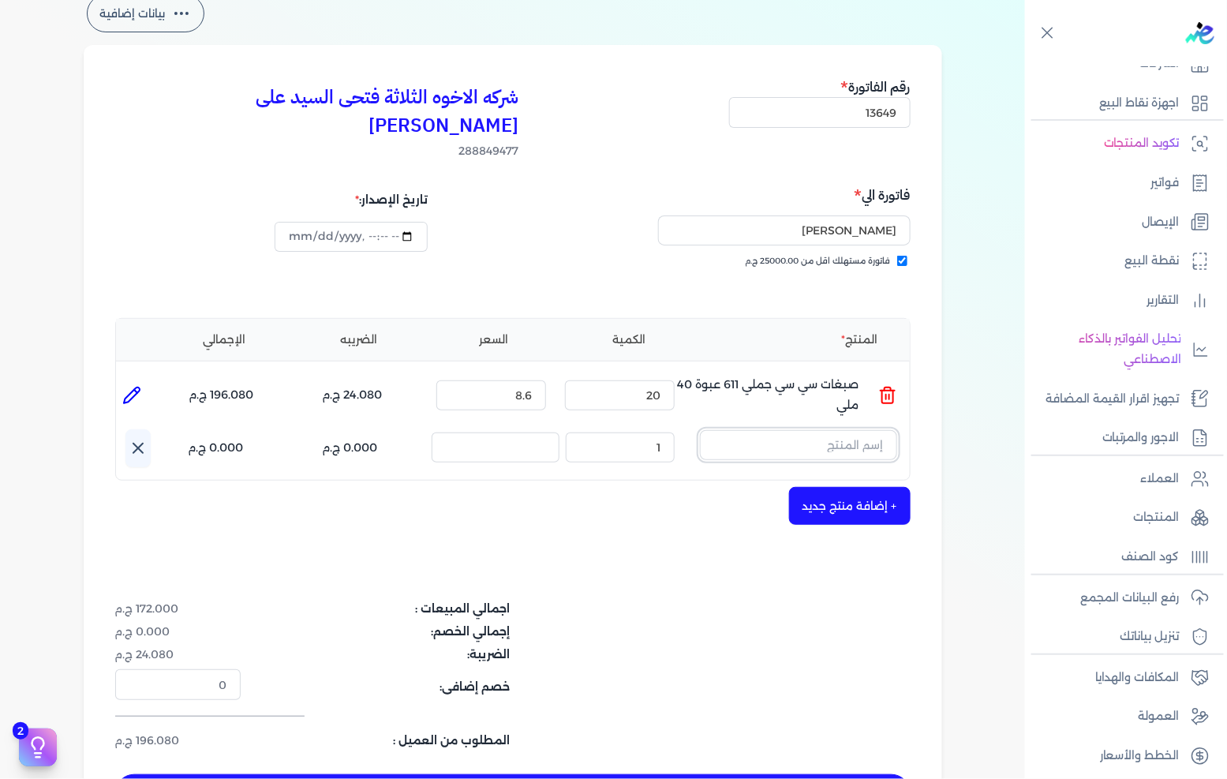
click at [838, 430] on input "text" at bounding box center [798, 445] width 197 height 30
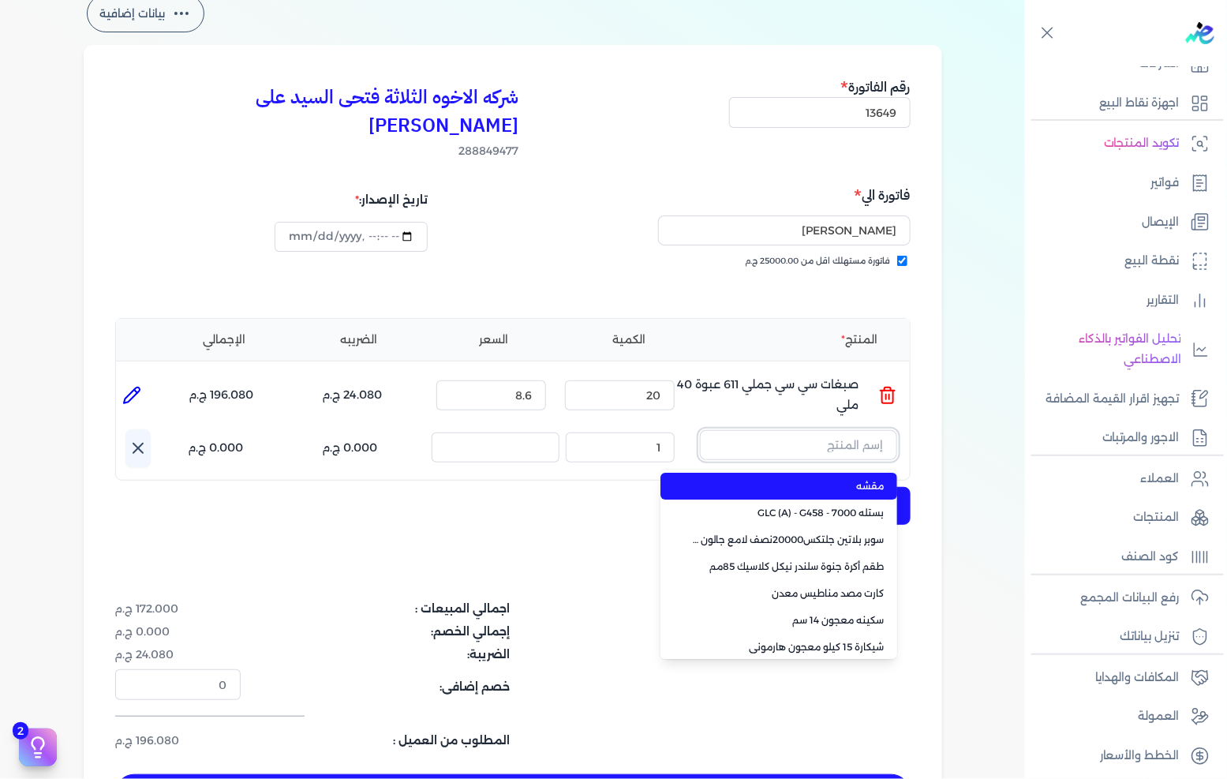
type input "س"
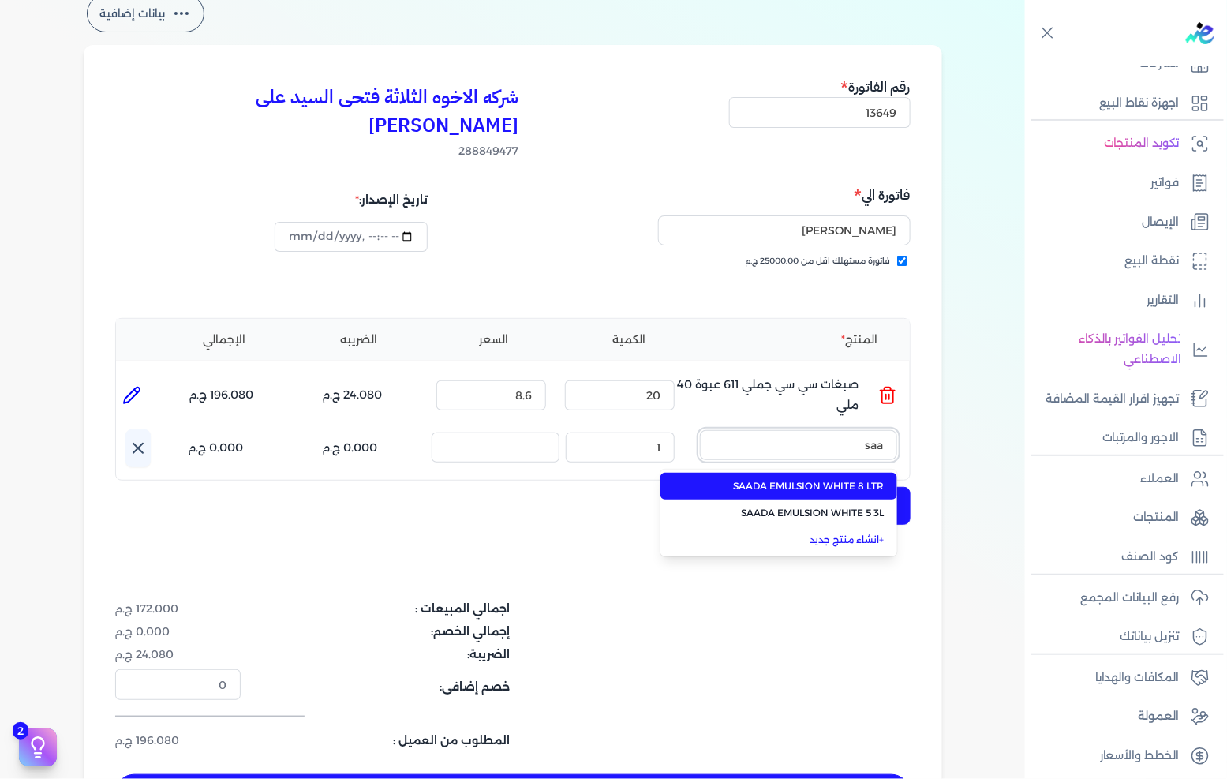
type input "saa"
click at [833, 479] on span "SAADA EMULSION WHITE 8 LTR" at bounding box center [788, 486] width 193 height 14
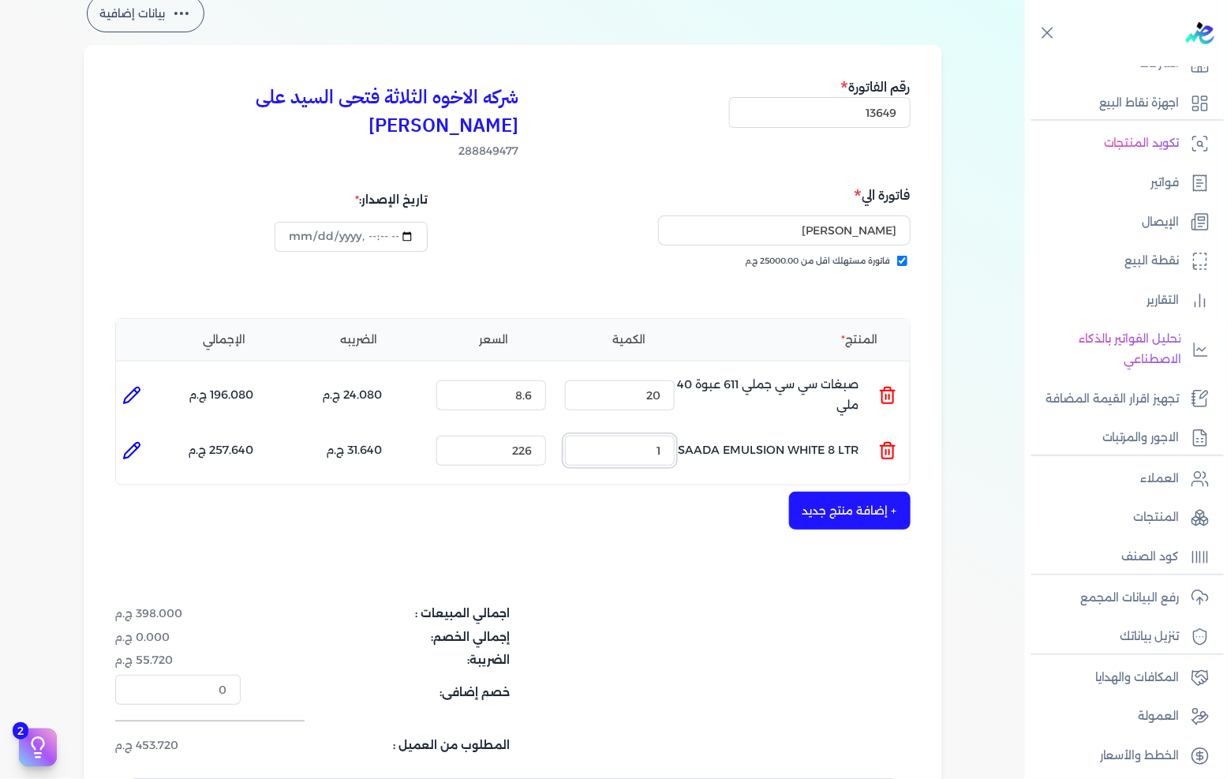
click at [645, 436] on input "1" at bounding box center [620, 451] width 110 height 30
type input "2"
click at [647, 537] on div "شركه الاخوه الثلاثة فتحى السيد على [PERSON_NAME] 288849477 رقم الفاتورة 13649 ف…" at bounding box center [513, 446] width 858 height 803
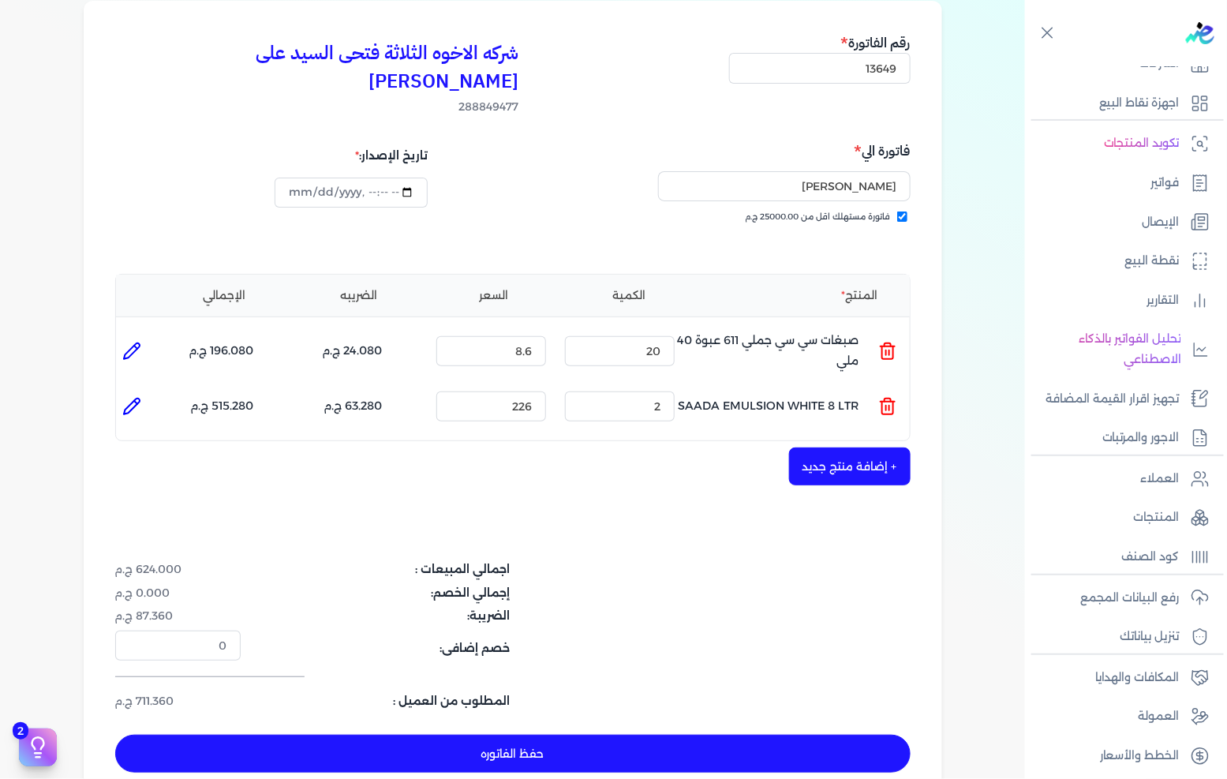
scroll to position [175, 0]
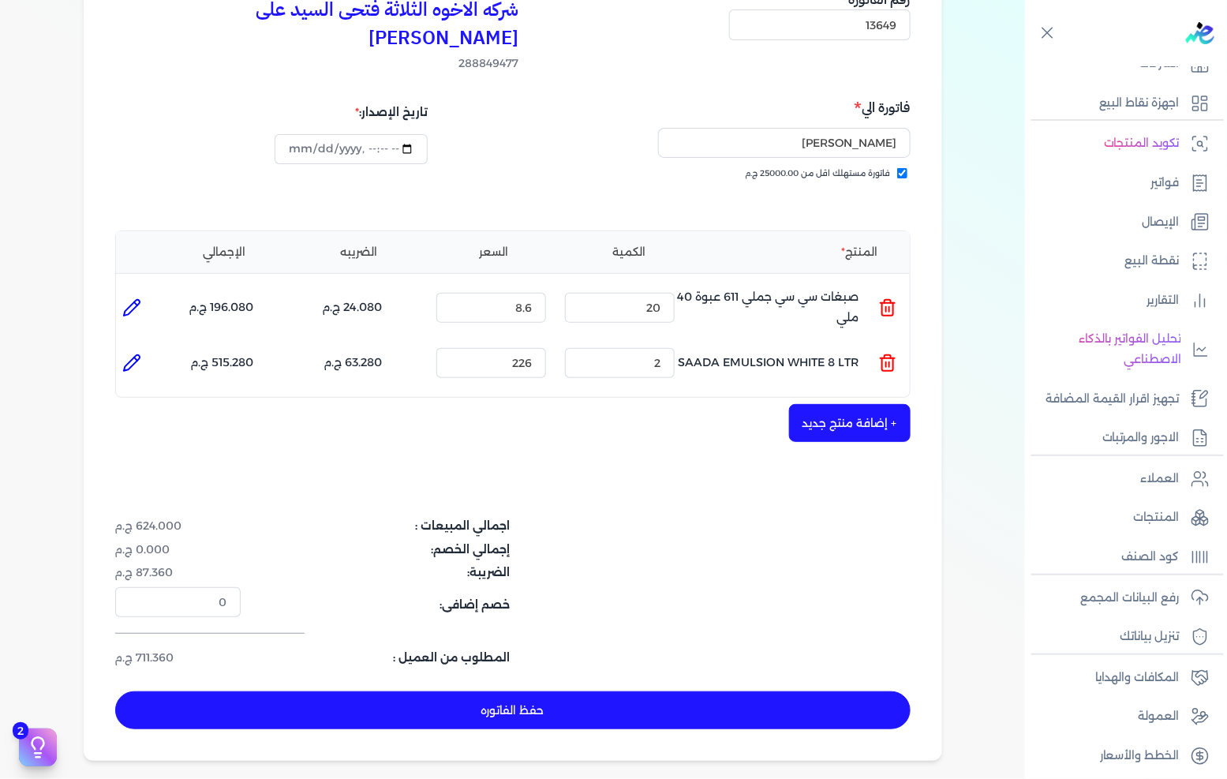
click at [545, 691] on button "حفظ الفاتوره" at bounding box center [512, 710] width 795 height 38
type input "[DATE]"
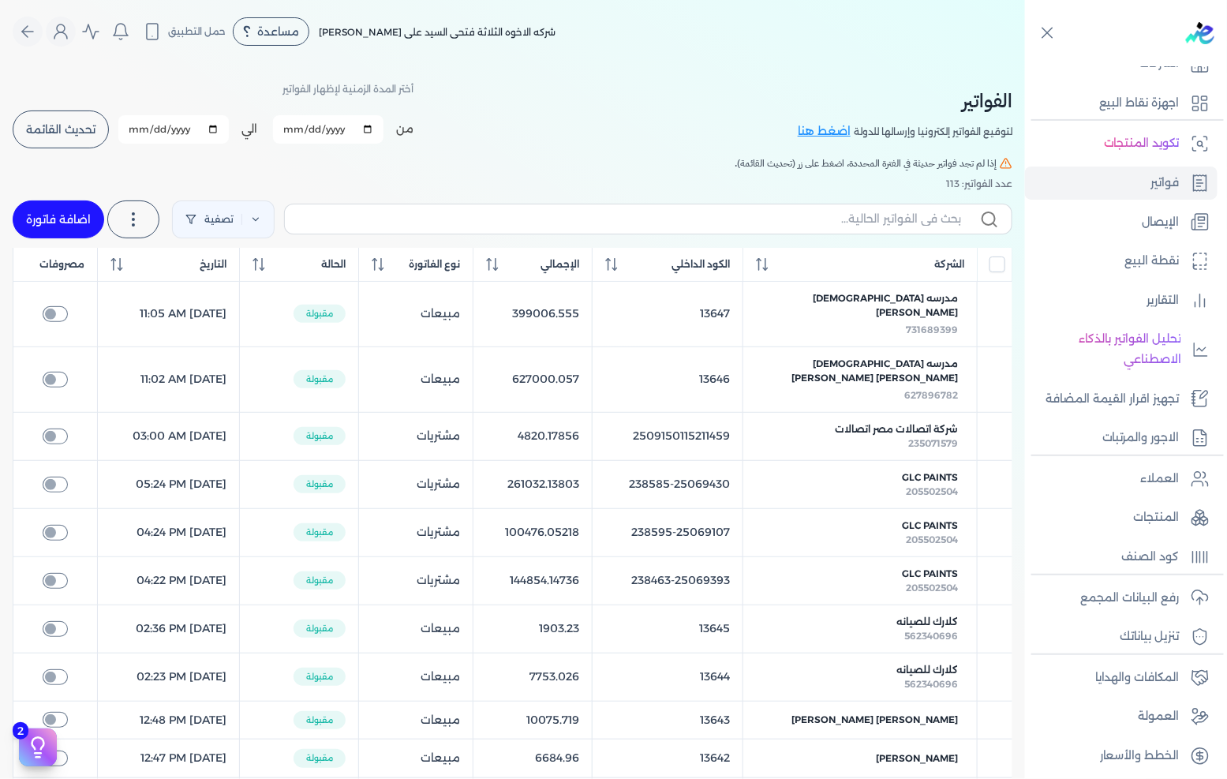
click at [80, 215] on link "اضافة فاتورة" at bounding box center [59, 219] width 92 height 38
select select "EGP"
select select "B"
select select "EGS"
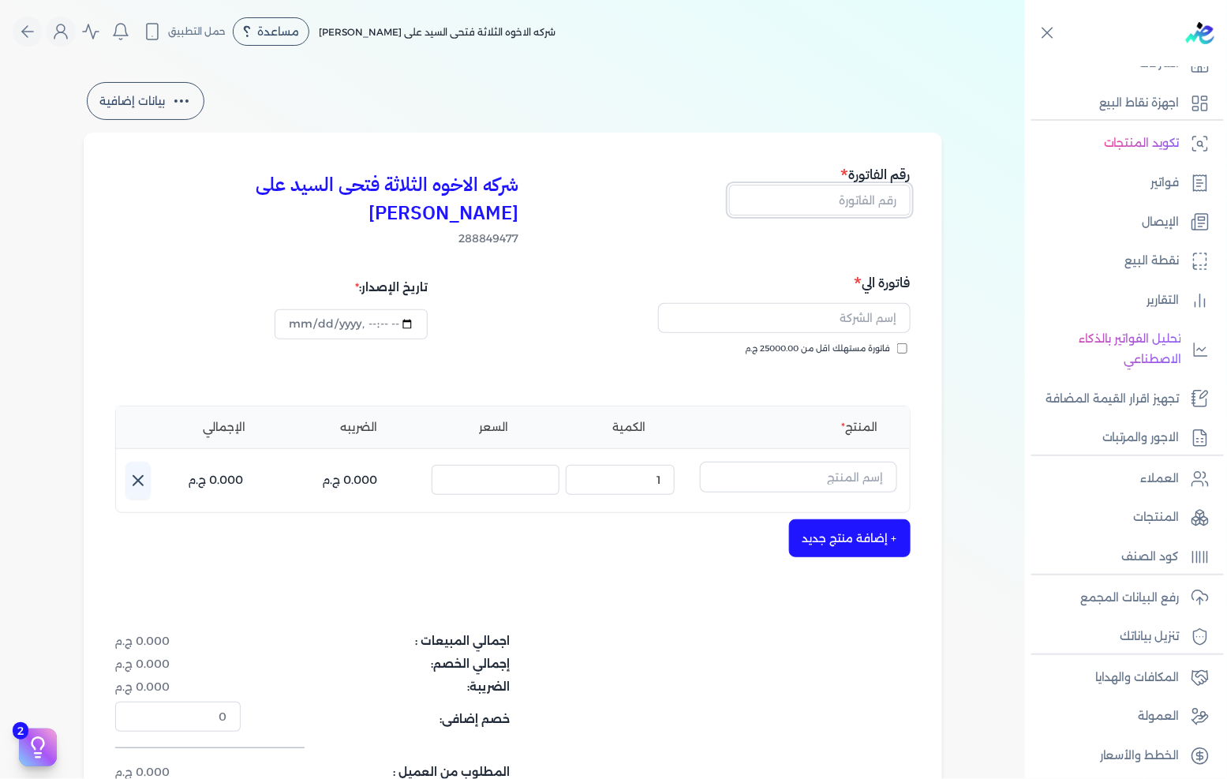
click at [823, 207] on input "text" at bounding box center [819, 200] width 181 height 30
type input "13650"
click at [877, 342] on span "فاتورة مستهلك اقل من 25000.00 ج.م" at bounding box center [818, 348] width 145 height 13
click at [897, 343] on input "فاتورة مستهلك اقل من 25000.00 ج.م" at bounding box center [902, 348] width 10 height 10
checkbox input "true"
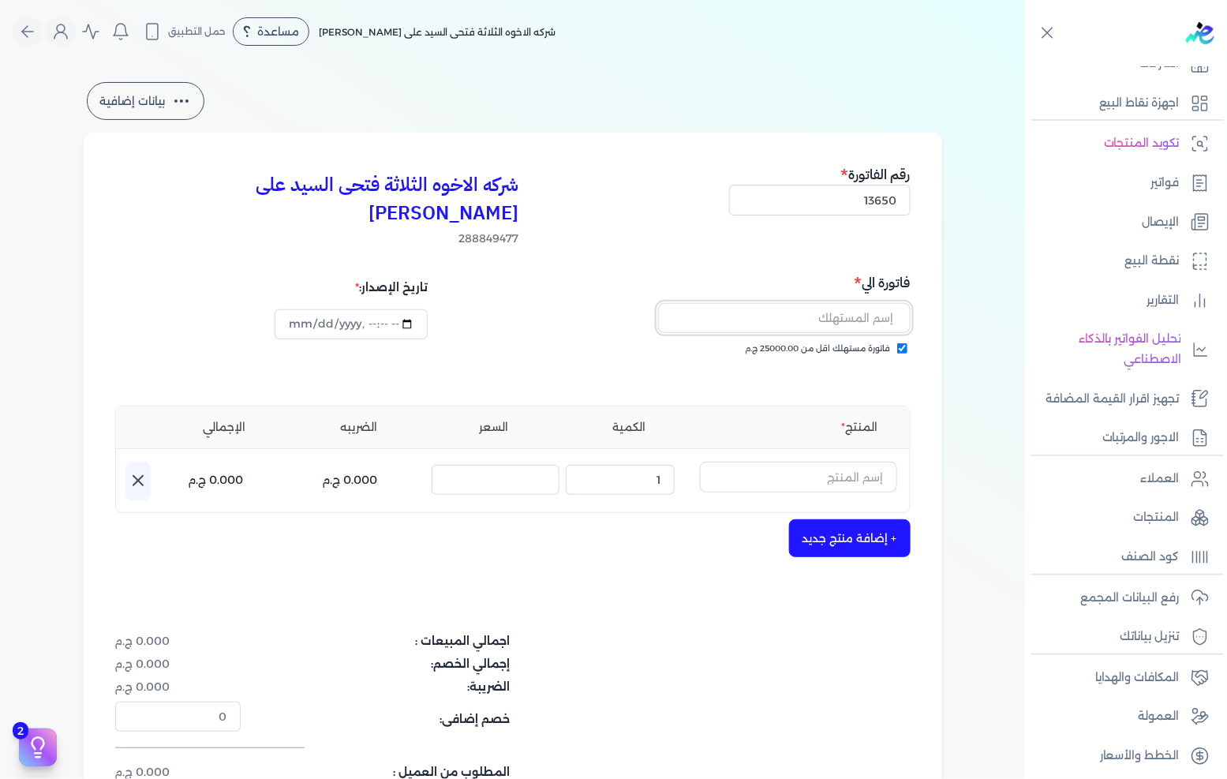
click at [876, 303] on input "text" at bounding box center [784, 318] width 252 height 30
type input "h"
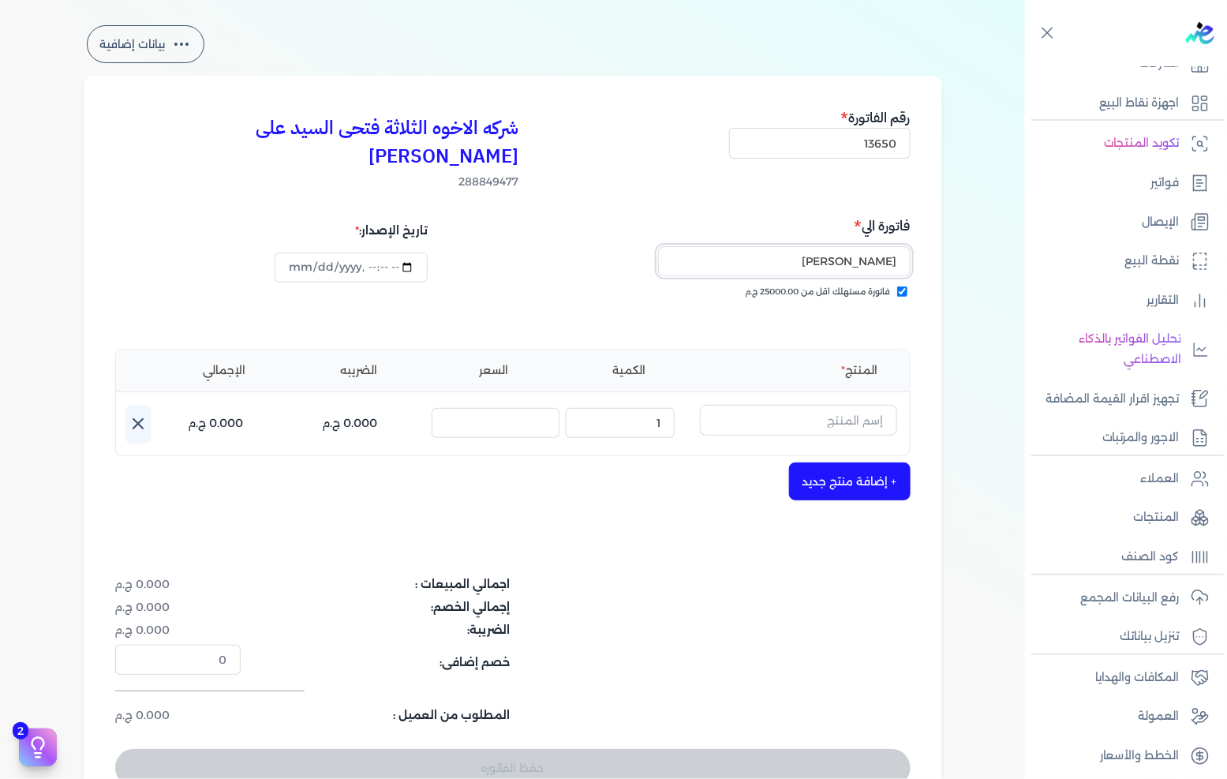
scroll to position [88, 0]
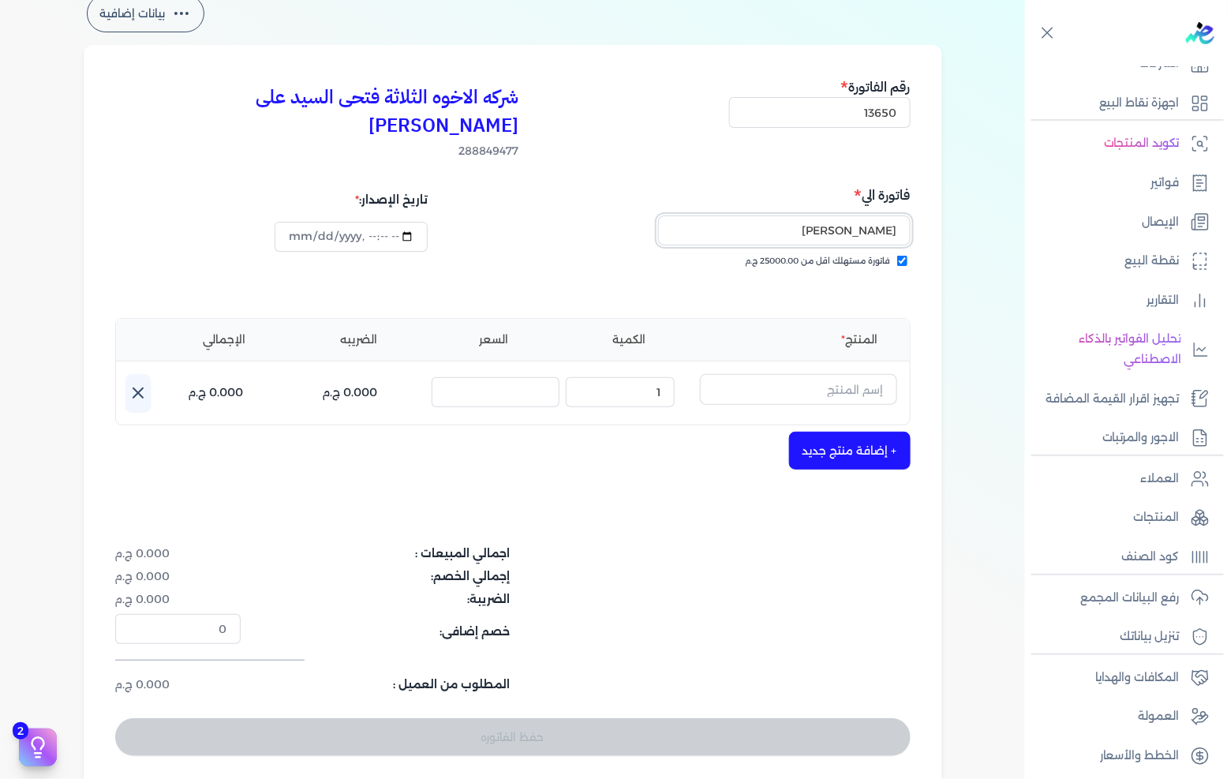
type input "[PERSON_NAME]"
click at [843, 374] on input "text" at bounding box center [798, 389] width 197 height 30
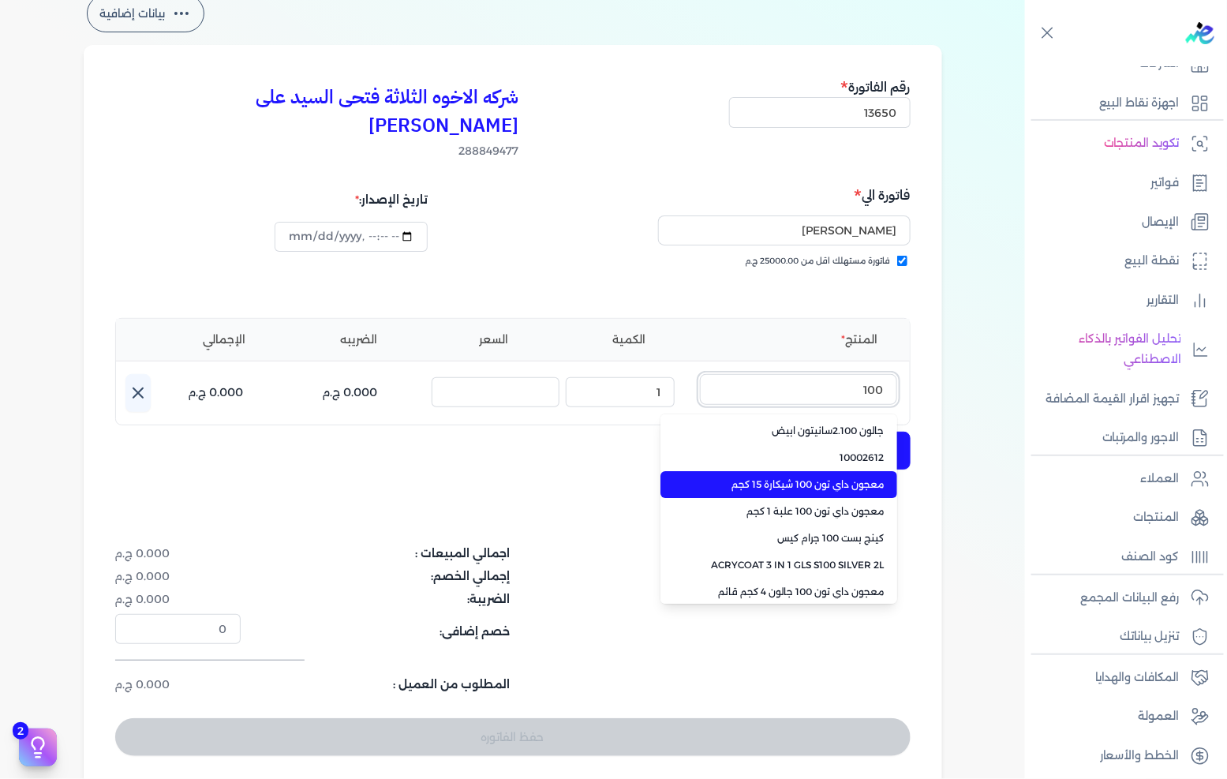
type input "100"
click at [839, 477] on span "معجون داي تون 100 شيكارة 15 كجم" at bounding box center [788, 484] width 193 height 14
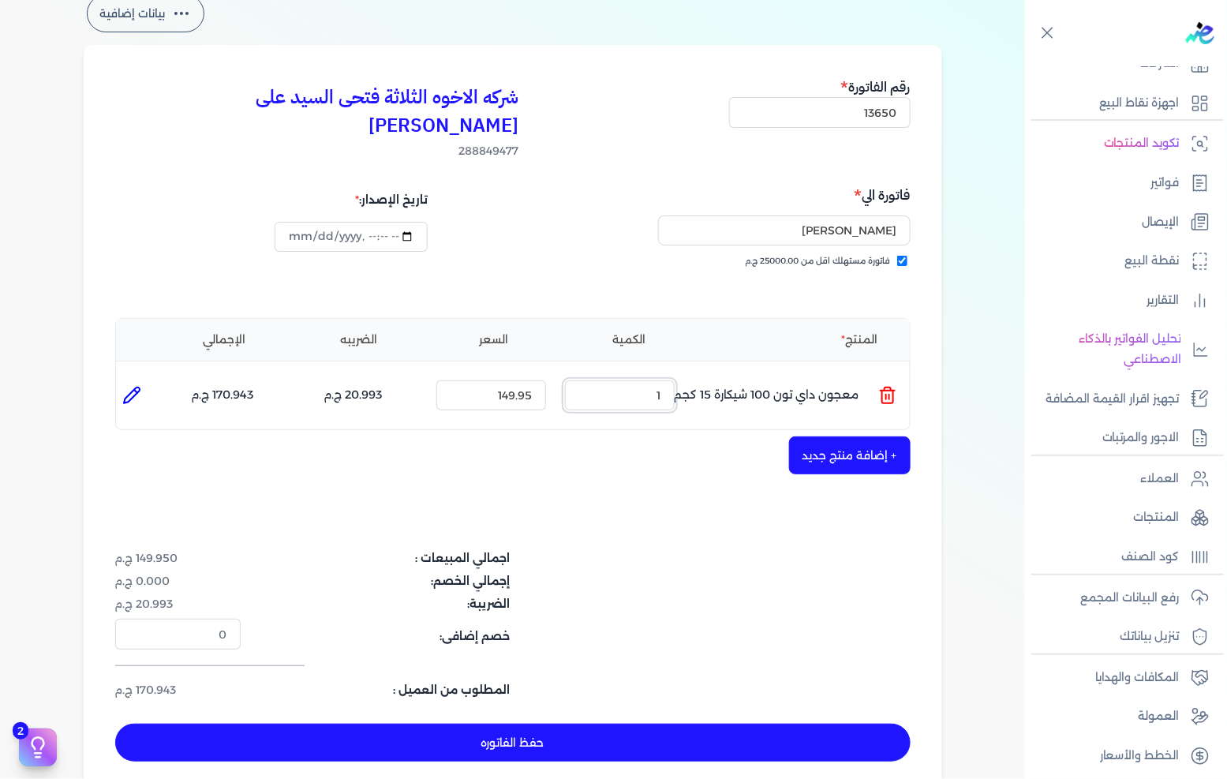
click at [653, 380] on input "1" at bounding box center [620, 395] width 110 height 30
click at [655, 380] on input "1" at bounding box center [620, 395] width 110 height 30
type input "5"
click at [858, 440] on button "+ إضافة منتج جديد" at bounding box center [850, 455] width 122 height 38
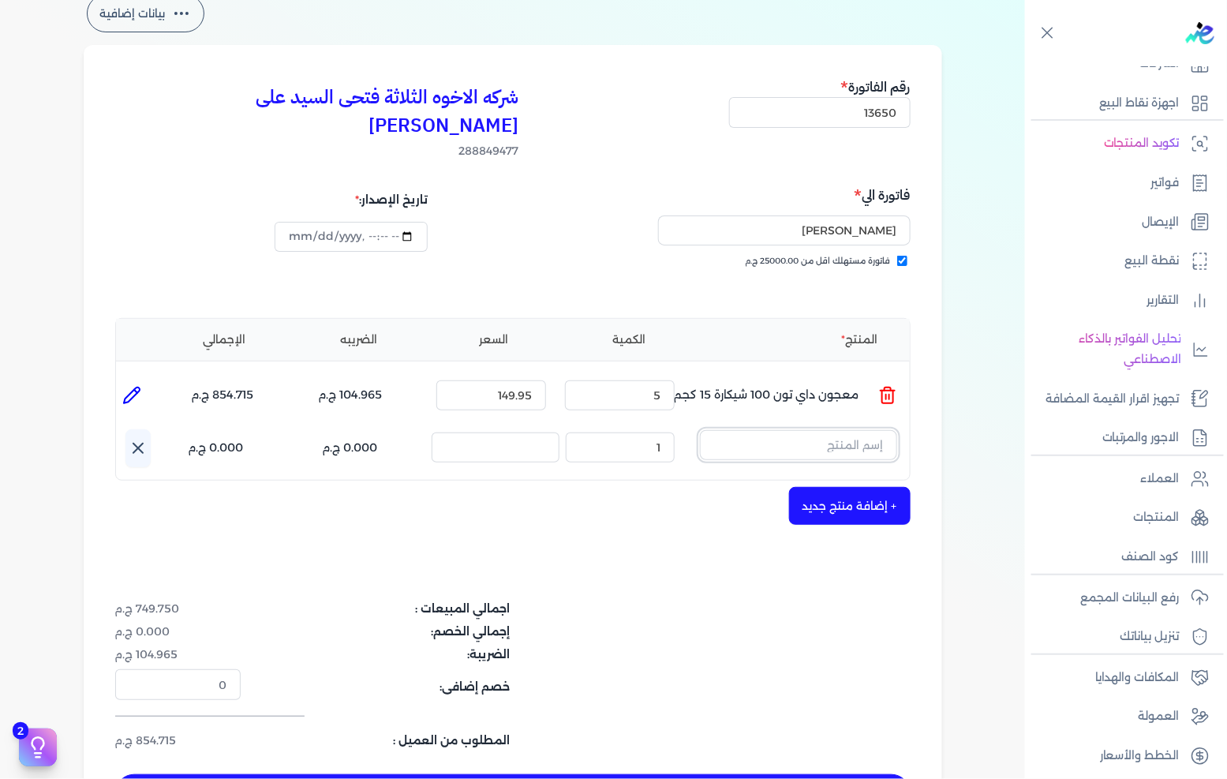
click at [849, 430] on input "text" at bounding box center [798, 445] width 197 height 30
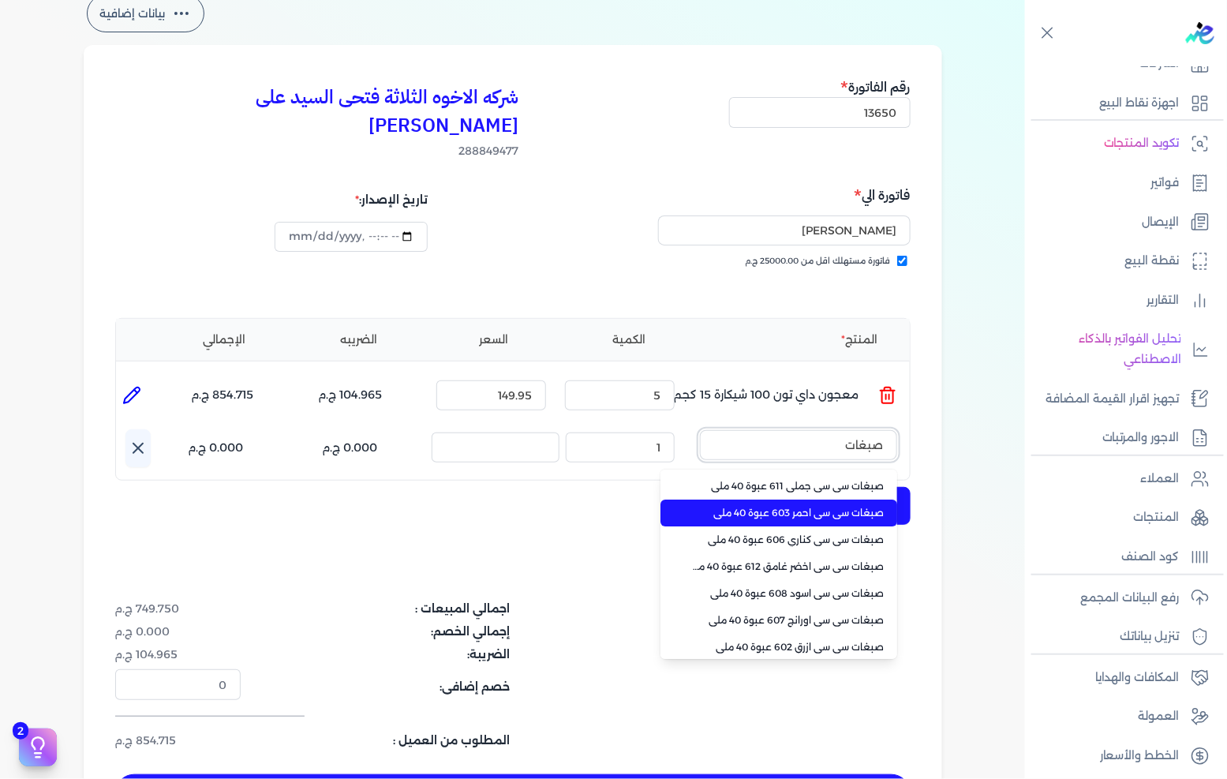
type input "صبغات"
click at [806, 506] on span "صبغات سي سي احمر 603 عبوة 40 ملي" at bounding box center [788, 513] width 193 height 14
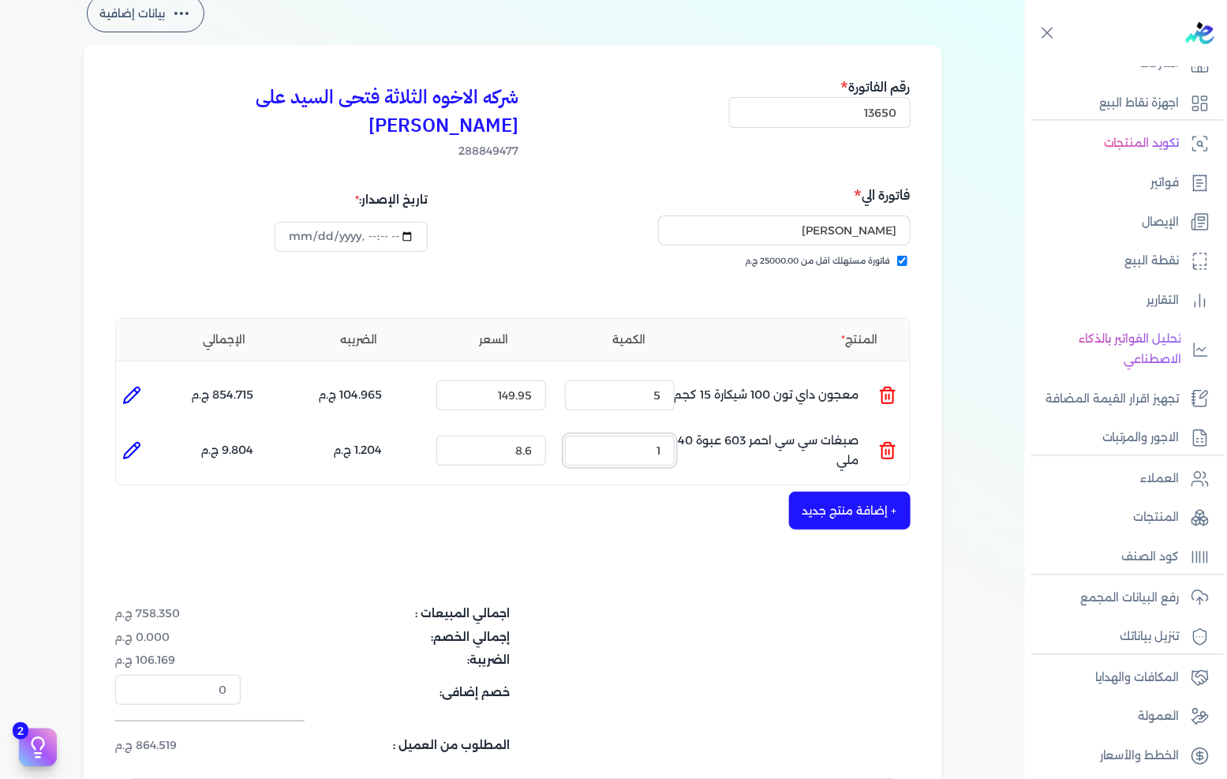
click at [638, 436] on input "1" at bounding box center [620, 451] width 110 height 30
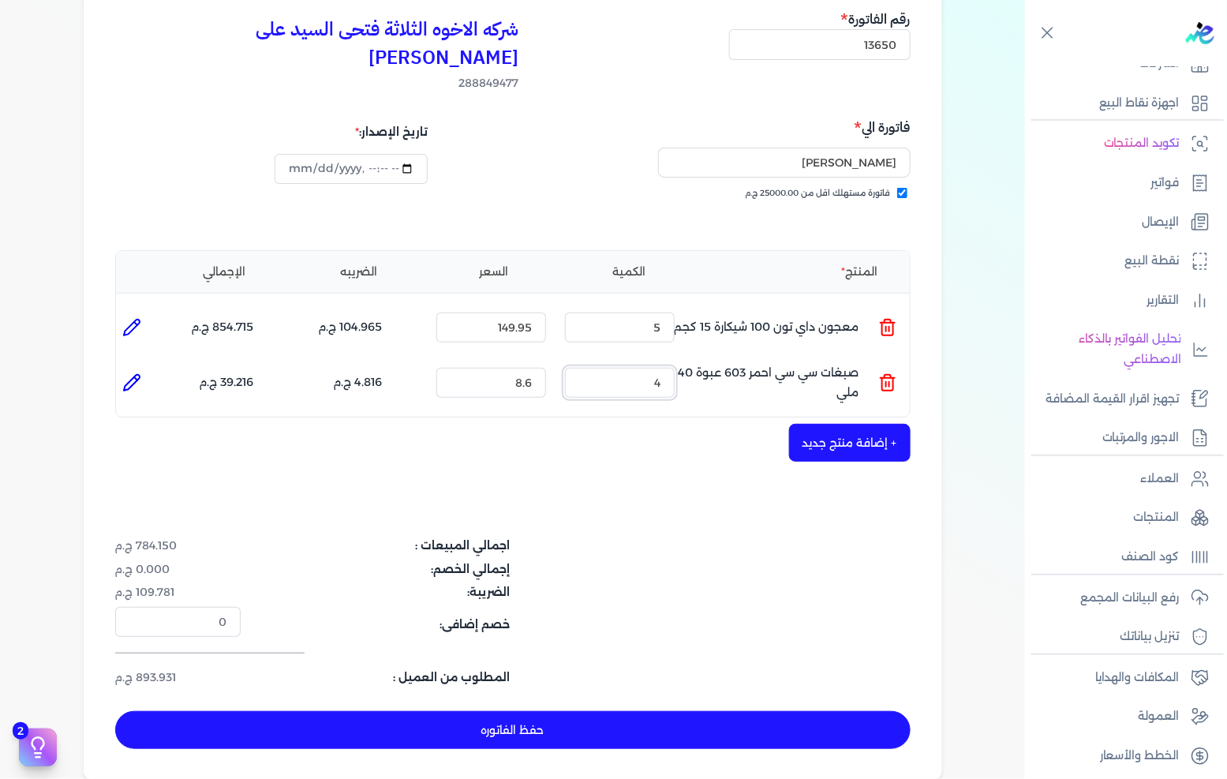
scroll to position [175, 0]
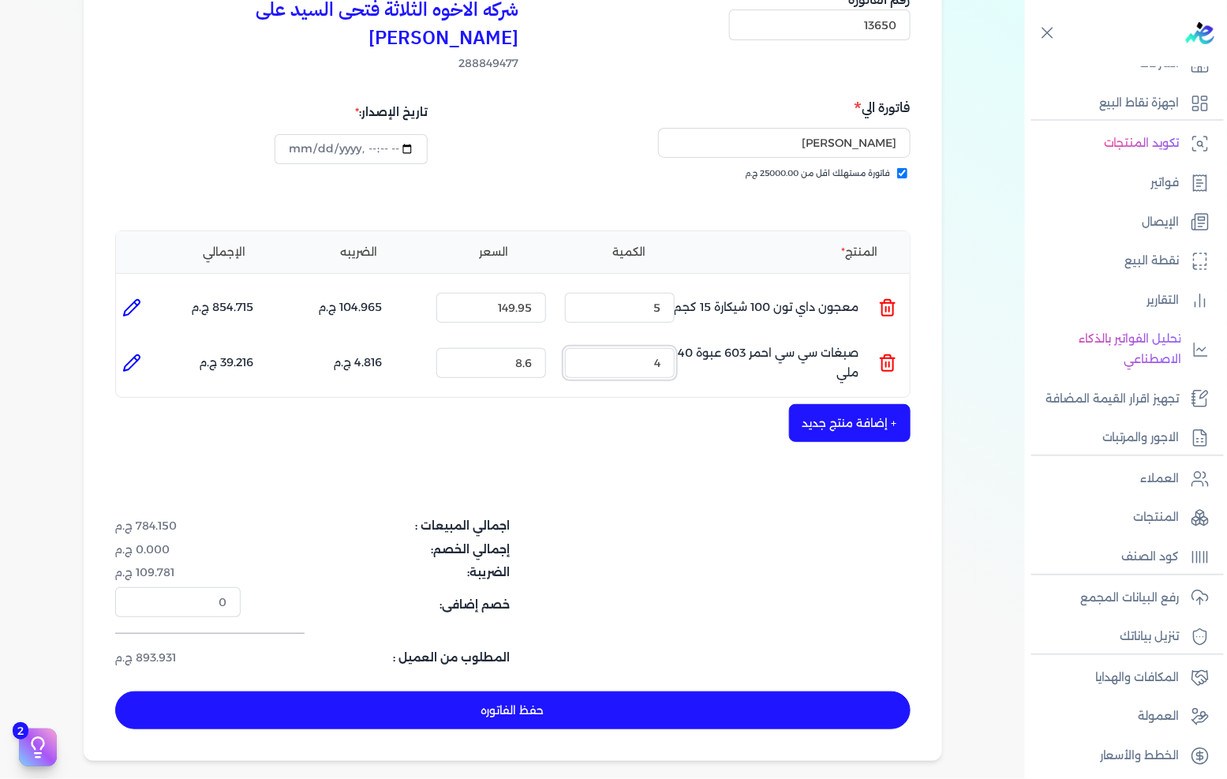
type input "4"
click at [614, 691] on button "حفظ الفاتوره" at bounding box center [512, 710] width 795 height 38
type input "[DATE]"
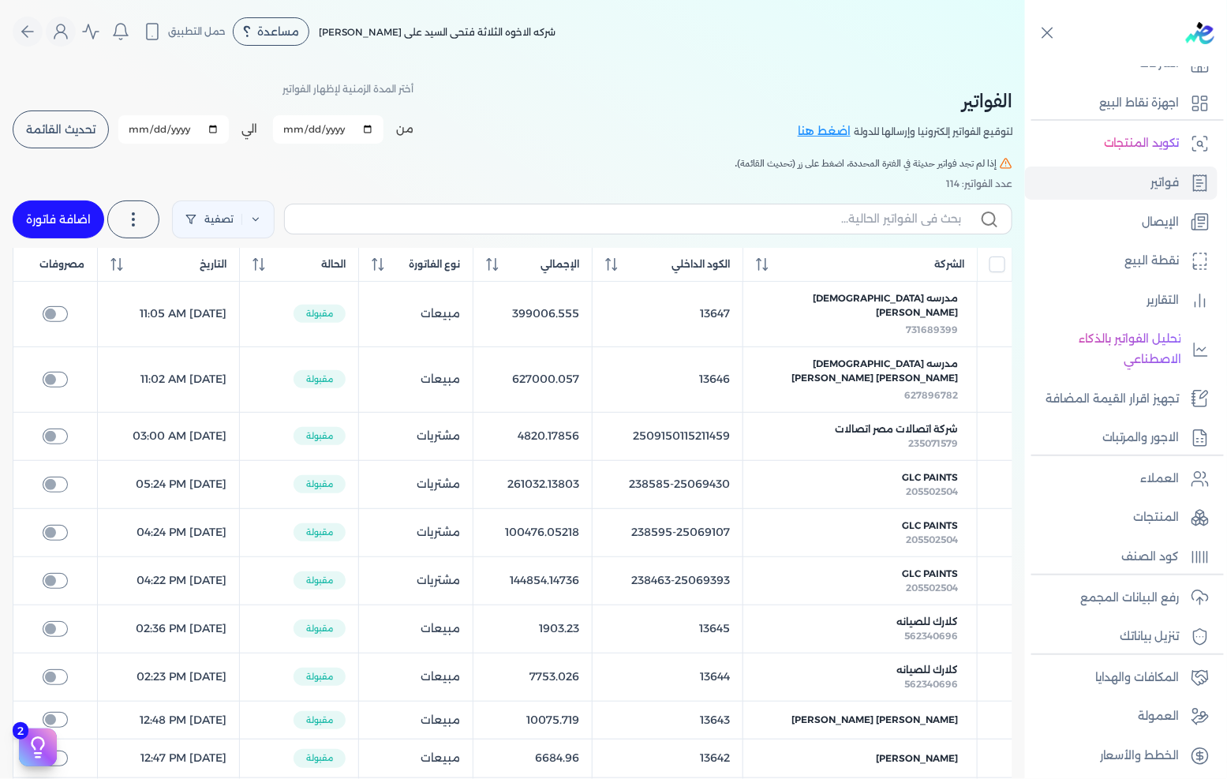
click at [75, 211] on link "اضافة فاتورة" at bounding box center [59, 219] width 92 height 38
select select "EGP"
select select "B"
select select "EGS"
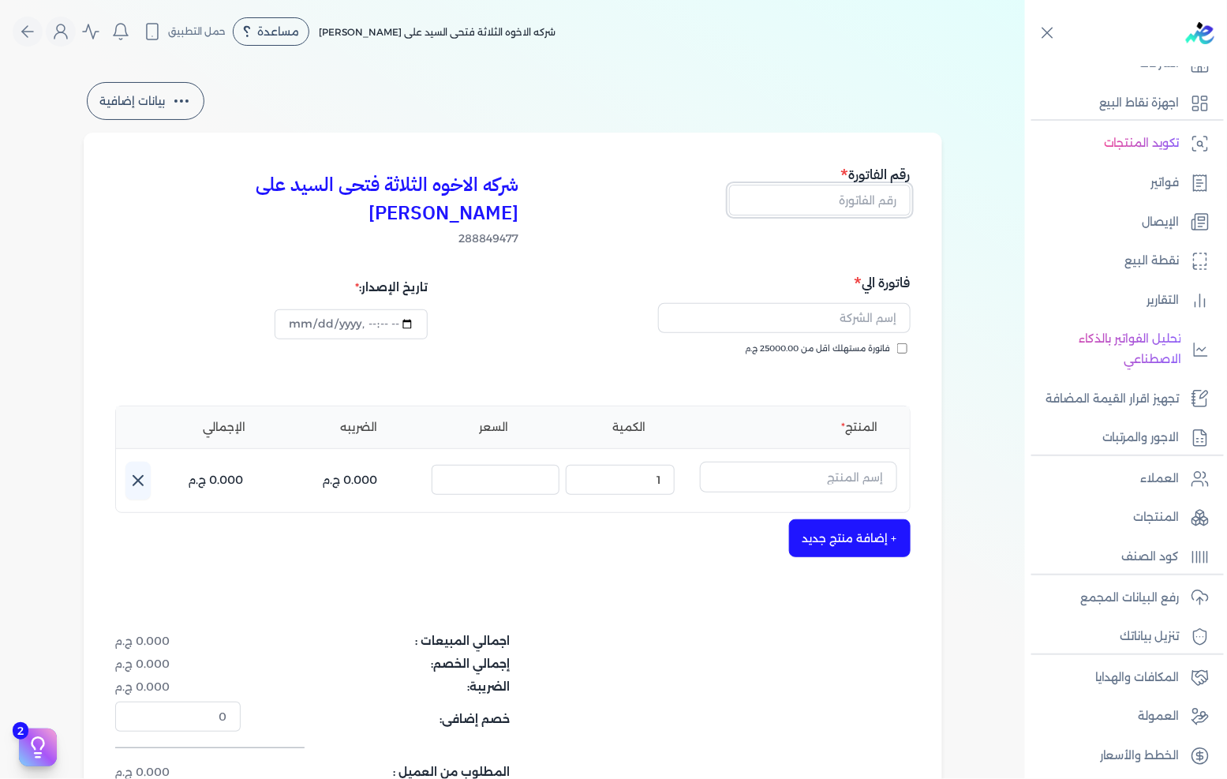
click at [855, 196] on input "text" at bounding box center [819, 200] width 181 height 30
type input "13651"
click at [854, 342] on span "فاتورة مستهلك اقل من 25000.00 ج.م" at bounding box center [818, 348] width 145 height 13
click at [897, 343] on input "فاتورة مستهلك اقل من 25000.00 ج.م" at bounding box center [902, 348] width 10 height 10
checkbox input "true"
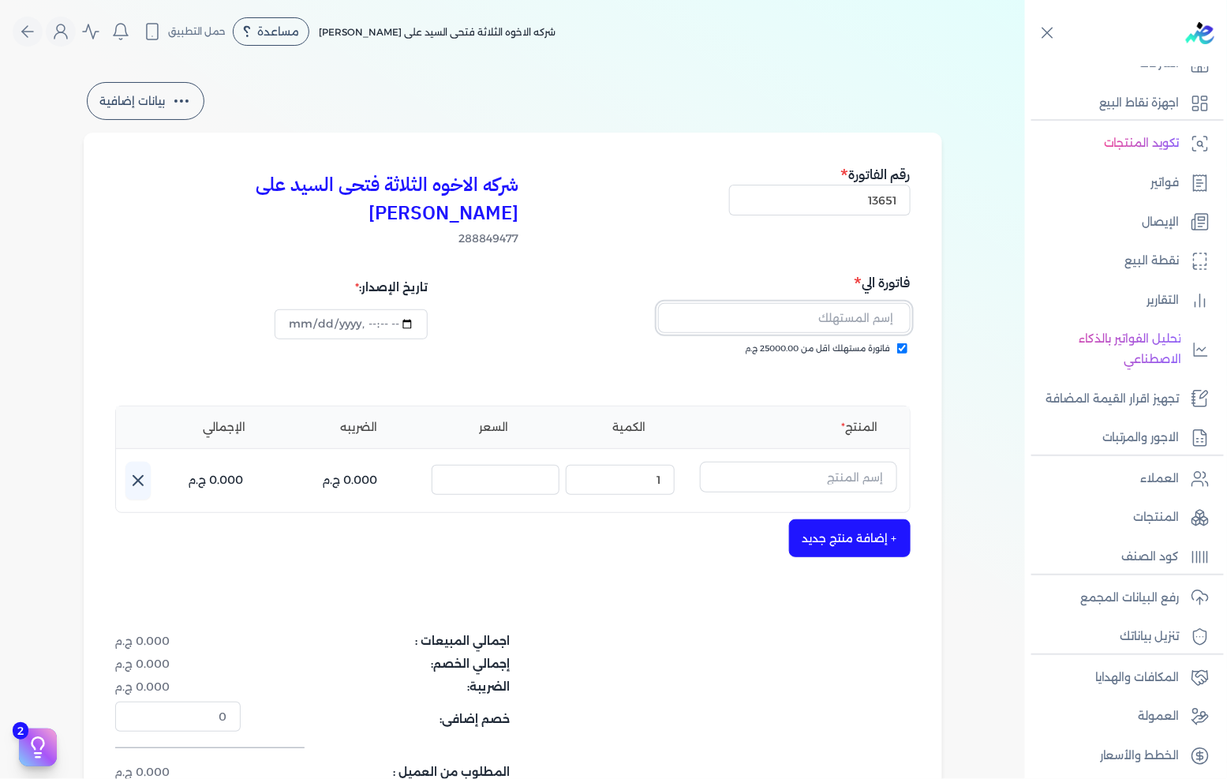
click at [866, 303] on input "text" at bounding box center [784, 318] width 252 height 30
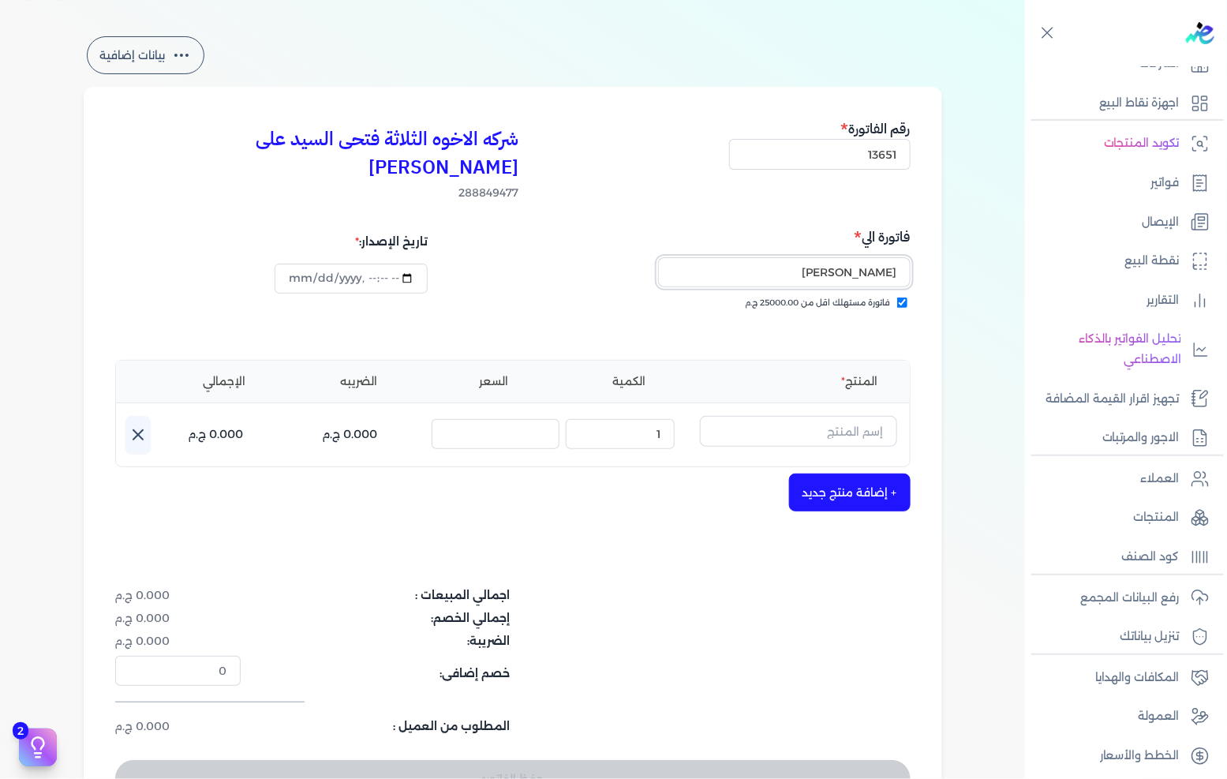
scroll to position [88, 0]
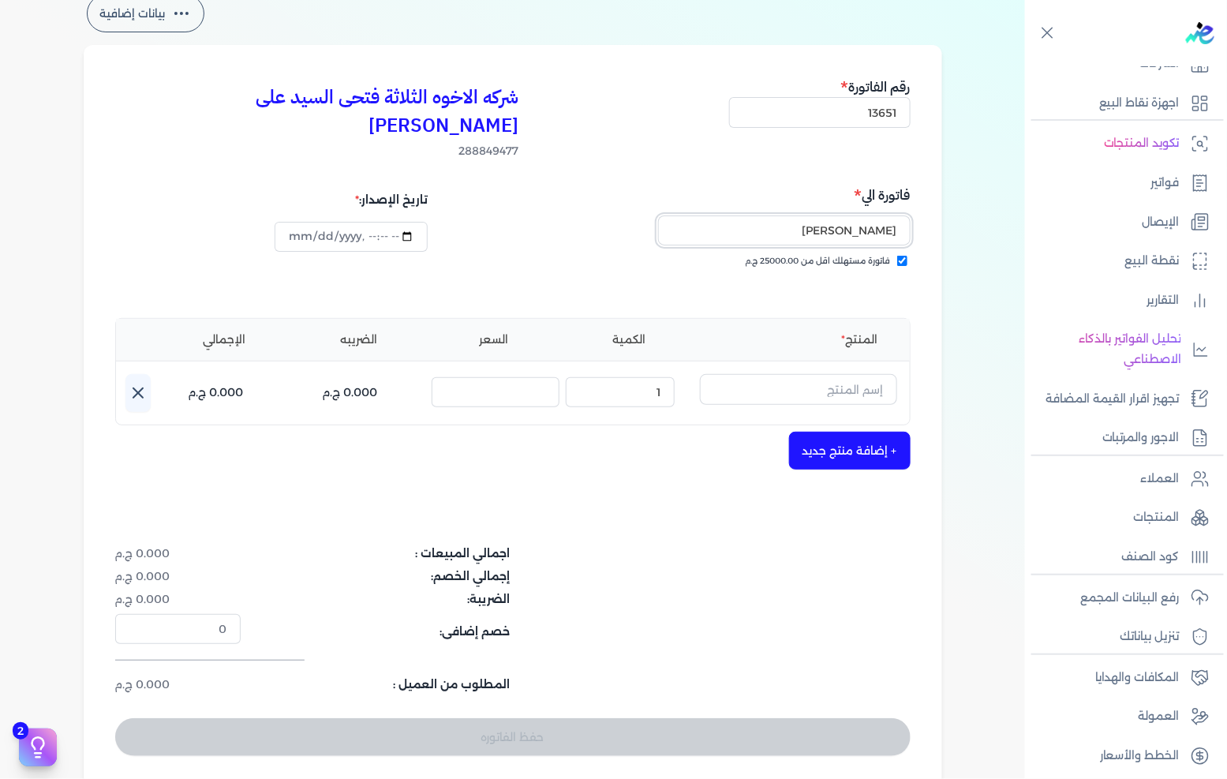
type input "[PERSON_NAME]"
click at [847, 374] on input "text" at bounding box center [798, 389] width 197 height 30
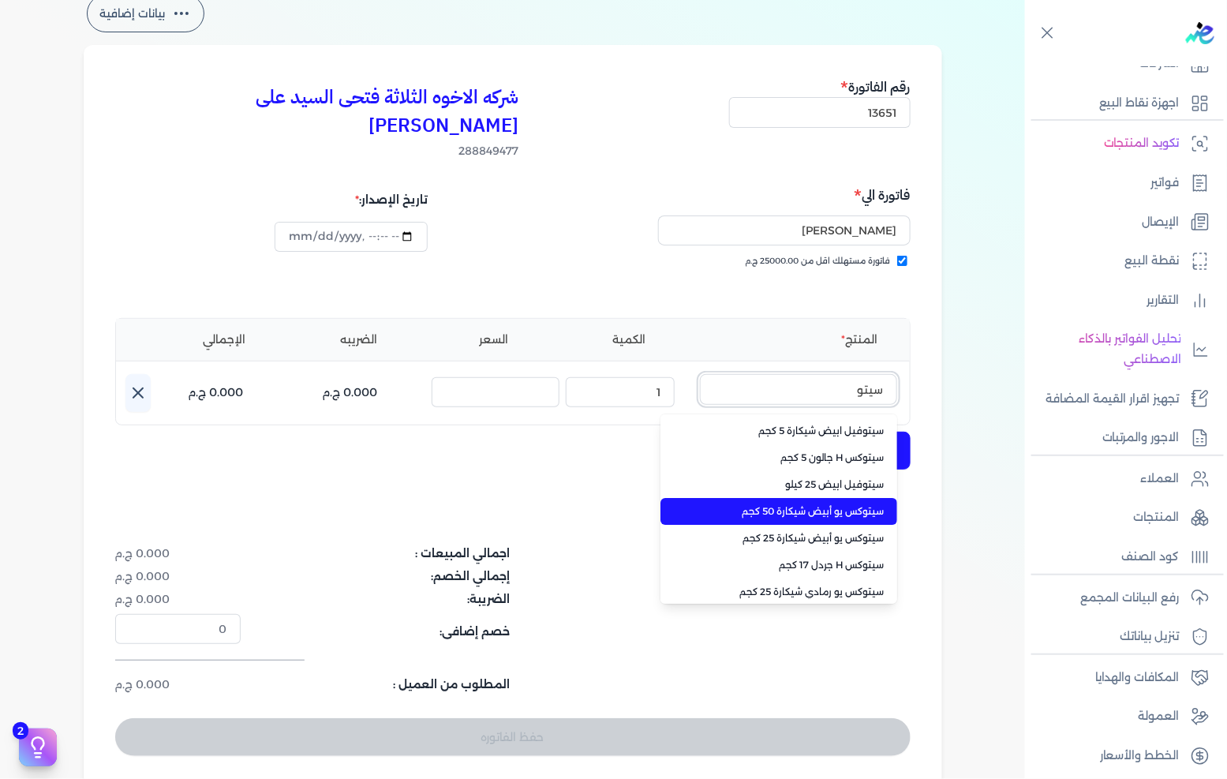
type input "سيتو"
click at [843, 504] on span "سيتوكس يو أبيض شيكارة 50 كجم" at bounding box center [788, 511] width 193 height 14
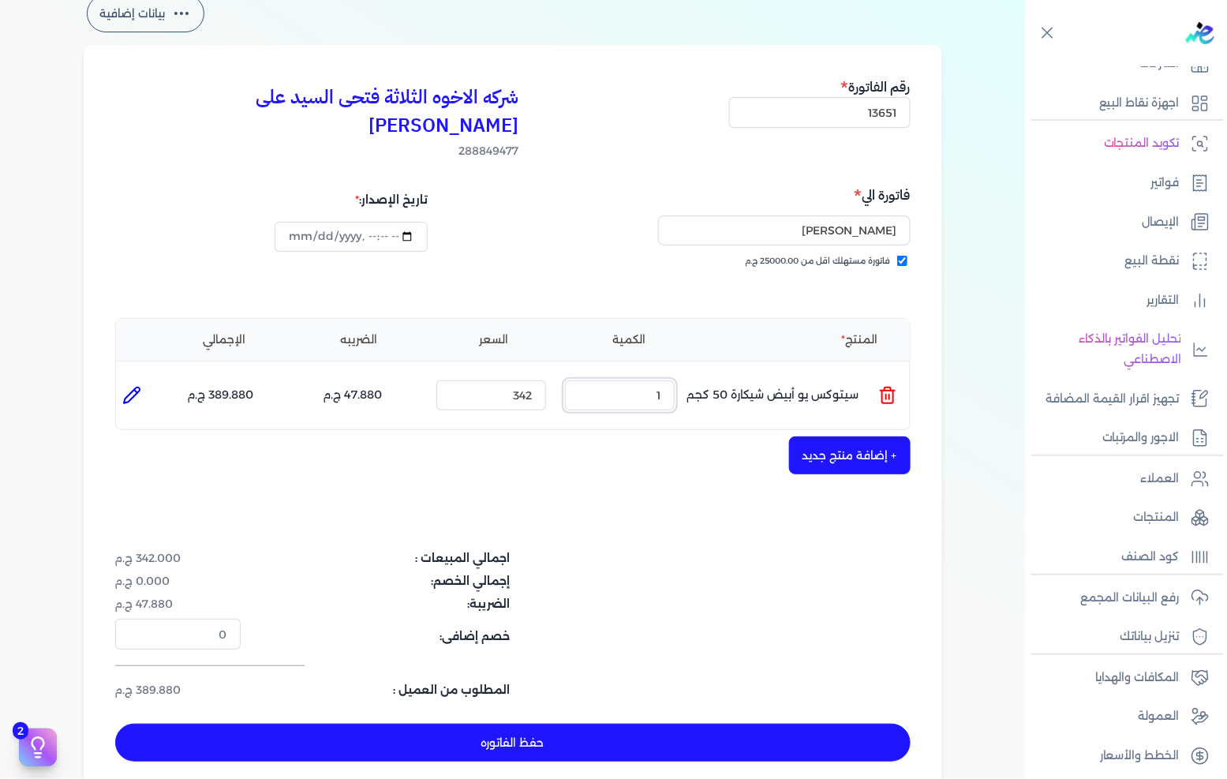
click at [660, 380] on input "1" at bounding box center [620, 395] width 110 height 30
type input "5"
click at [471, 724] on button "حفظ الفاتوره" at bounding box center [512, 743] width 795 height 38
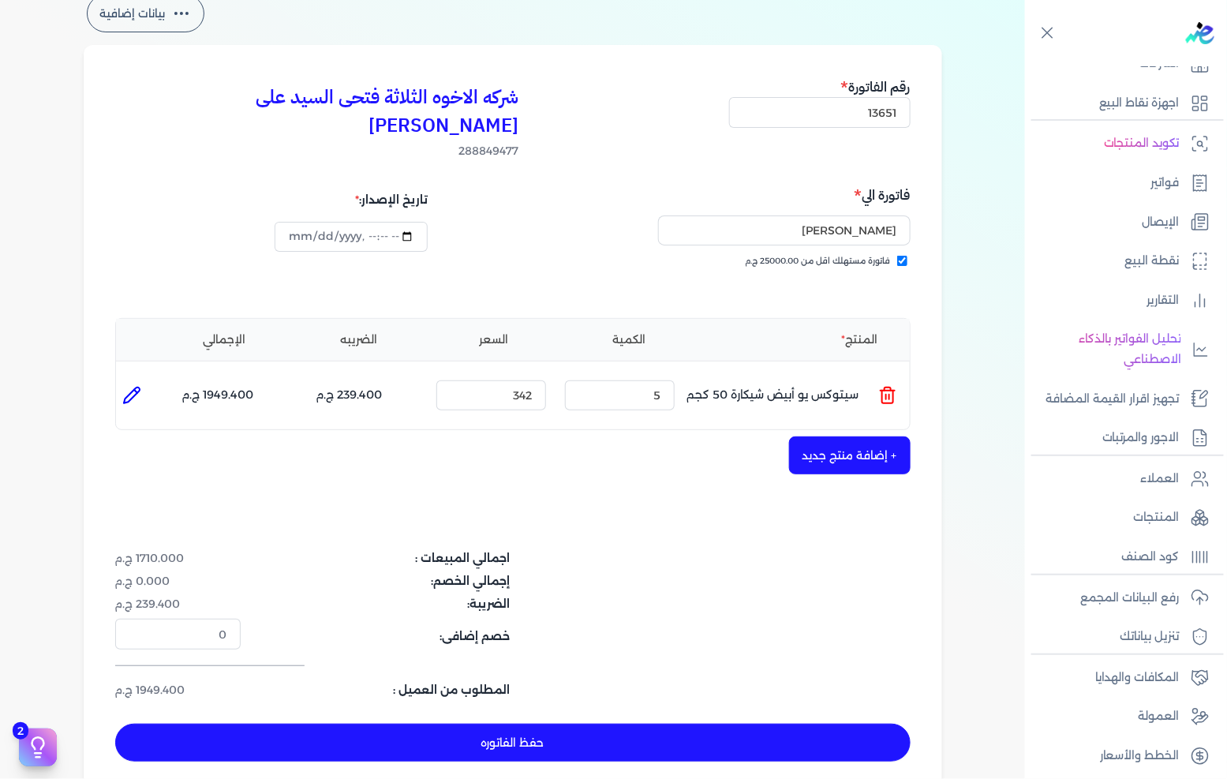
type input "[DATE]"
